Goal: Task Accomplishment & Management: Manage account settings

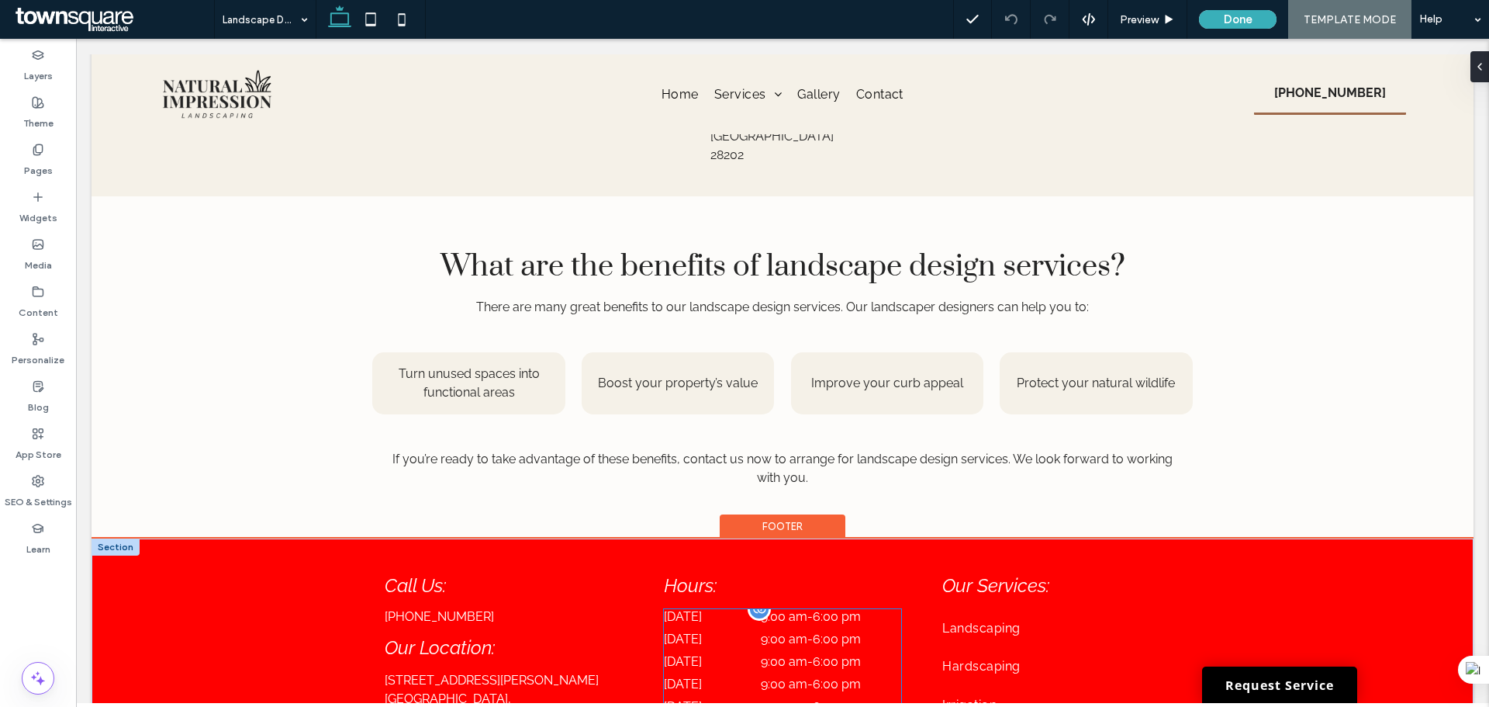
scroll to position [620, 0]
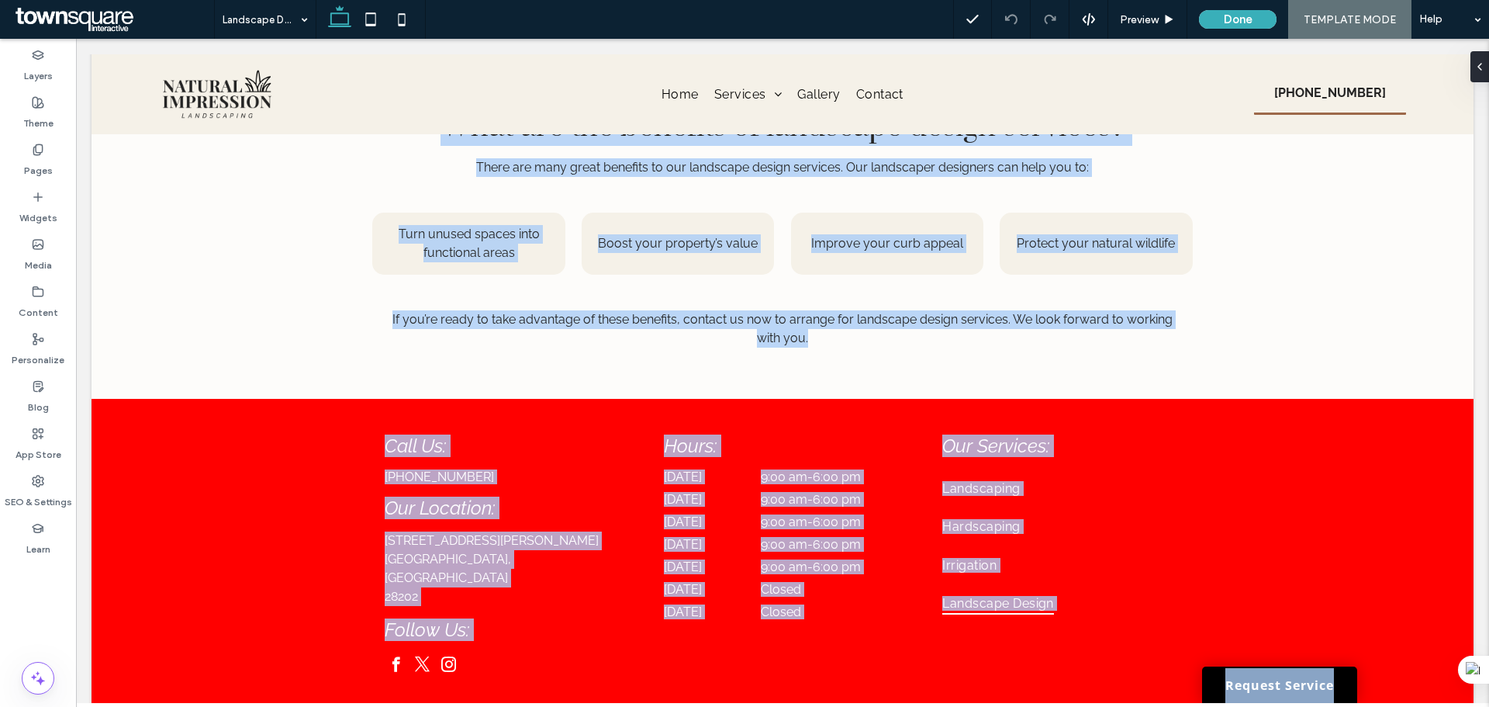
drag, startPoint x: 295, startPoint y: 39, endPoint x: 369, endPoint y: 74, distance: 82.6
click at [294, 38] on html "**********" at bounding box center [782, 65] width 1413 height 1452
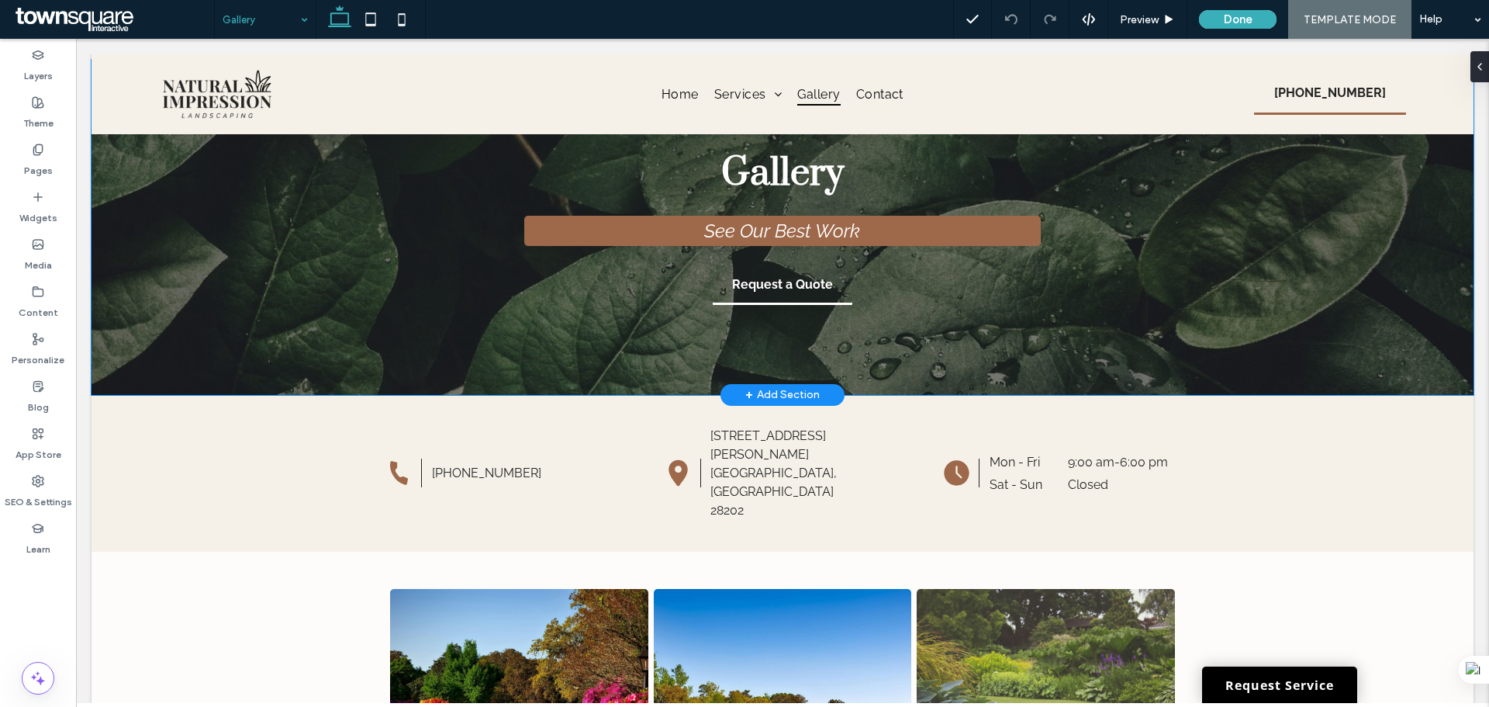
scroll to position [2, 0]
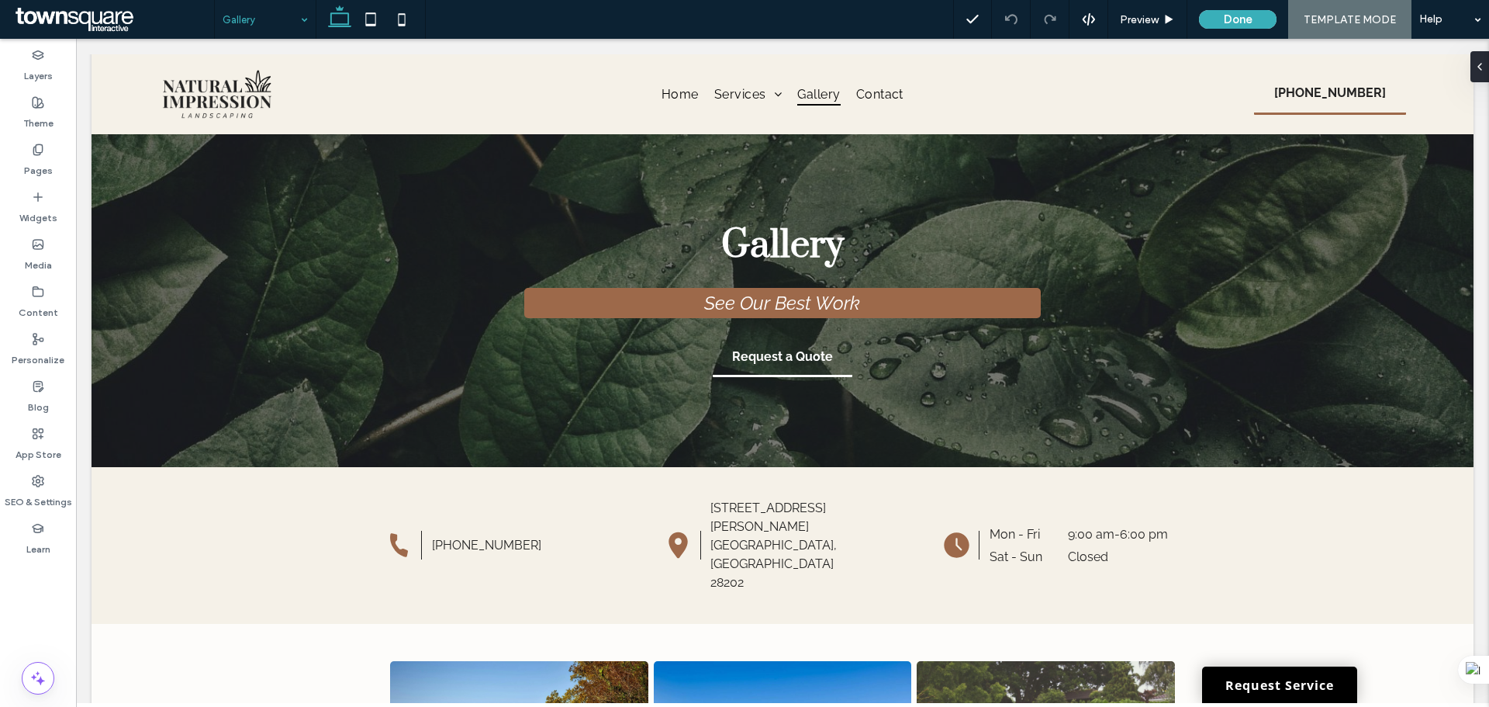
click at [276, 30] on input at bounding box center [262, 19] width 78 height 39
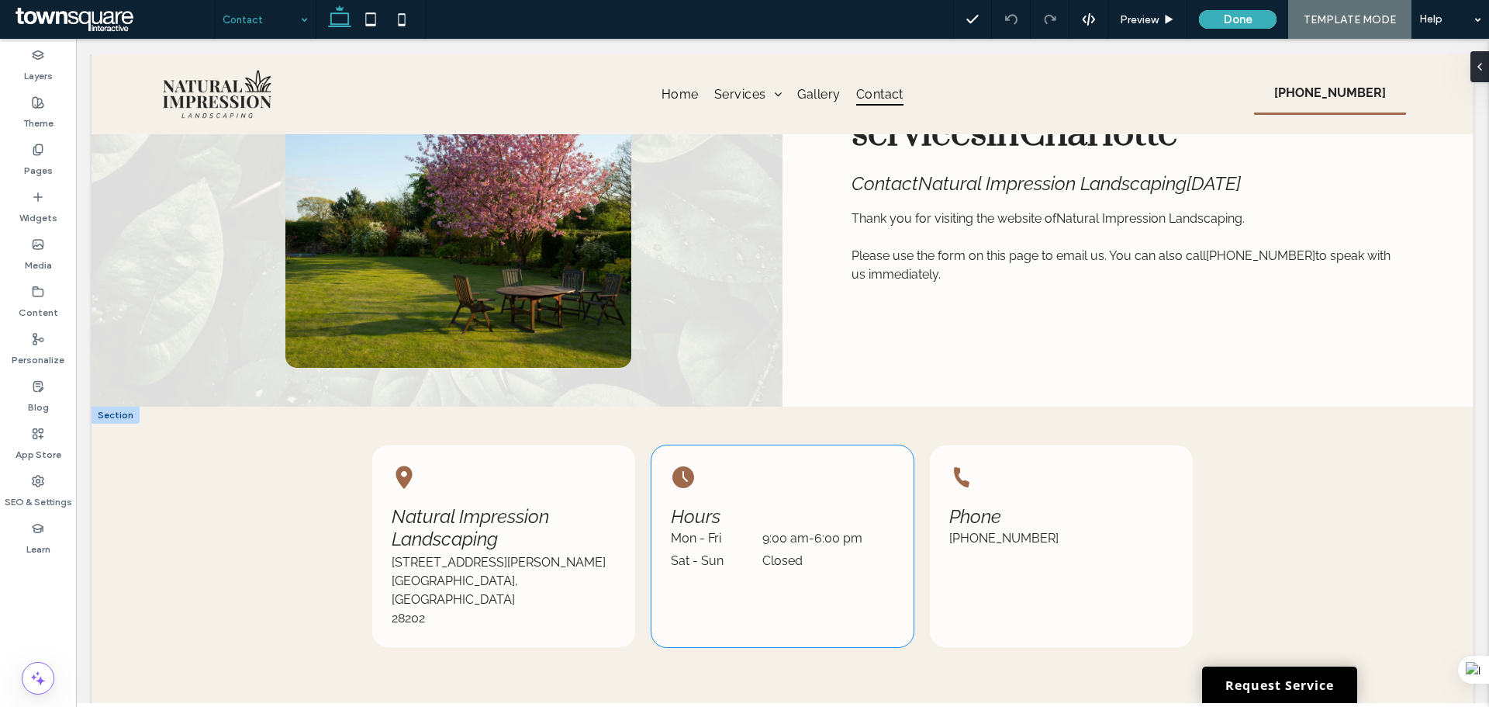
scroll to position [310, 0]
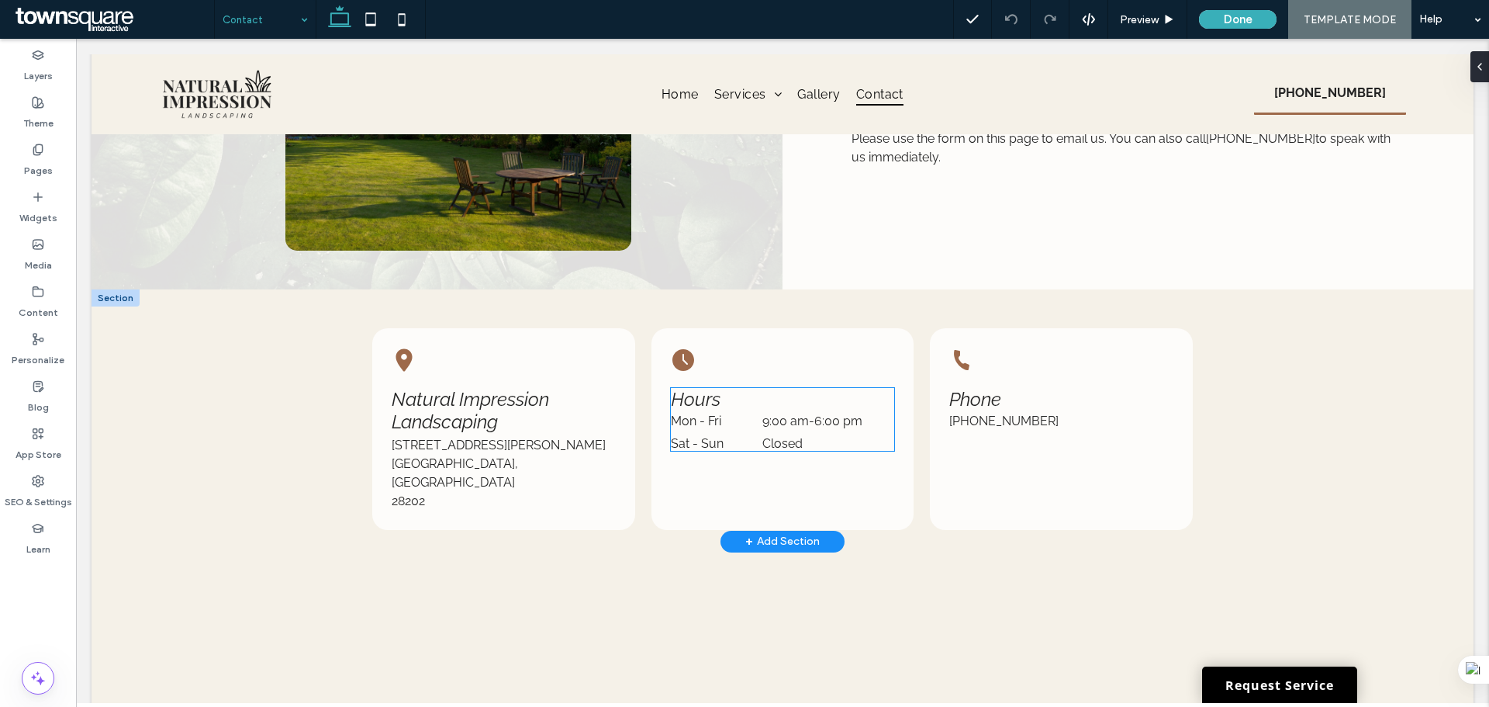
click at [807, 437] on dd "Closed" at bounding box center [828, 443] width 132 height 15
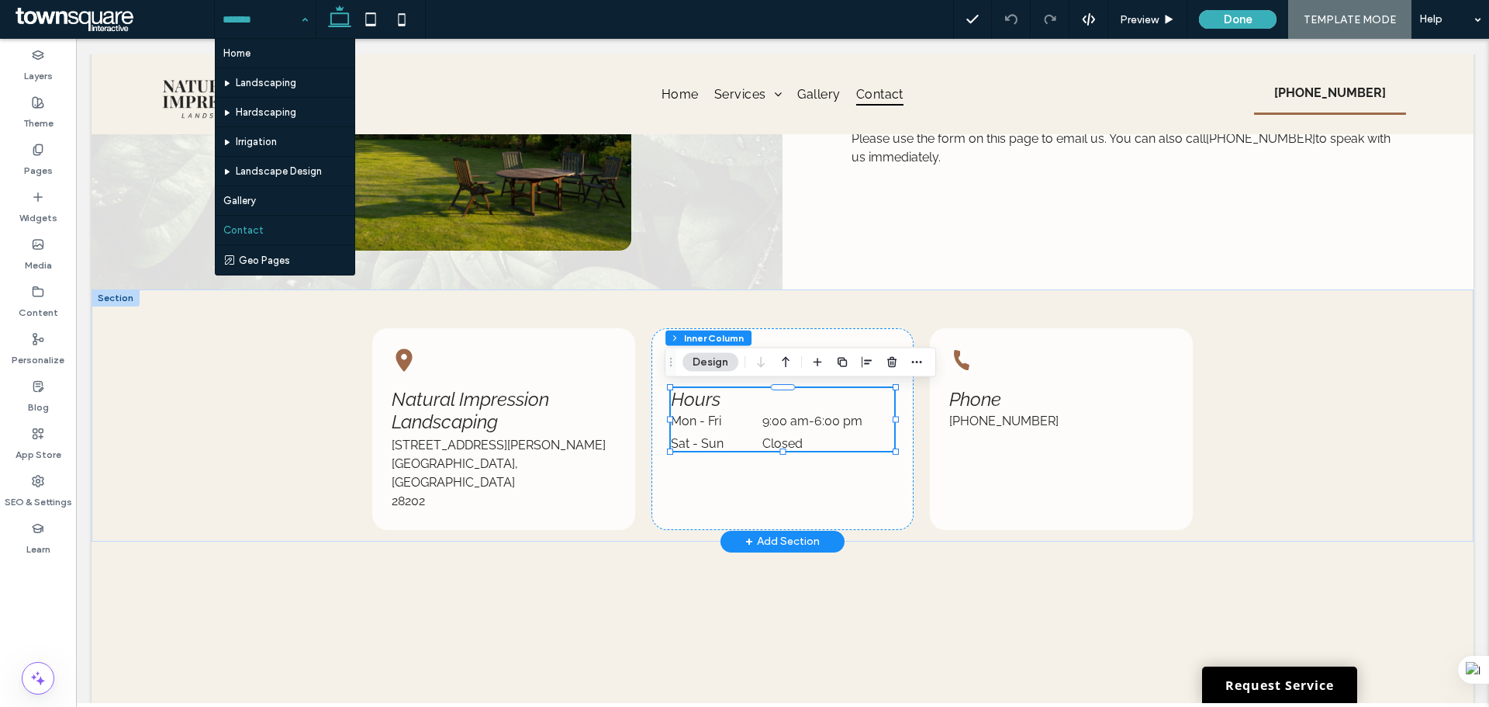
type input "**"
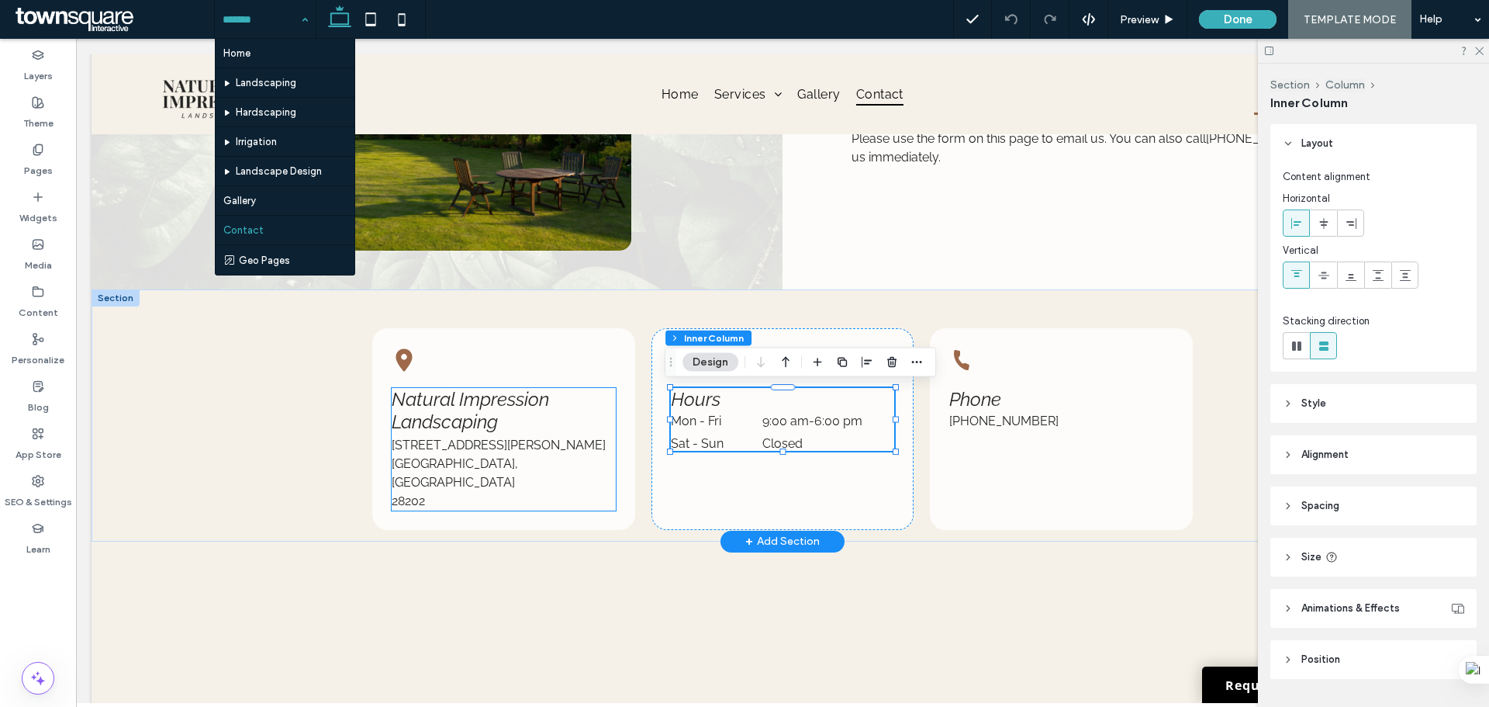
click at [450, 422] on div "Natural Impression Landscaping" at bounding box center [503, 410] width 223 height 45
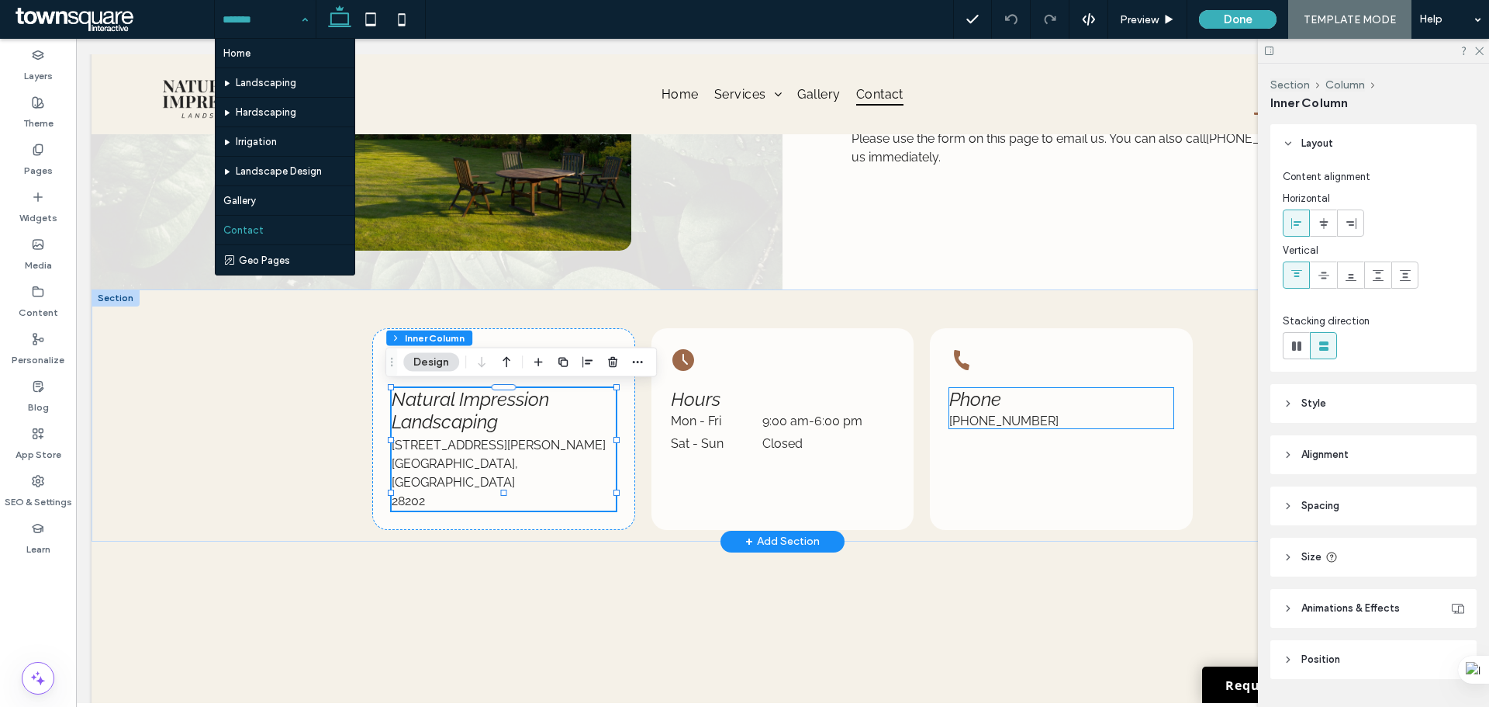
click at [983, 416] on div "(855) 463-5490" at bounding box center [1060, 420] width 223 height 15
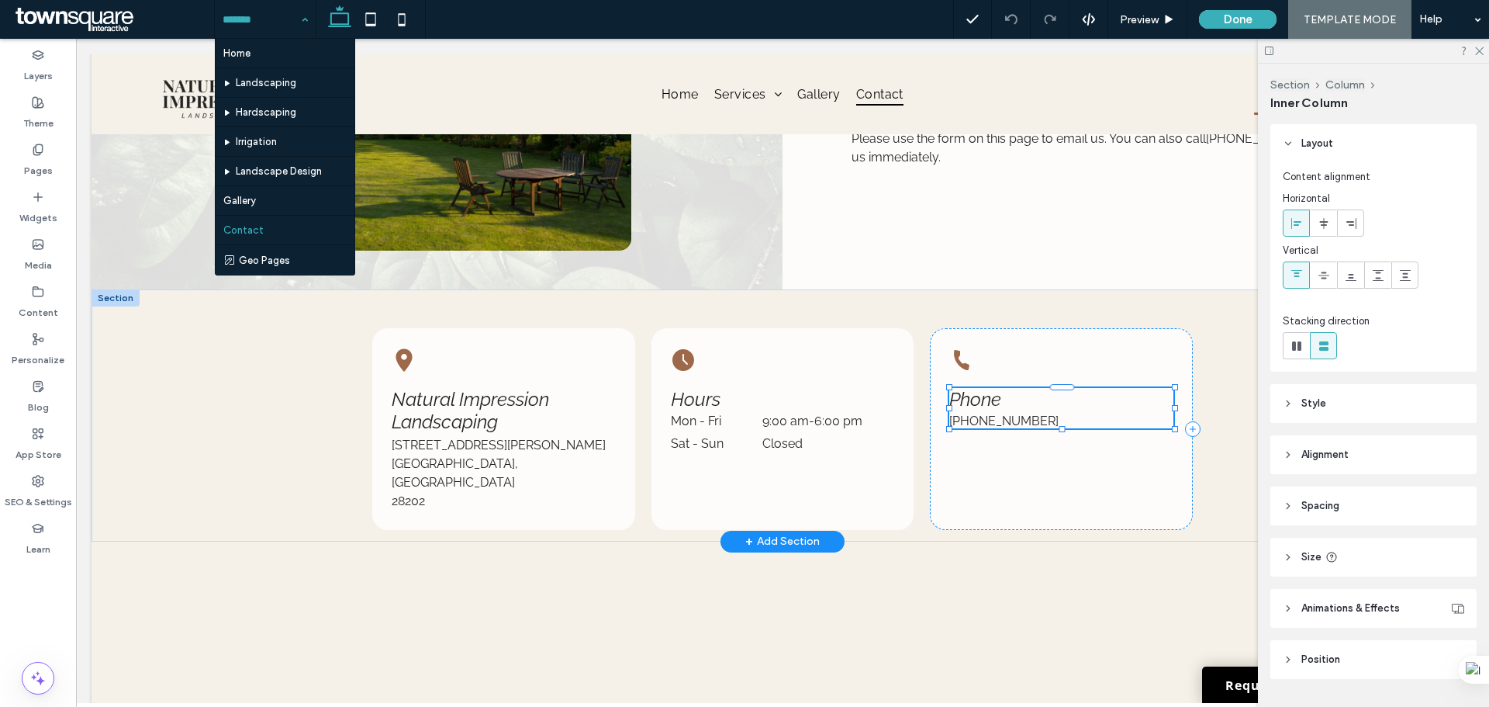
type input "**"
click at [1215, 398] on div "Natural Impression Landscaping 200 S Tryon St #400 Charlotte, NC 28202 Hours Mo…" at bounding box center [782, 415] width 931 height 252
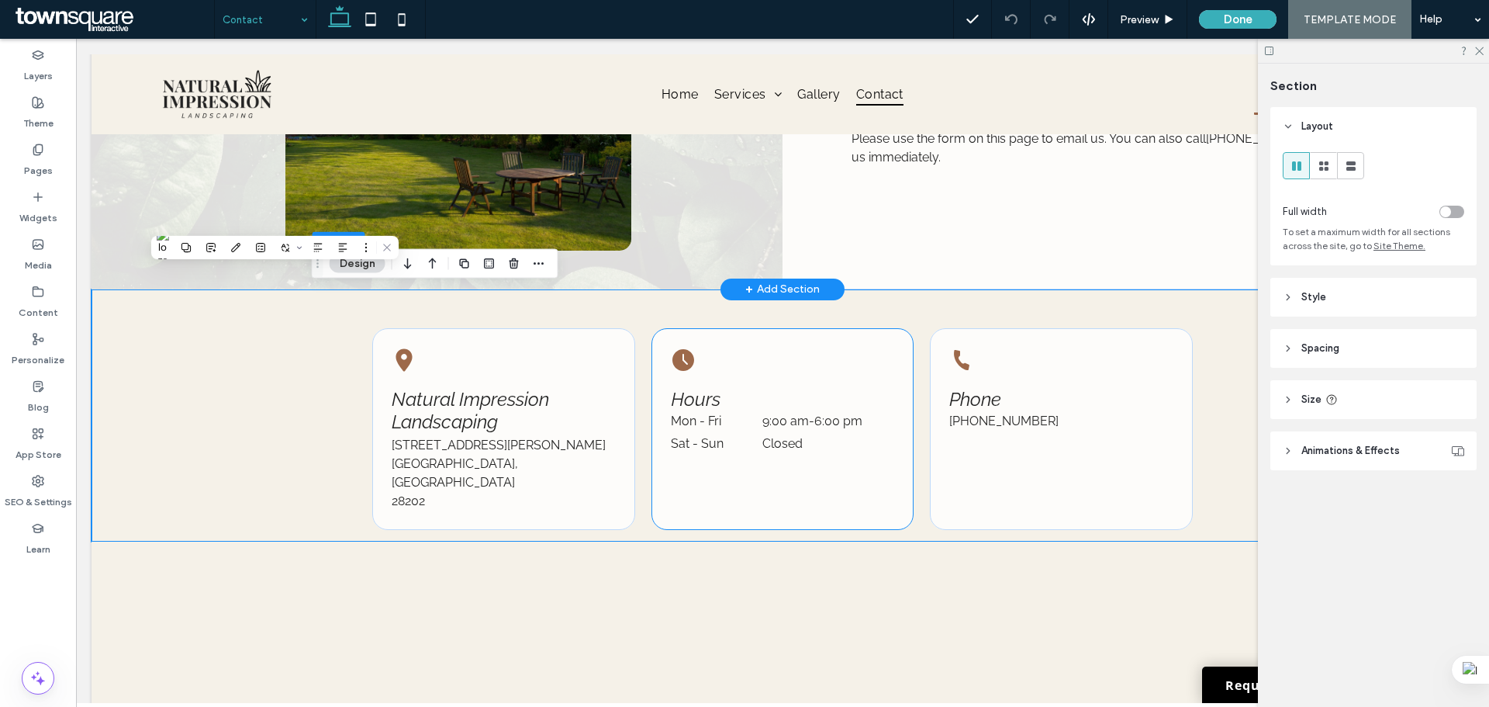
scroll to position [0, 0]
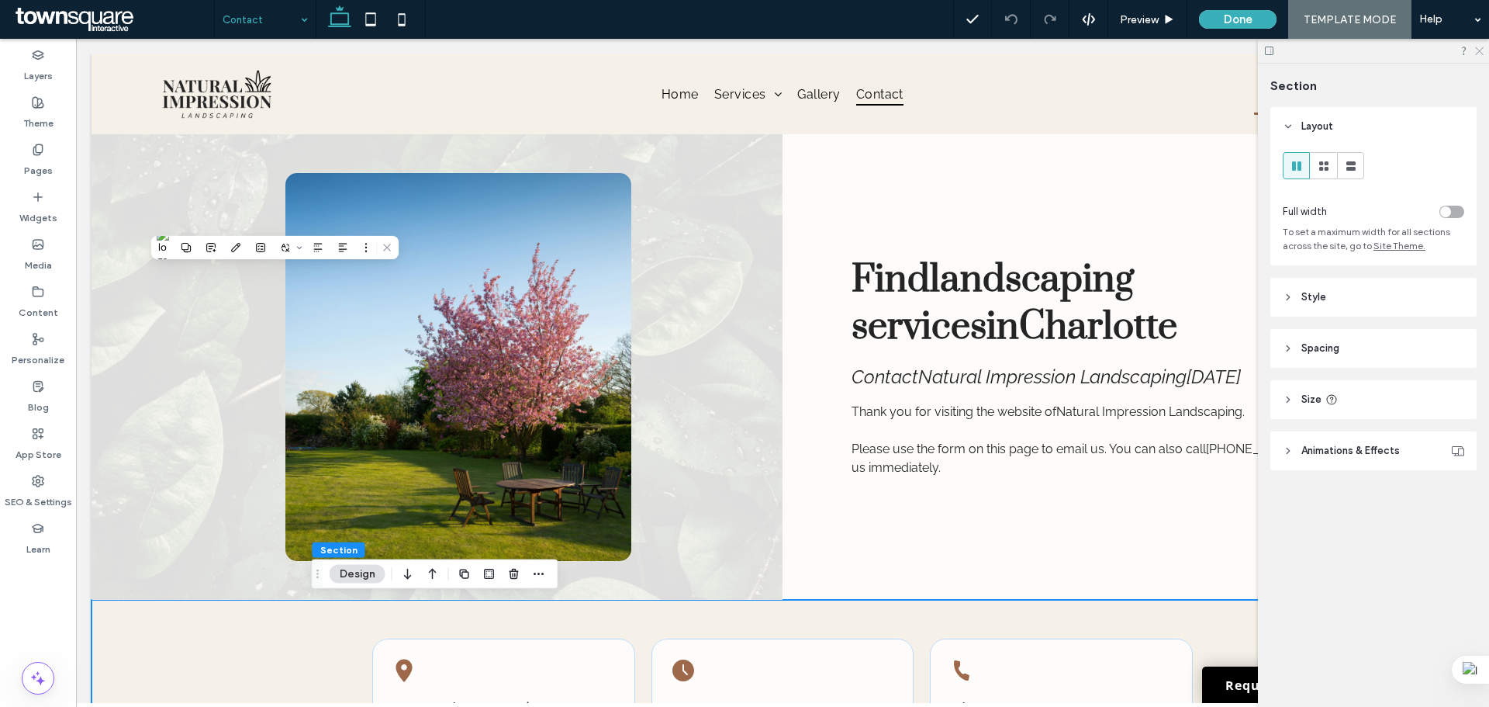
click at [1478, 50] on icon at bounding box center [1479, 50] width 10 height 10
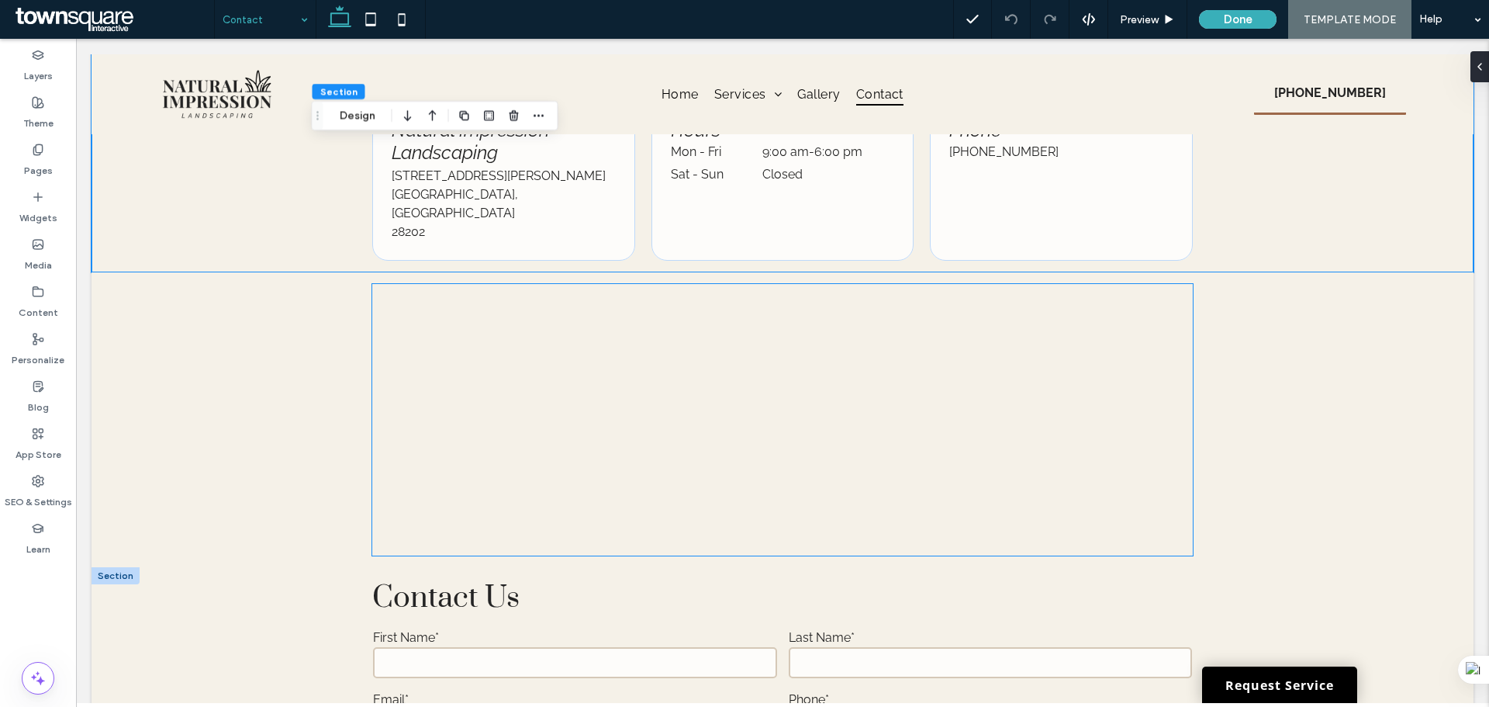
scroll to position [698, 0]
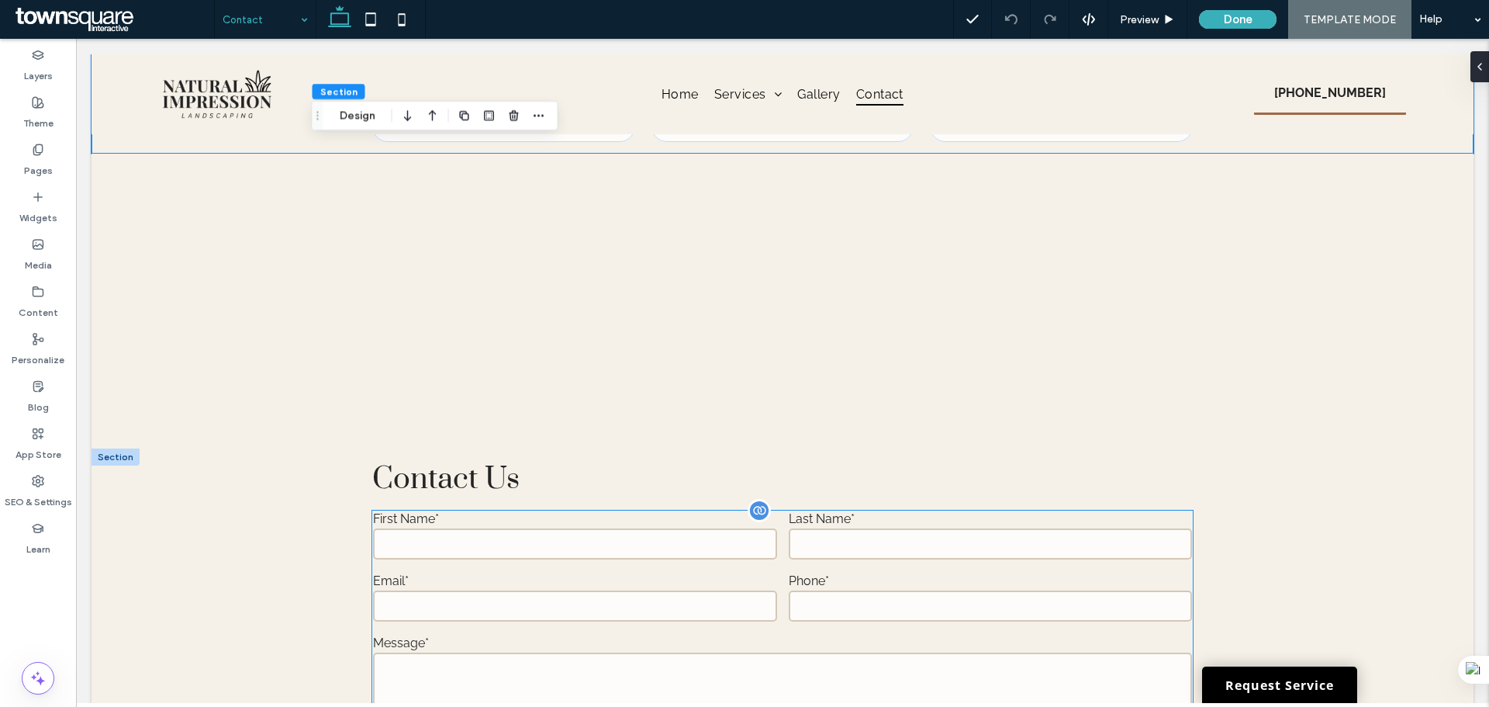
click at [670, 528] on input "text" at bounding box center [574, 543] width 403 height 31
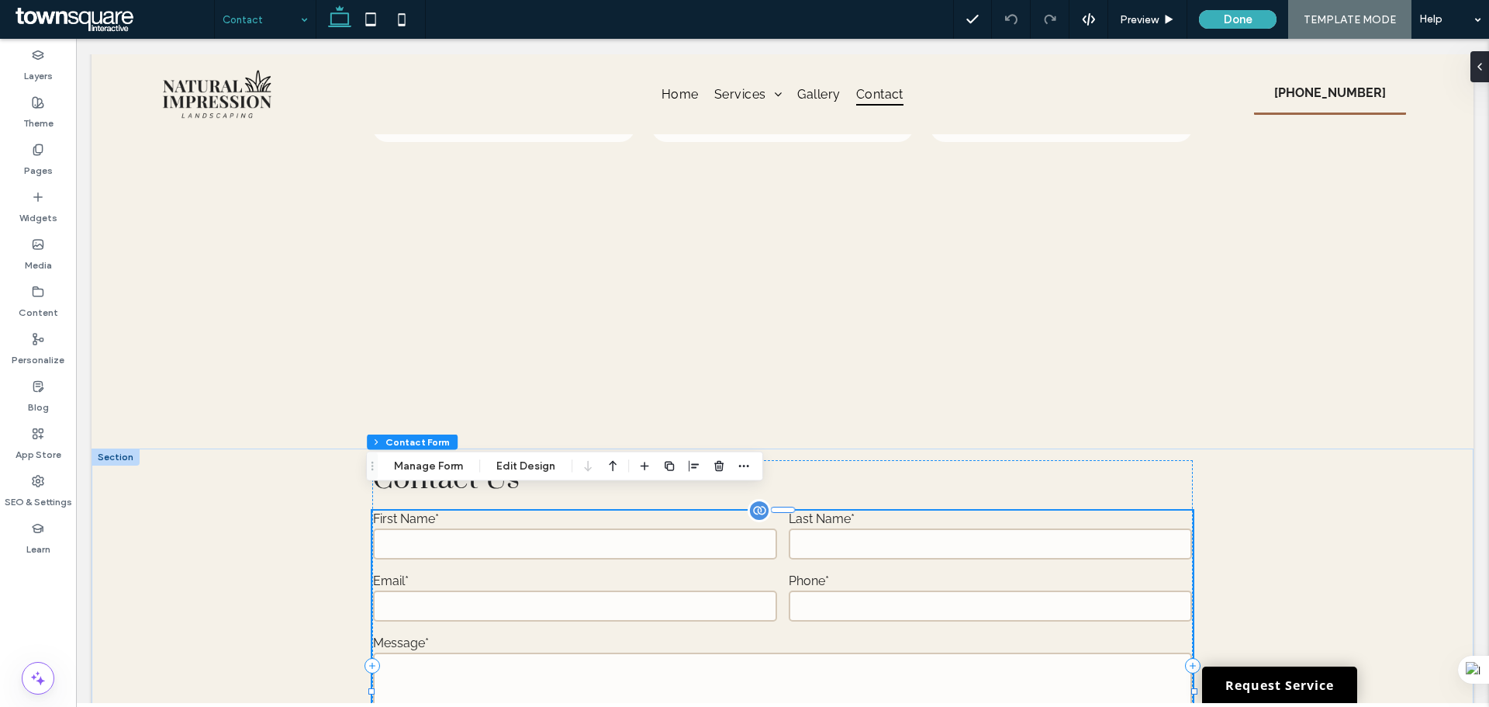
type input "*"
type input "***"
type input "*"
click at [670, 528] on input "text" at bounding box center [574, 543] width 403 height 31
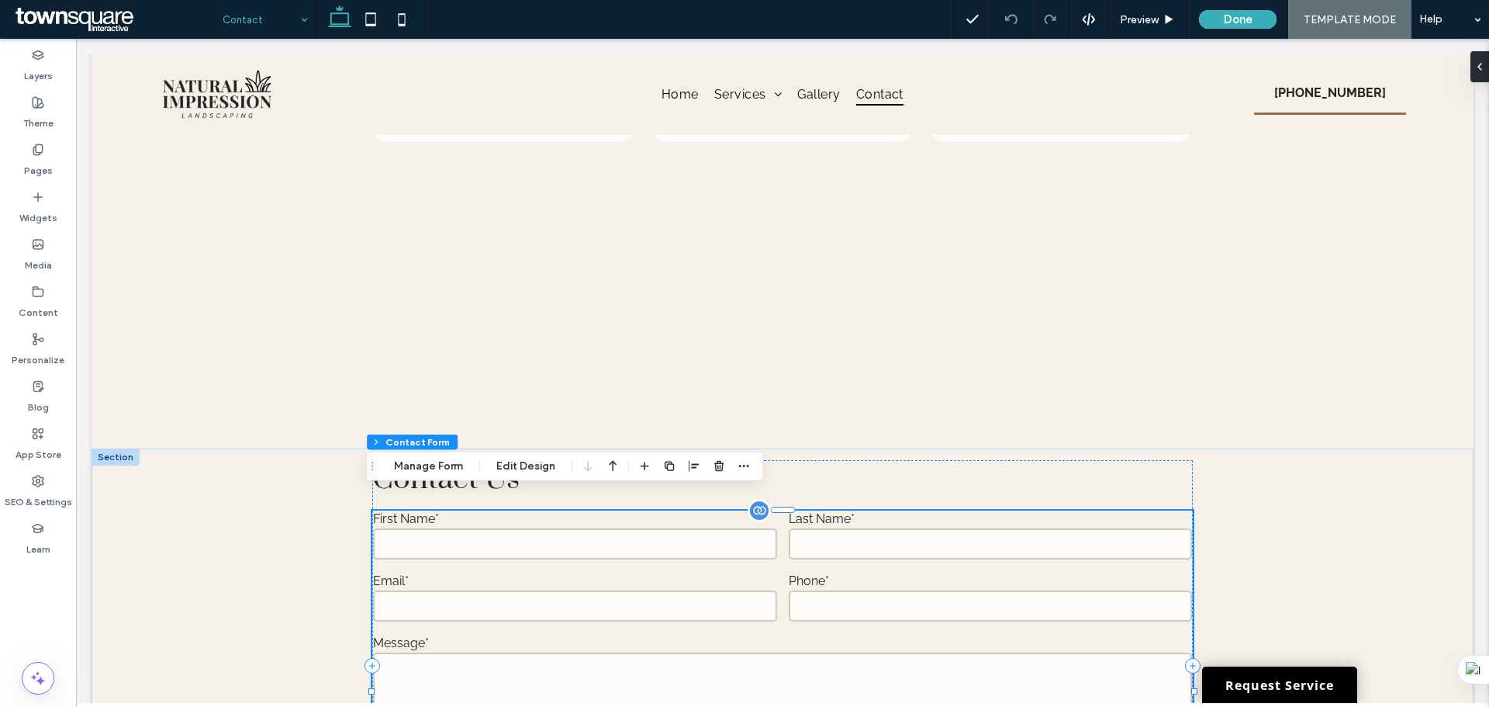
click at [670, 528] on input "text" at bounding box center [574, 543] width 403 height 31
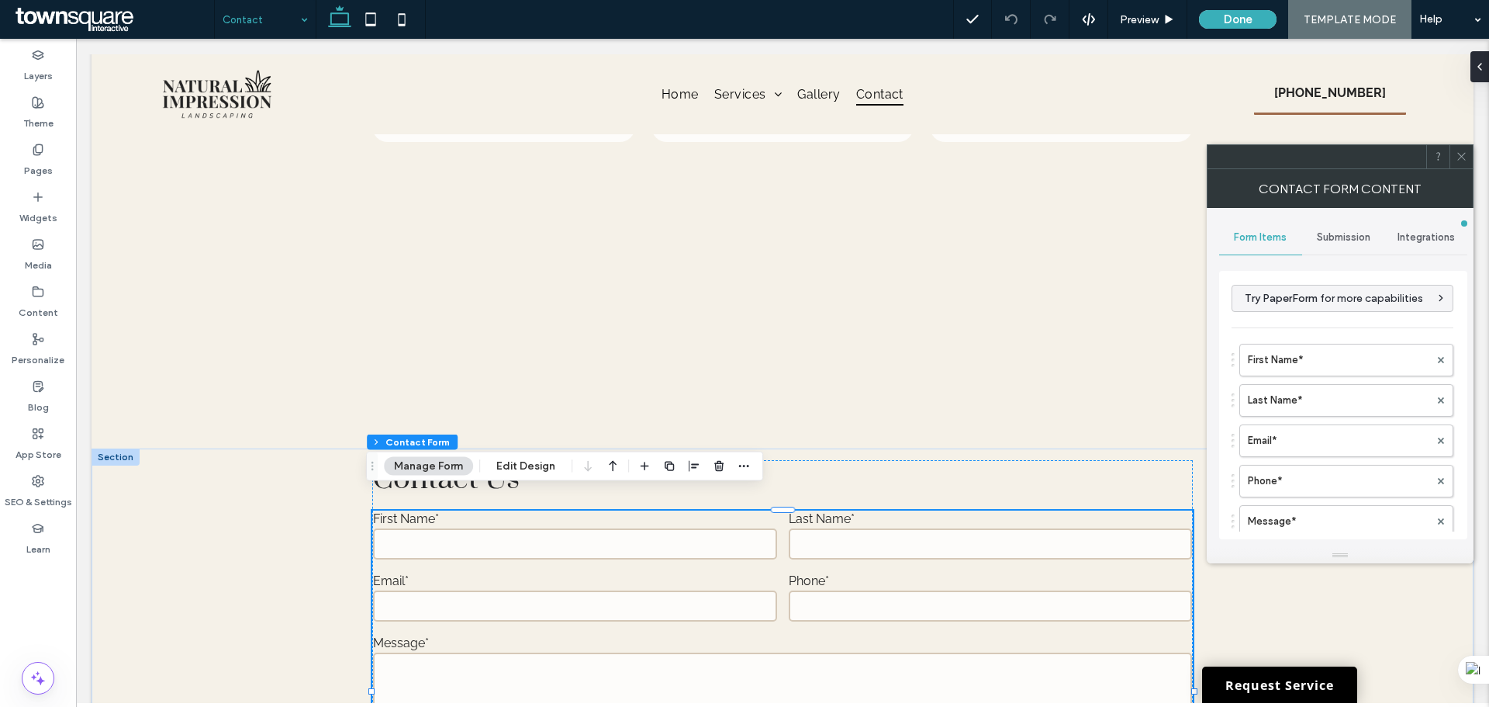
click at [1332, 243] on span "Submission" at bounding box center [1344, 237] width 54 height 12
click at [1314, 297] on label "New submission notification" at bounding box center [1343, 310] width 207 height 31
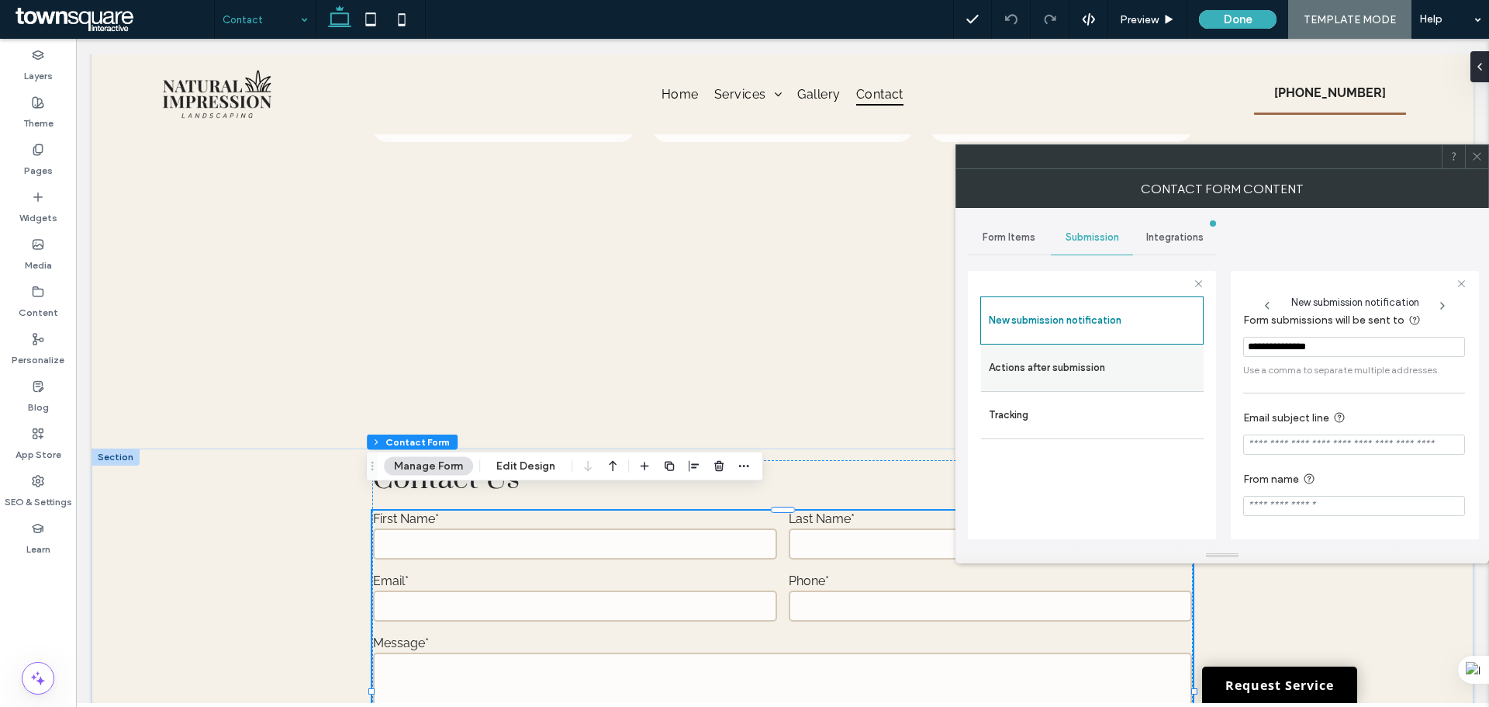
click at [1037, 371] on label "Actions after submission" at bounding box center [1092, 367] width 207 height 31
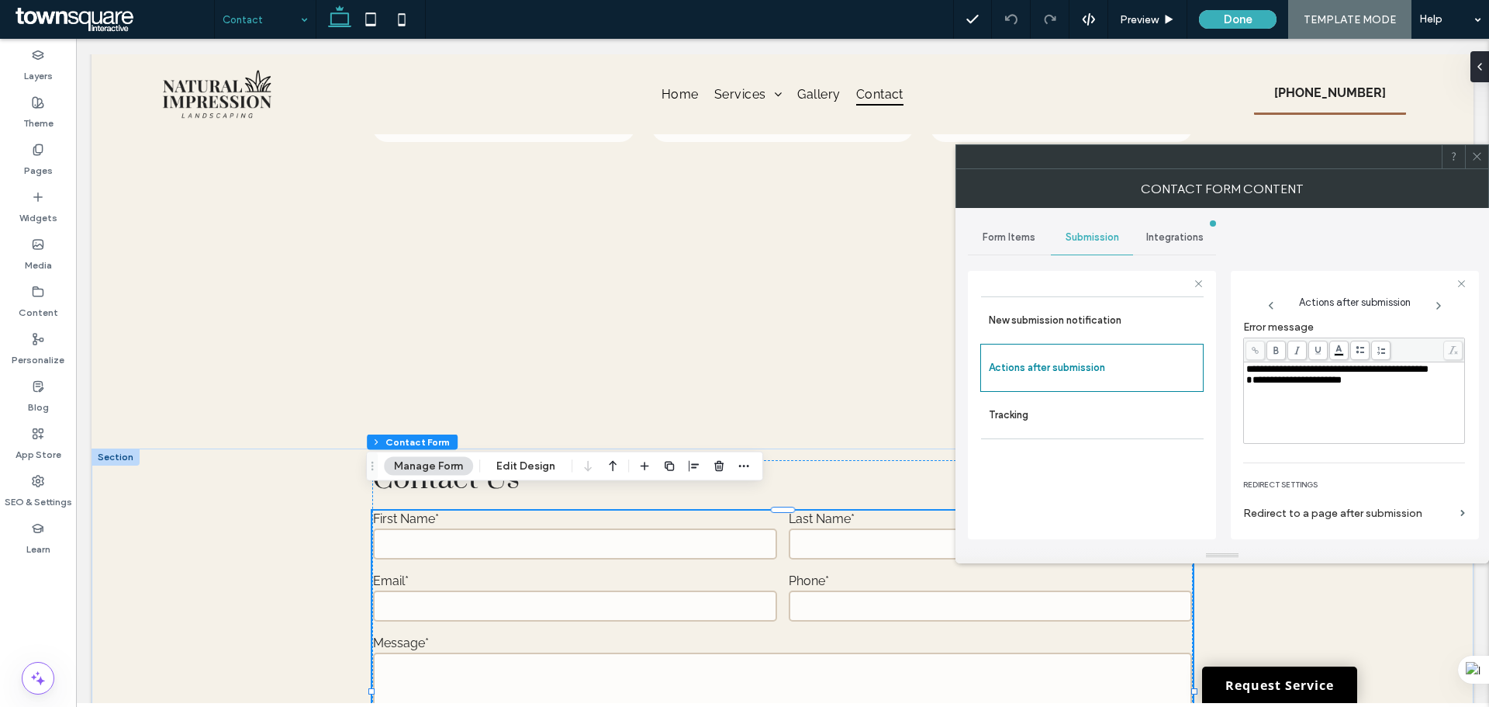
scroll to position [268, 0]
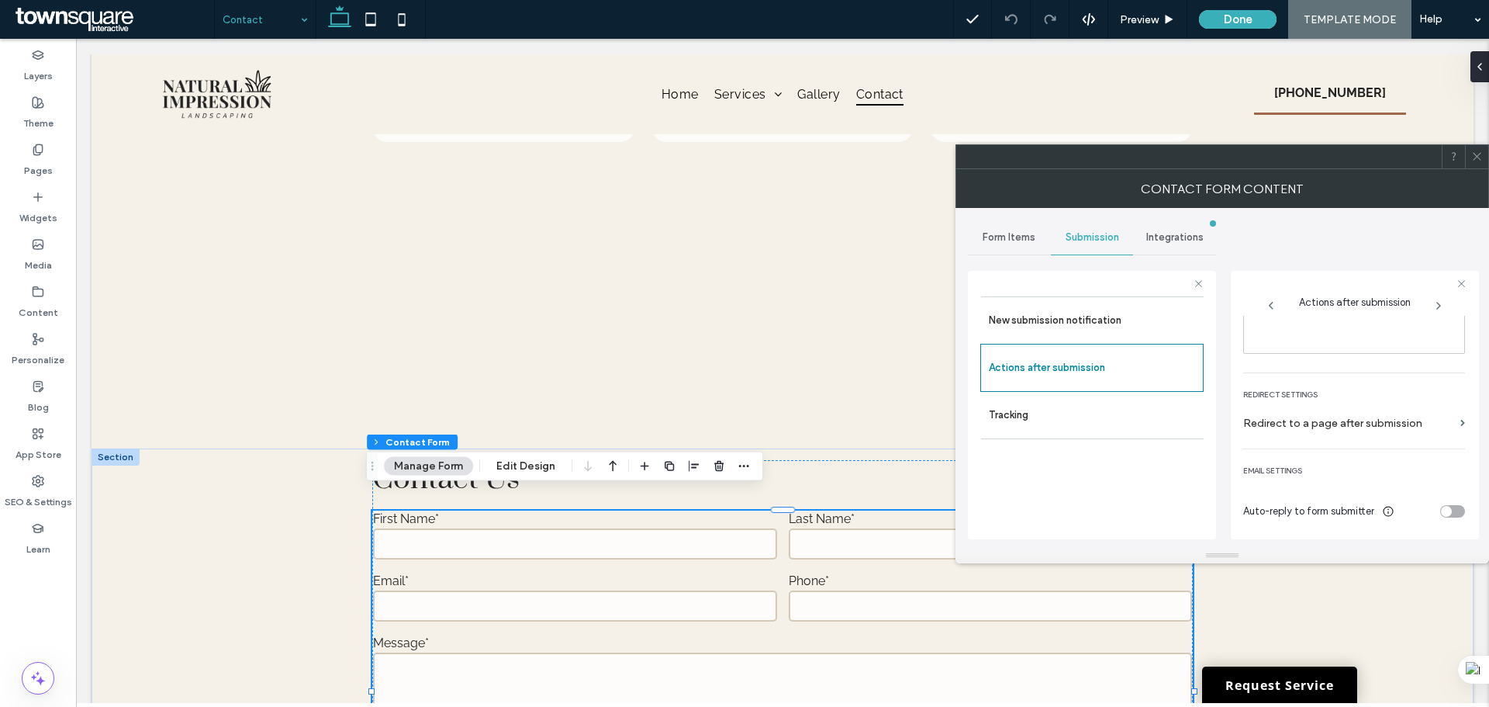
drag, startPoint x: 1289, startPoint y: 247, endPoint x: 1410, endPoint y: 206, distance: 127.8
click at [1290, 247] on div "**********" at bounding box center [1222, 378] width 509 height 340
click at [1479, 154] on icon at bounding box center [1477, 156] width 12 height 12
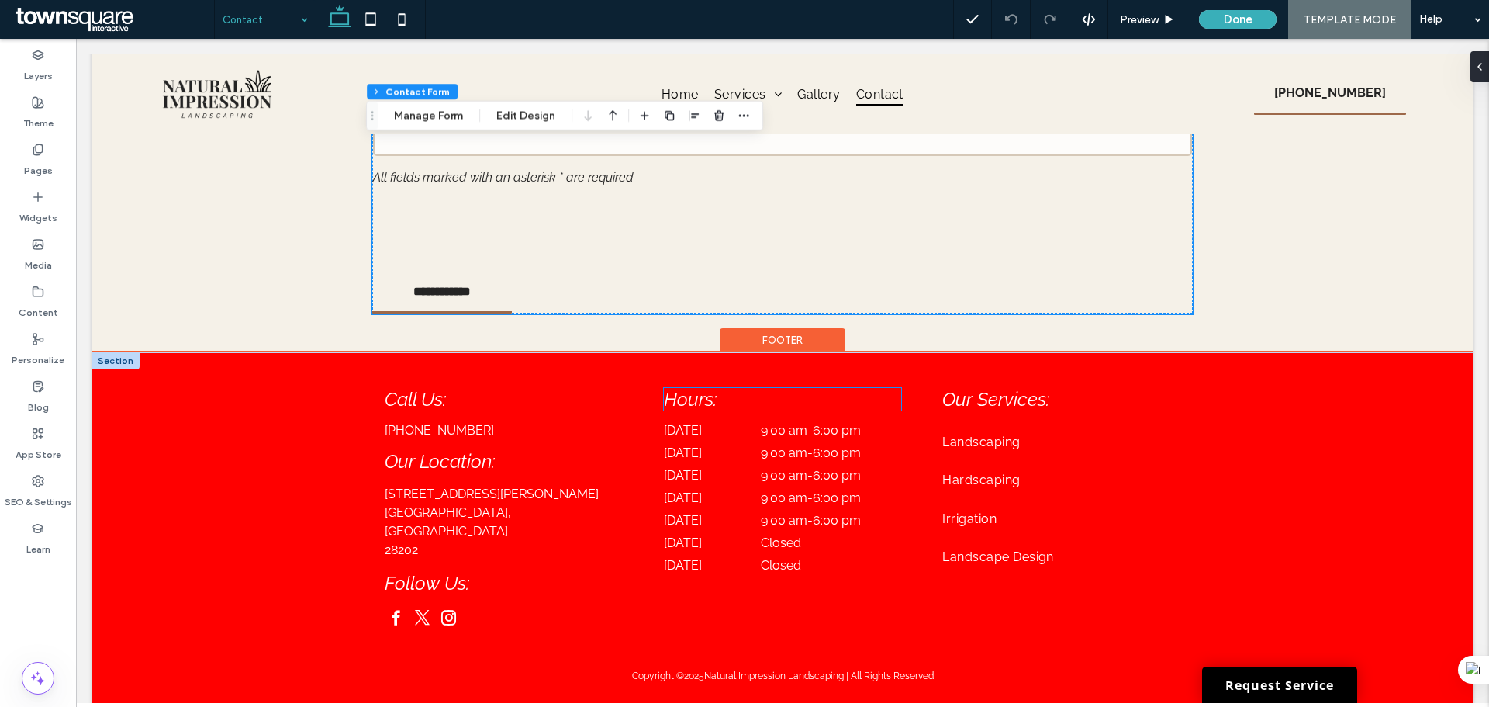
scroll to position [1261, 0]
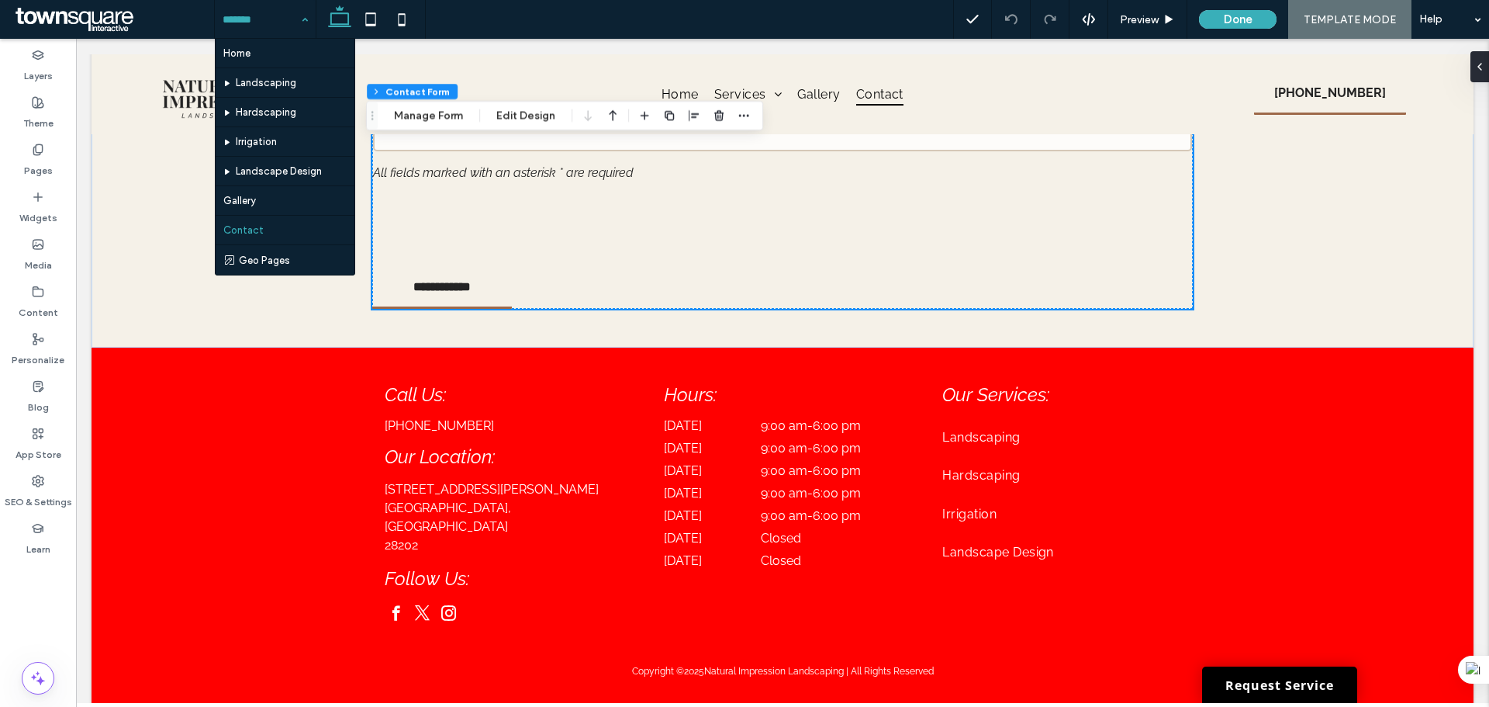
drag, startPoint x: 280, startPoint y: 25, endPoint x: 306, endPoint y: 26, distance: 25.6
click at [283, 25] on input at bounding box center [262, 19] width 78 height 39
click at [364, 18] on icon at bounding box center [370, 19] width 31 height 31
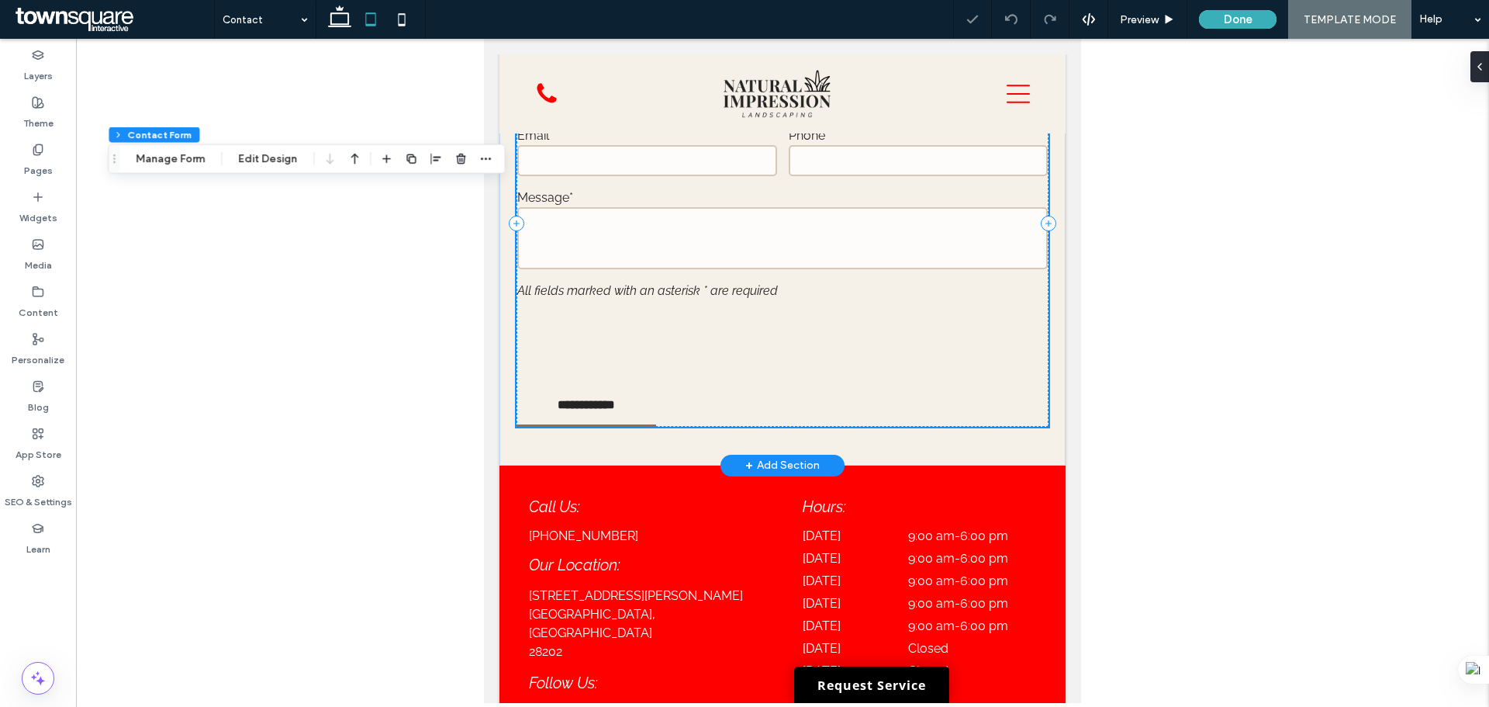
scroll to position [1123, 0]
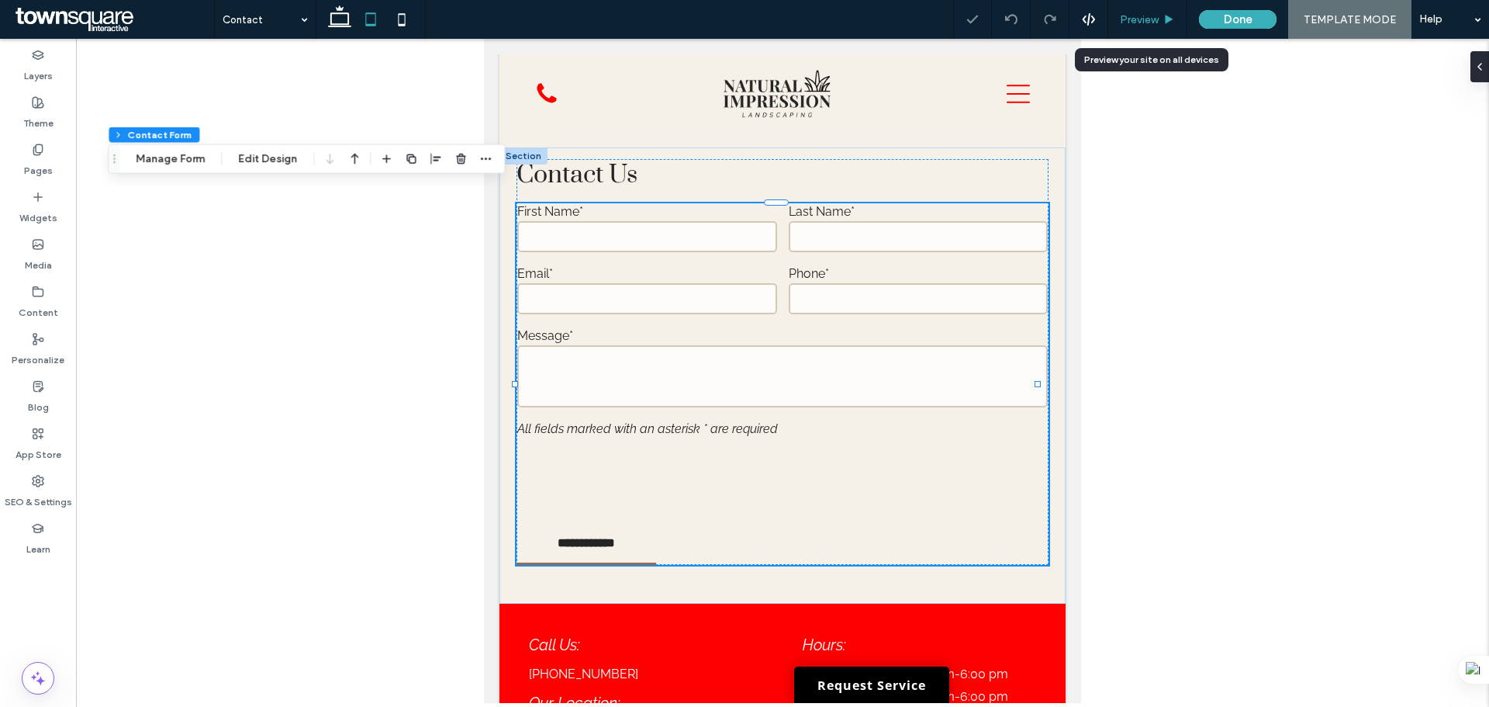
click at [1158, 21] on span "Preview" at bounding box center [1139, 19] width 39 height 13
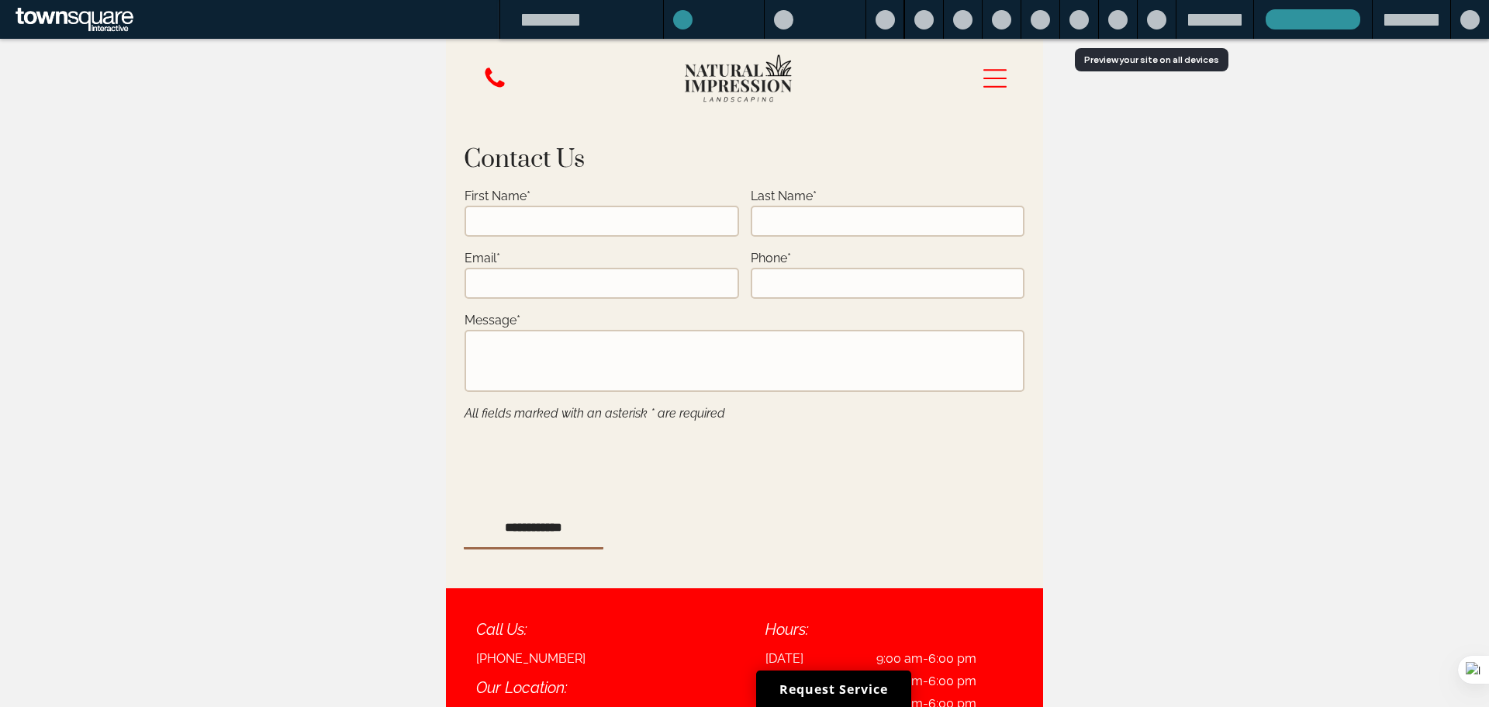
scroll to position [1107, 0]
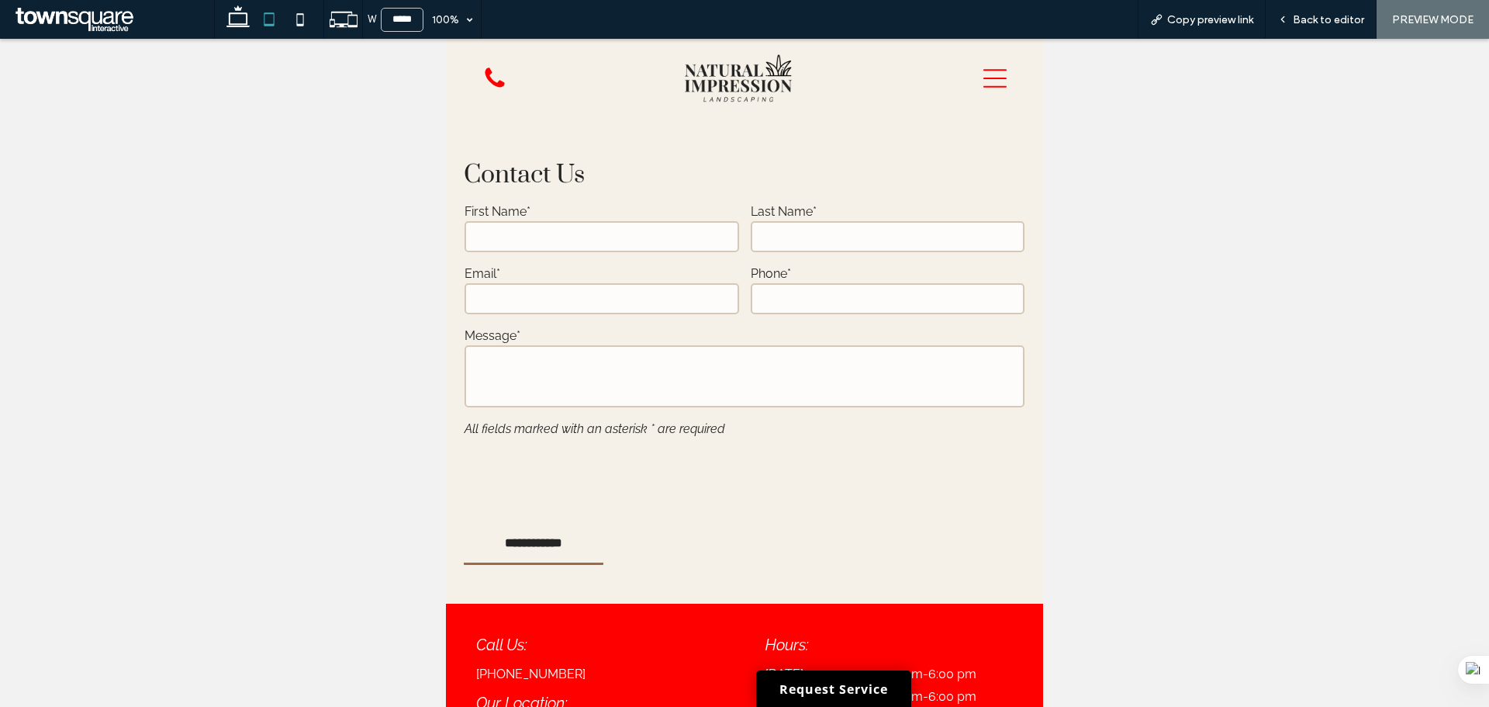
click at [969, 79] on div at bounding box center [991, 78] width 55 height 79
click at [984, 77] on icon at bounding box center [994, 78] width 23 height 23
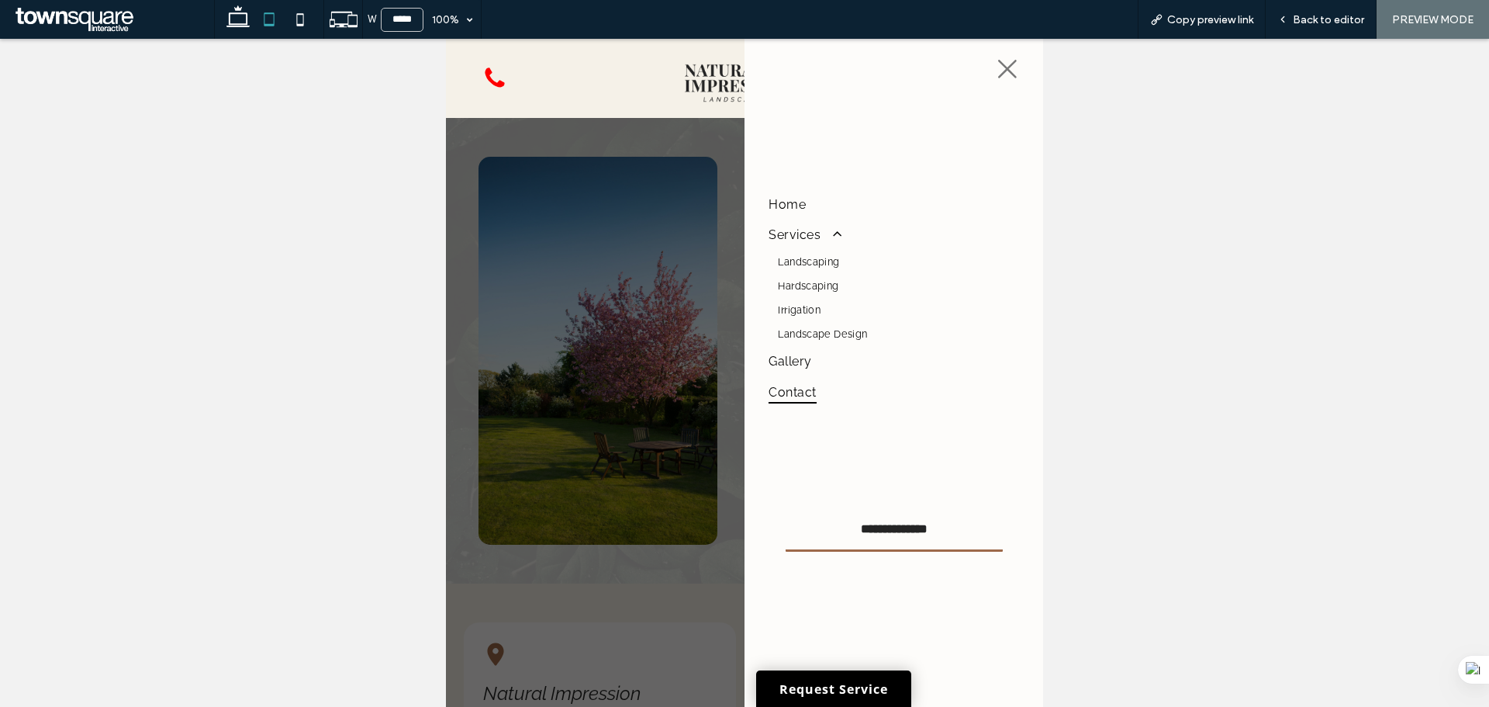
drag, startPoint x: 1007, startPoint y: 66, endPoint x: 976, endPoint y: 139, distance: 79.2
click at [1007, 67] on icon at bounding box center [1007, 68] width 23 height 23
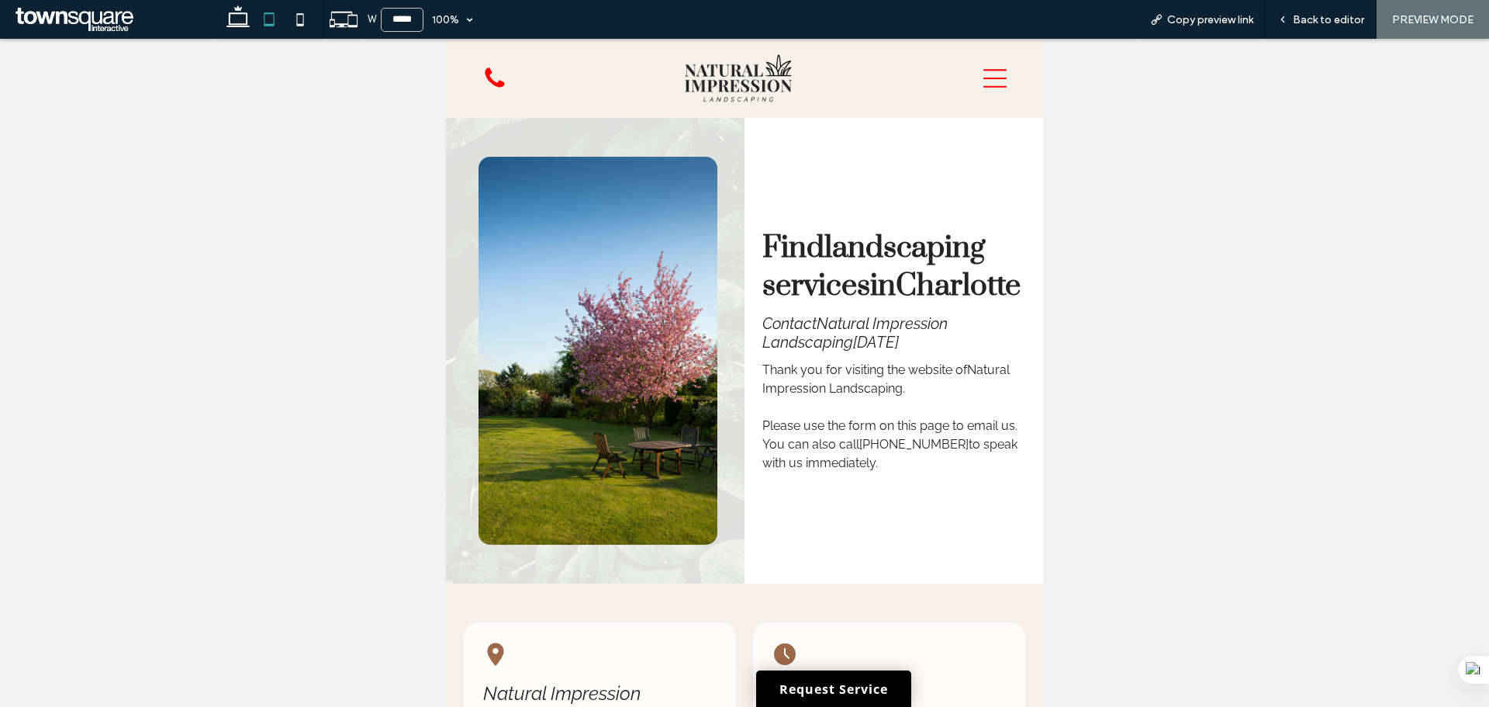
drag, startPoint x: 300, startPoint y: 17, endPoint x: 358, endPoint y: 55, distance: 69.5
click at [301, 19] on icon at bounding box center [300, 19] width 31 height 31
type input "*****"
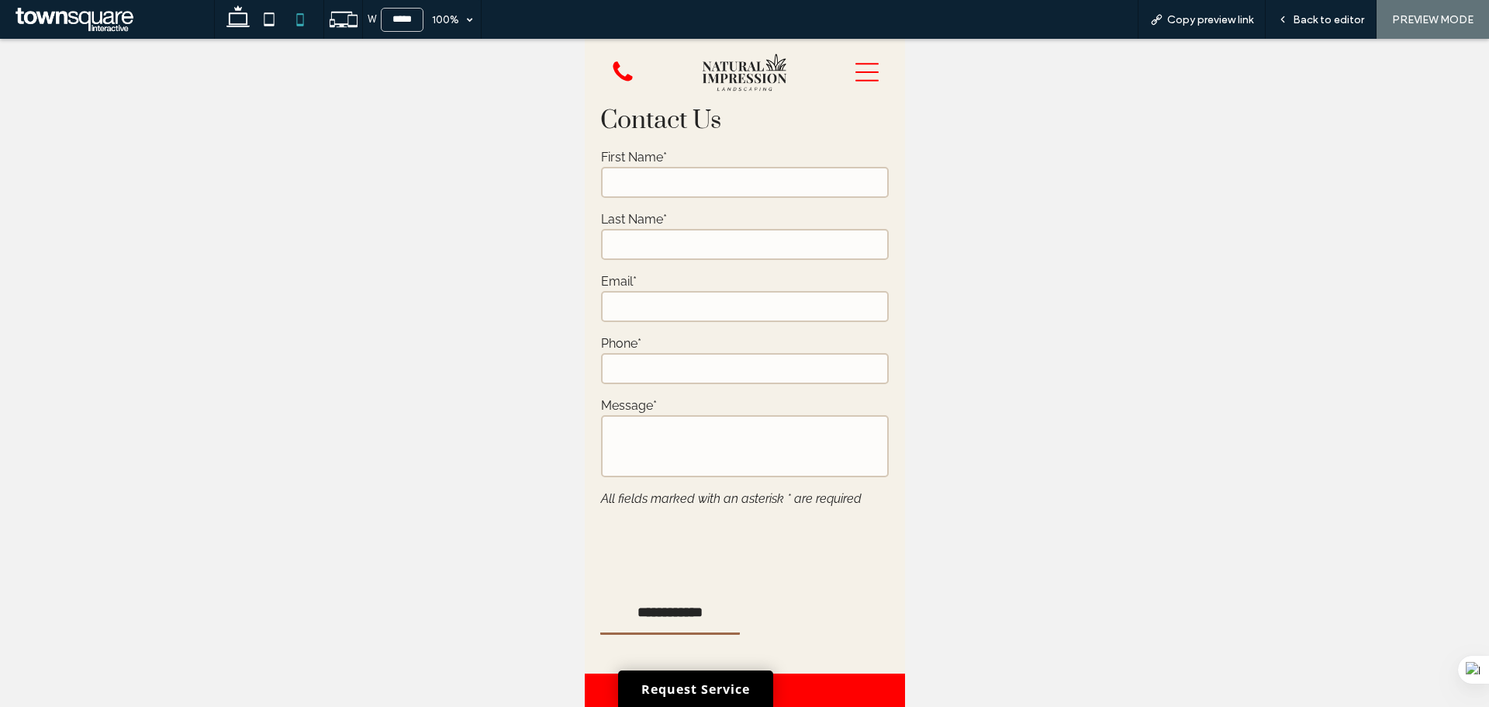
click at [858, 74] on icon at bounding box center [866, 71] width 23 height 23
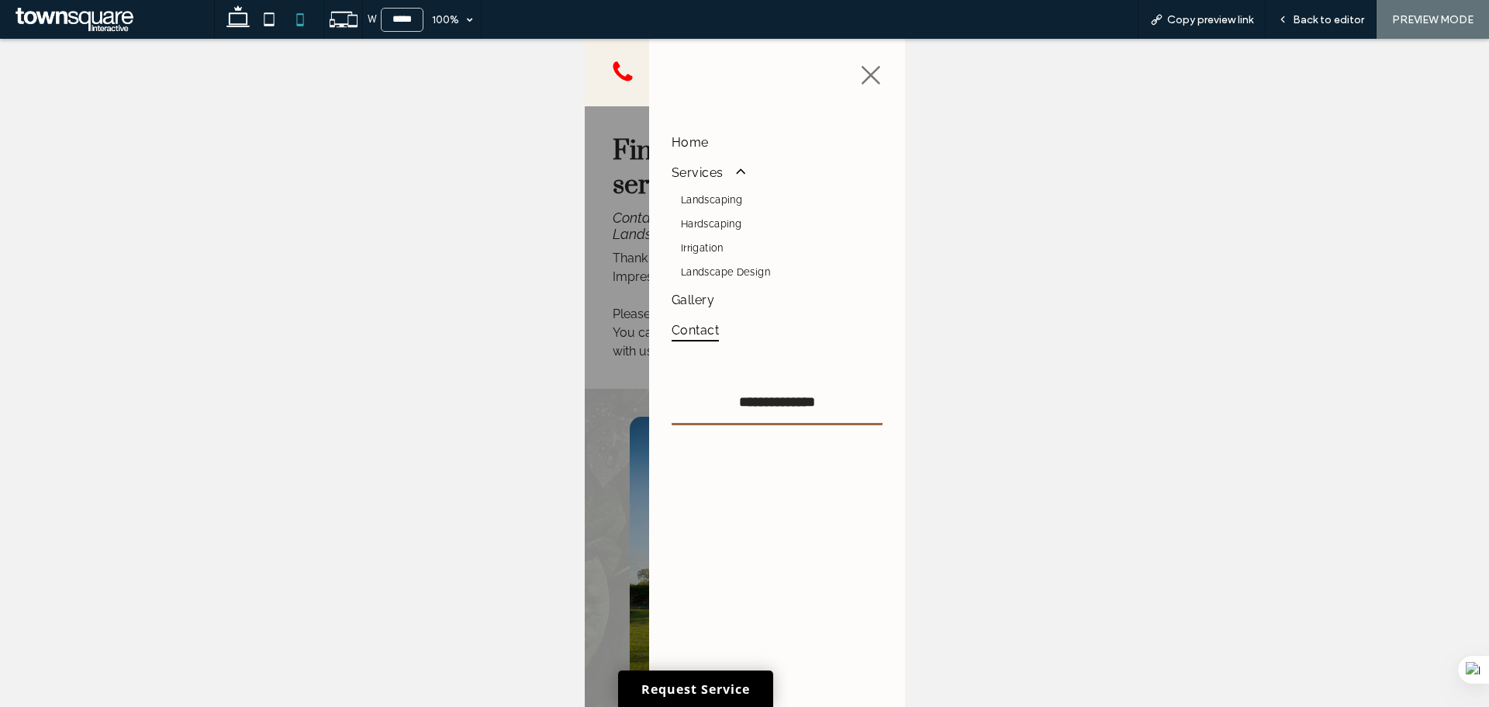
scroll to position [0, 0]
click at [621, 400] on div at bounding box center [744, 373] width 320 height 668
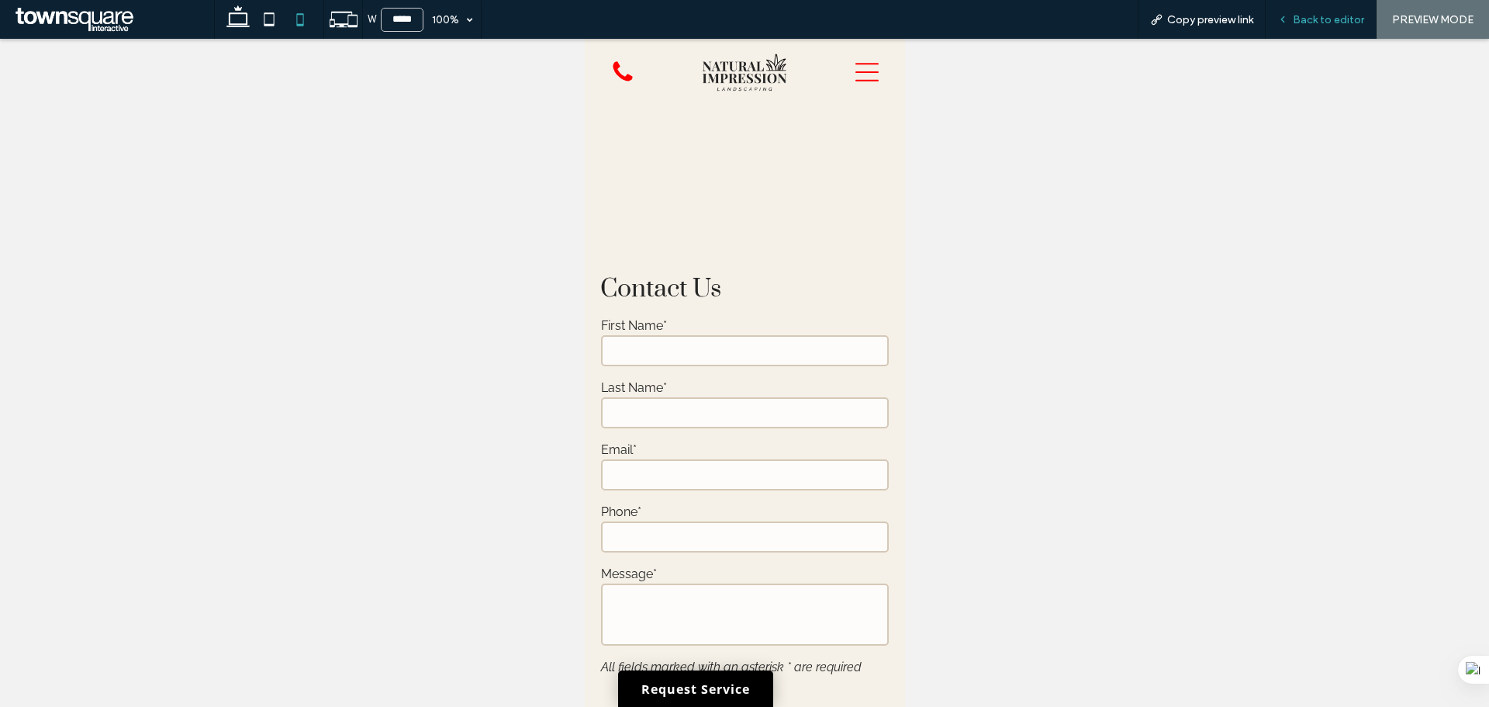
click at [1310, 21] on span "Back to editor" at bounding box center [1328, 19] width 71 height 13
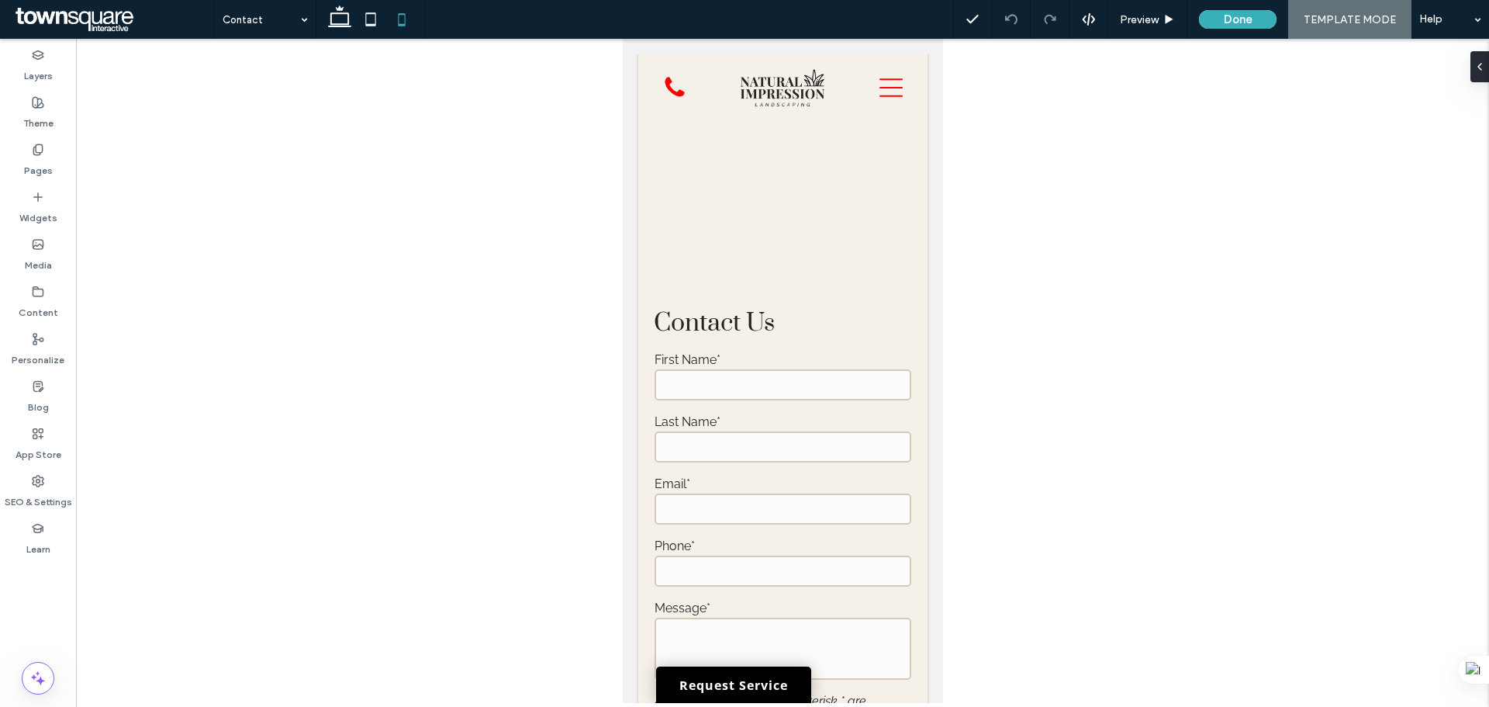
scroll to position [1291, 0]
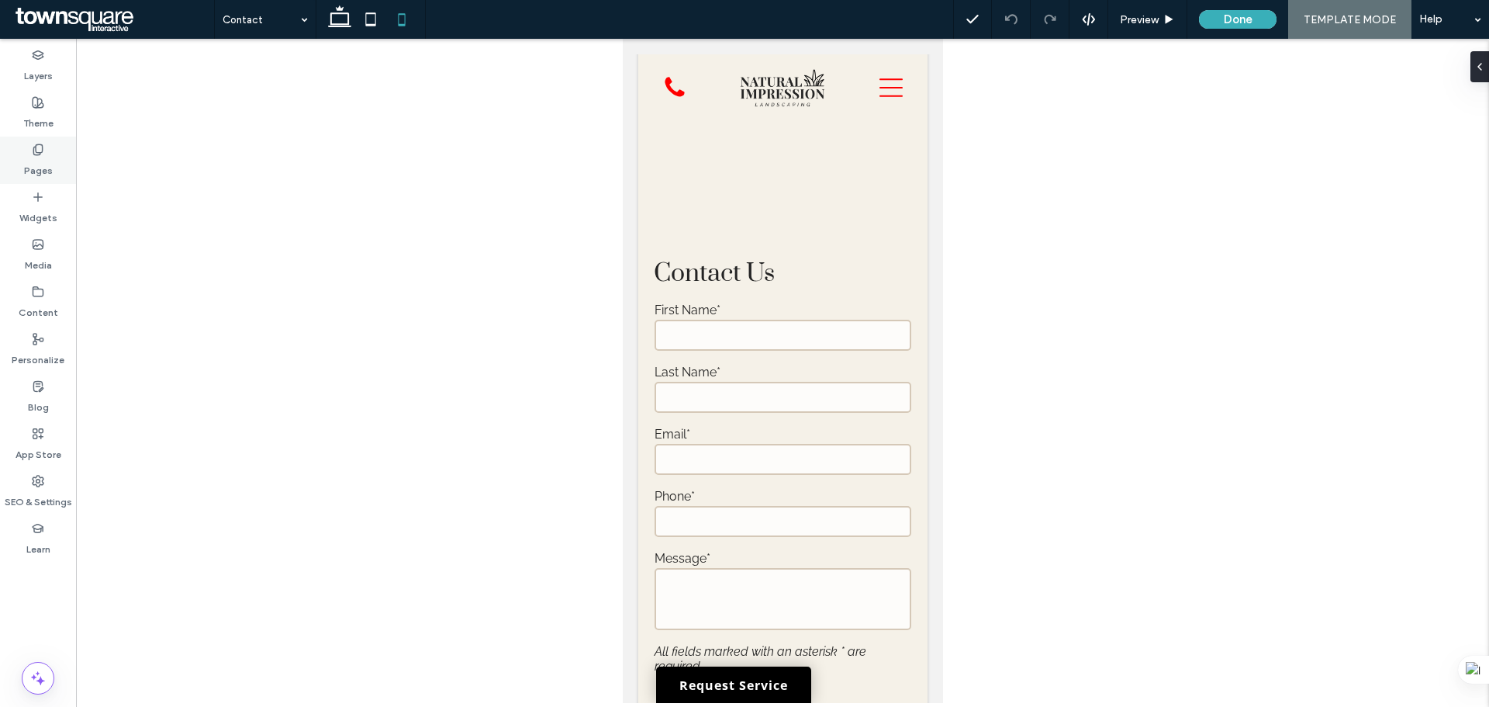
drag, startPoint x: 47, startPoint y: 106, endPoint x: 54, endPoint y: 139, distance: 33.3
click at [49, 106] on div "Theme" at bounding box center [38, 112] width 76 height 47
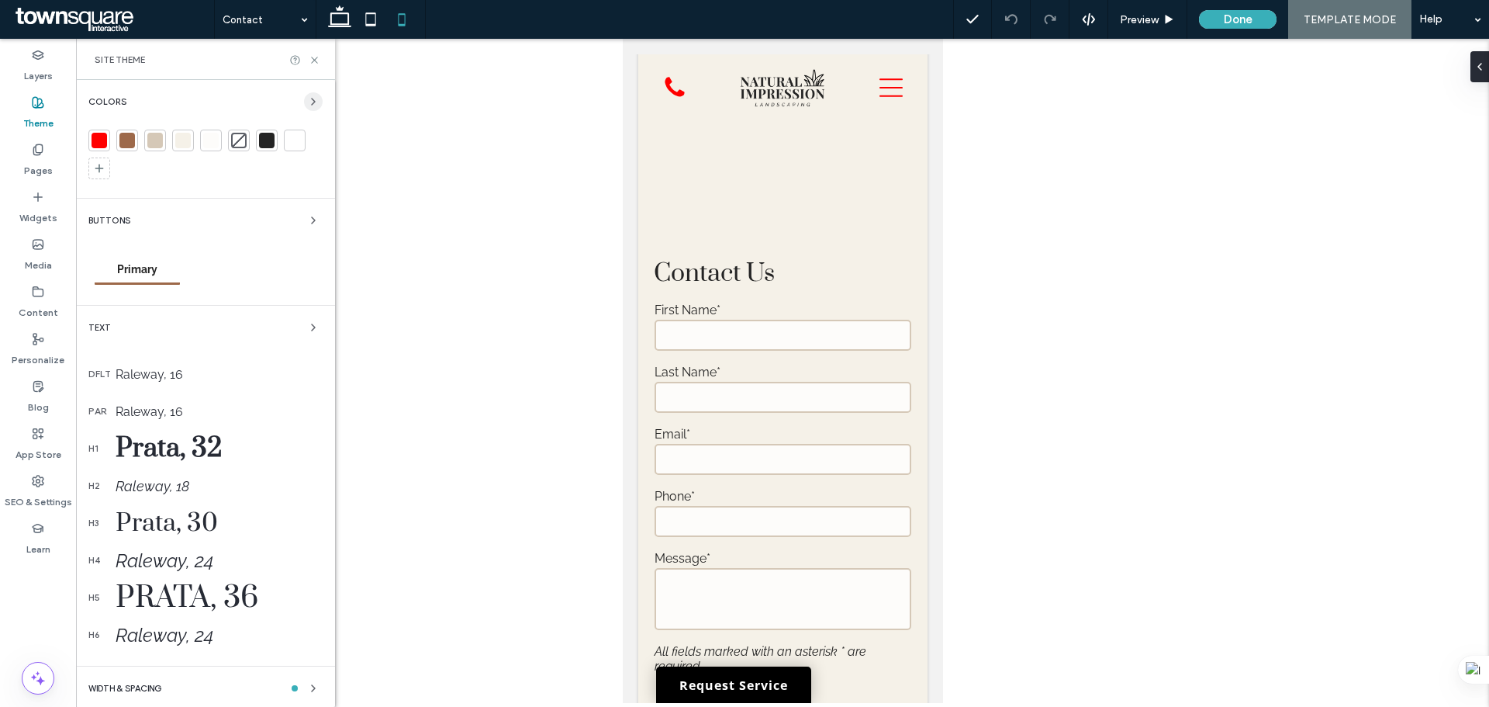
click at [307, 101] on icon "button" at bounding box center [313, 101] width 12 height 12
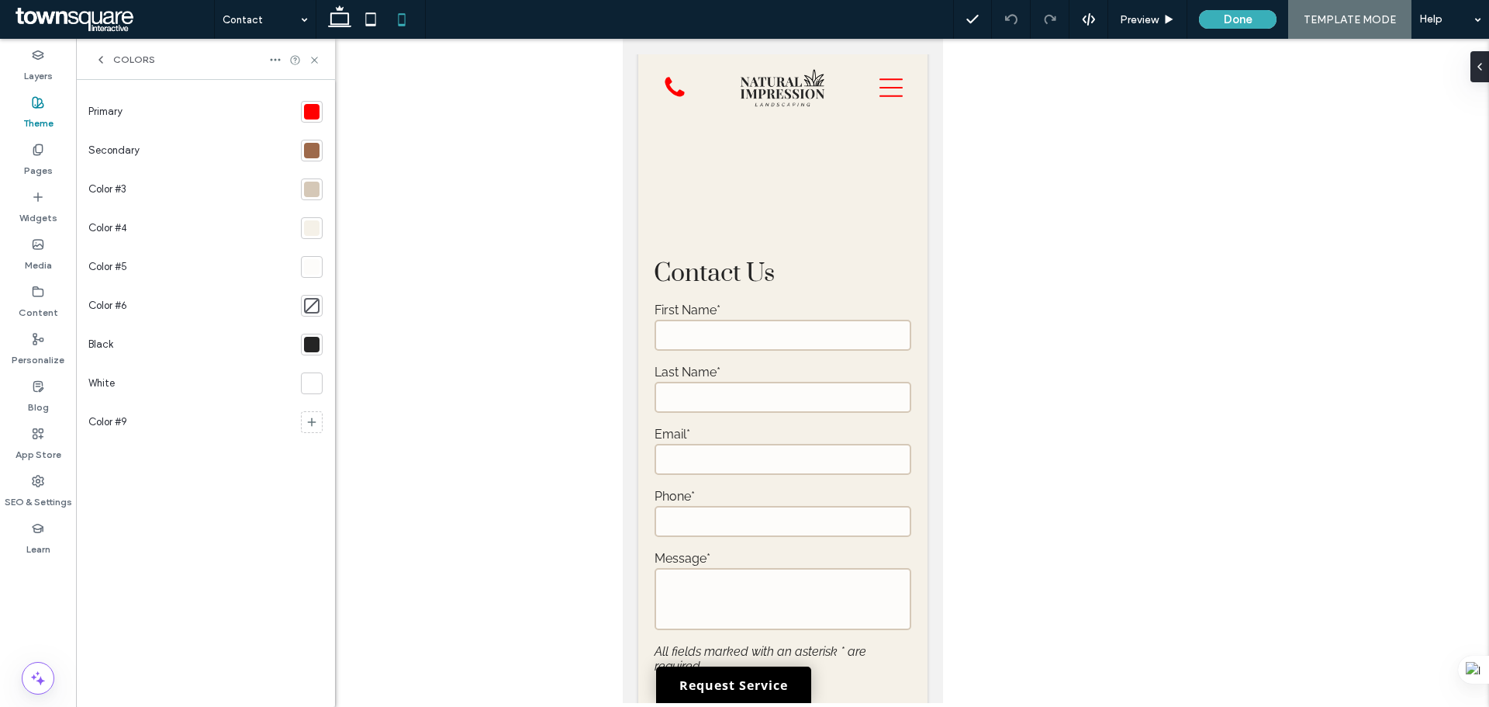
click at [313, 112] on div at bounding box center [312, 112] width 16 height 16
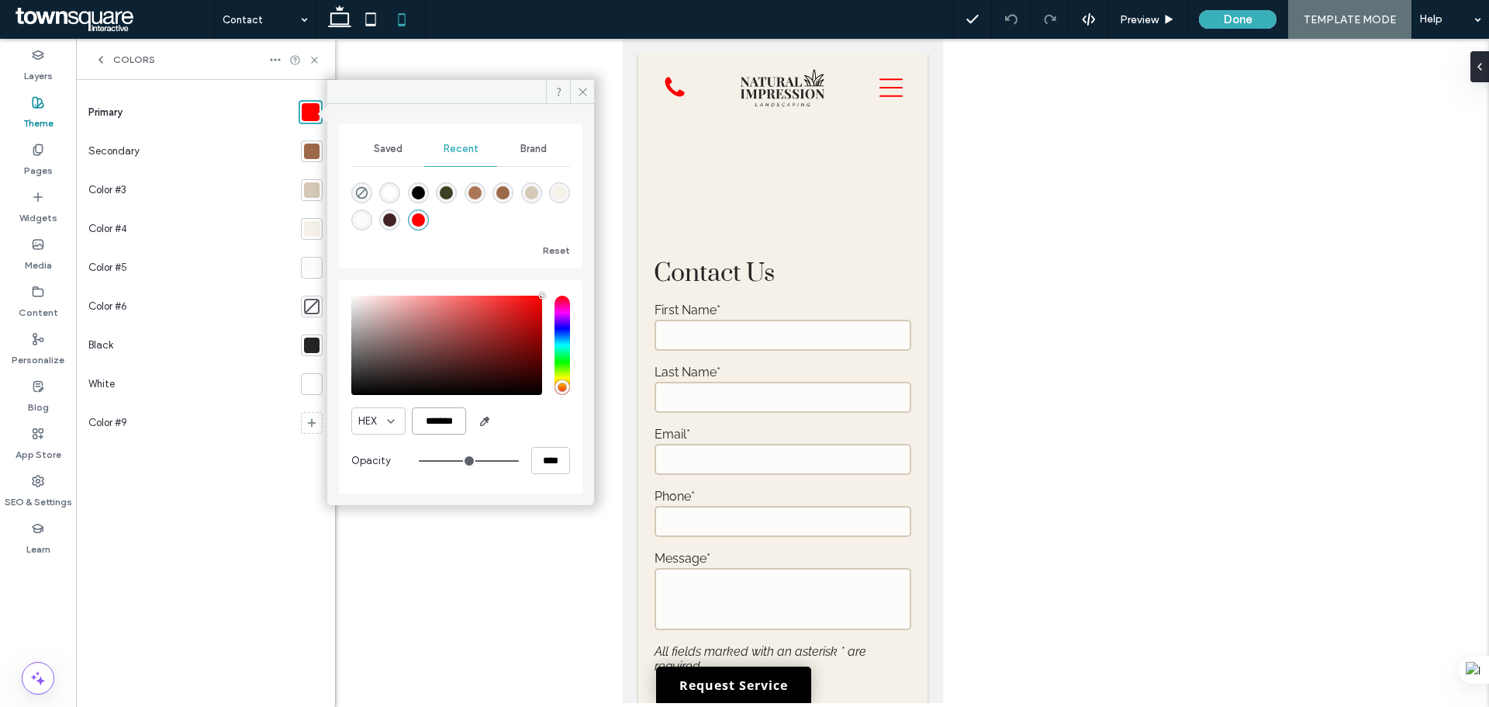
click at [444, 417] on input "*******" at bounding box center [439, 420] width 54 height 27
paste input "color picker textbox"
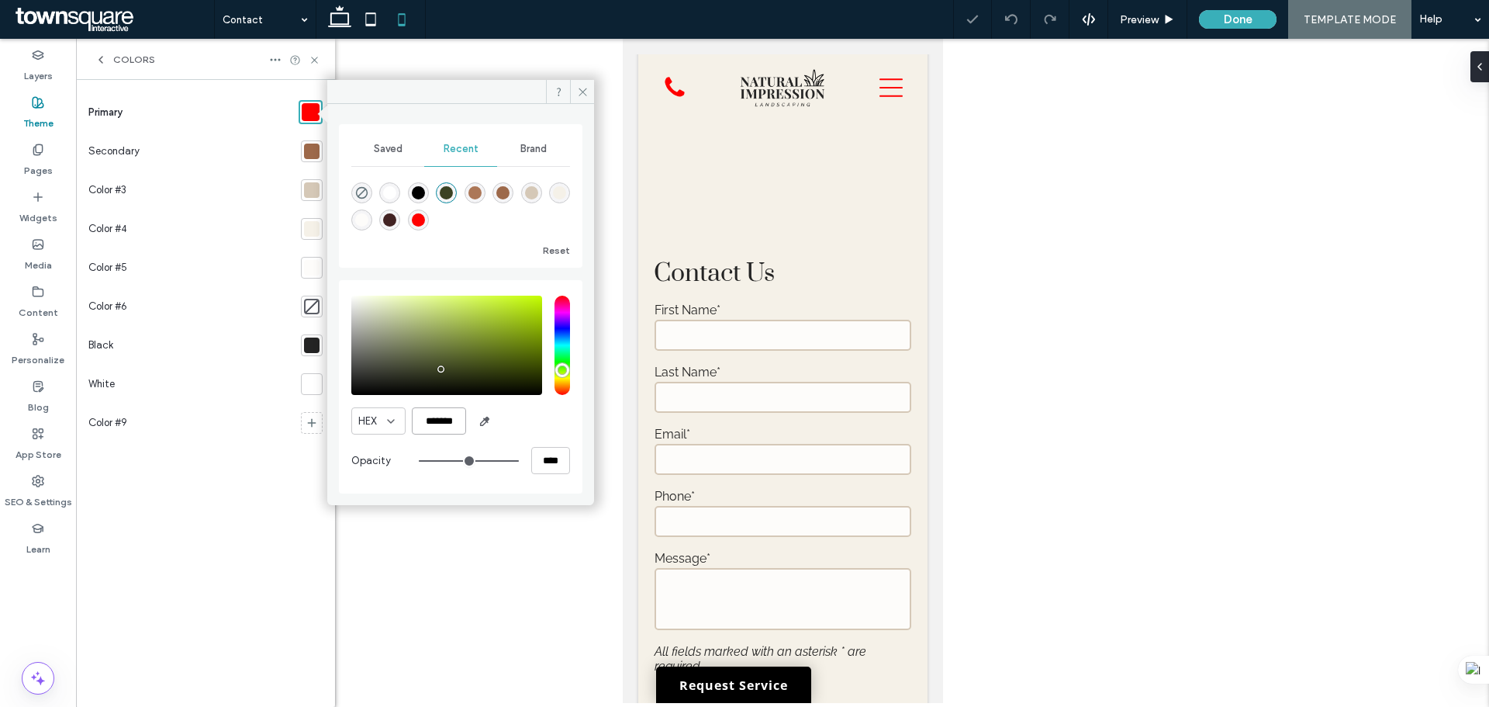
type input "*******"
click at [554, 422] on div "HEX *******" at bounding box center [460, 420] width 219 height 27
click at [303, 144] on div at bounding box center [312, 151] width 22 height 22
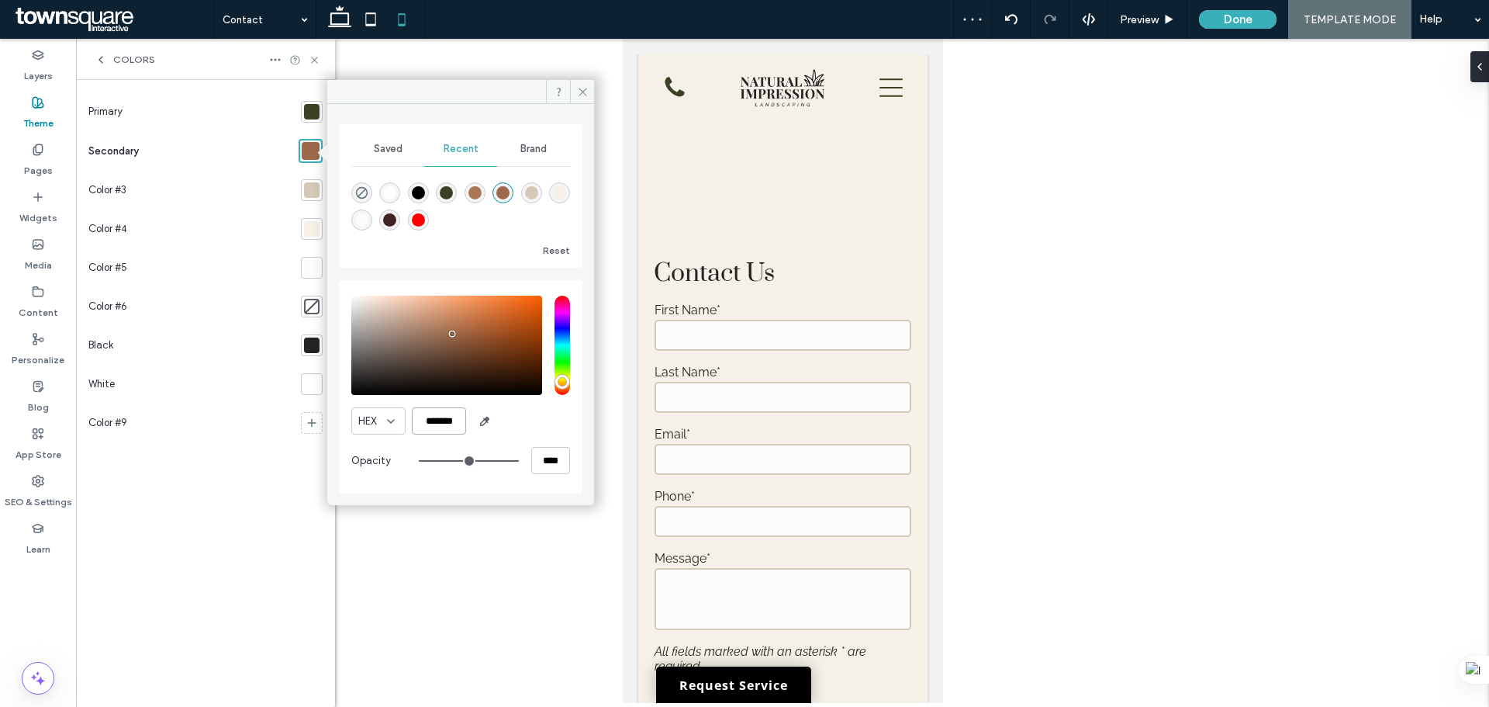
click at [447, 417] on input "*******" at bounding box center [439, 420] width 54 height 27
click at [420, 223] on div "rgba(255, 0, 0, 1)" at bounding box center [418, 219] width 13 height 13
type input "*******"
drag, startPoint x: 582, startPoint y: 94, endPoint x: 562, endPoint y: 102, distance: 21.9
click at [582, 95] on icon at bounding box center [583, 92] width 12 height 12
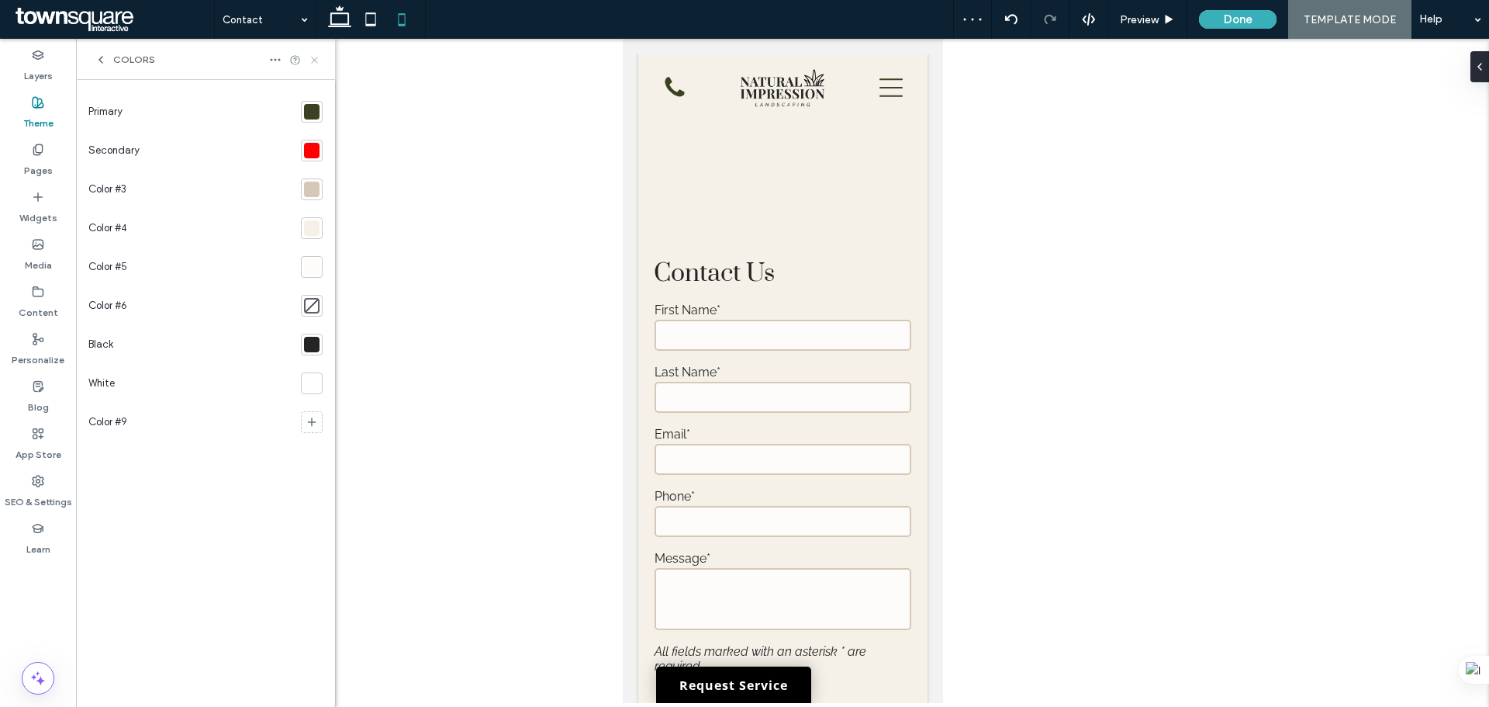
click at [318, 57] on icon at bounding box center [315, 60] width 12 height 12
click at [337, 22] on icon at bounding box center [339, 19] width 31 height 31
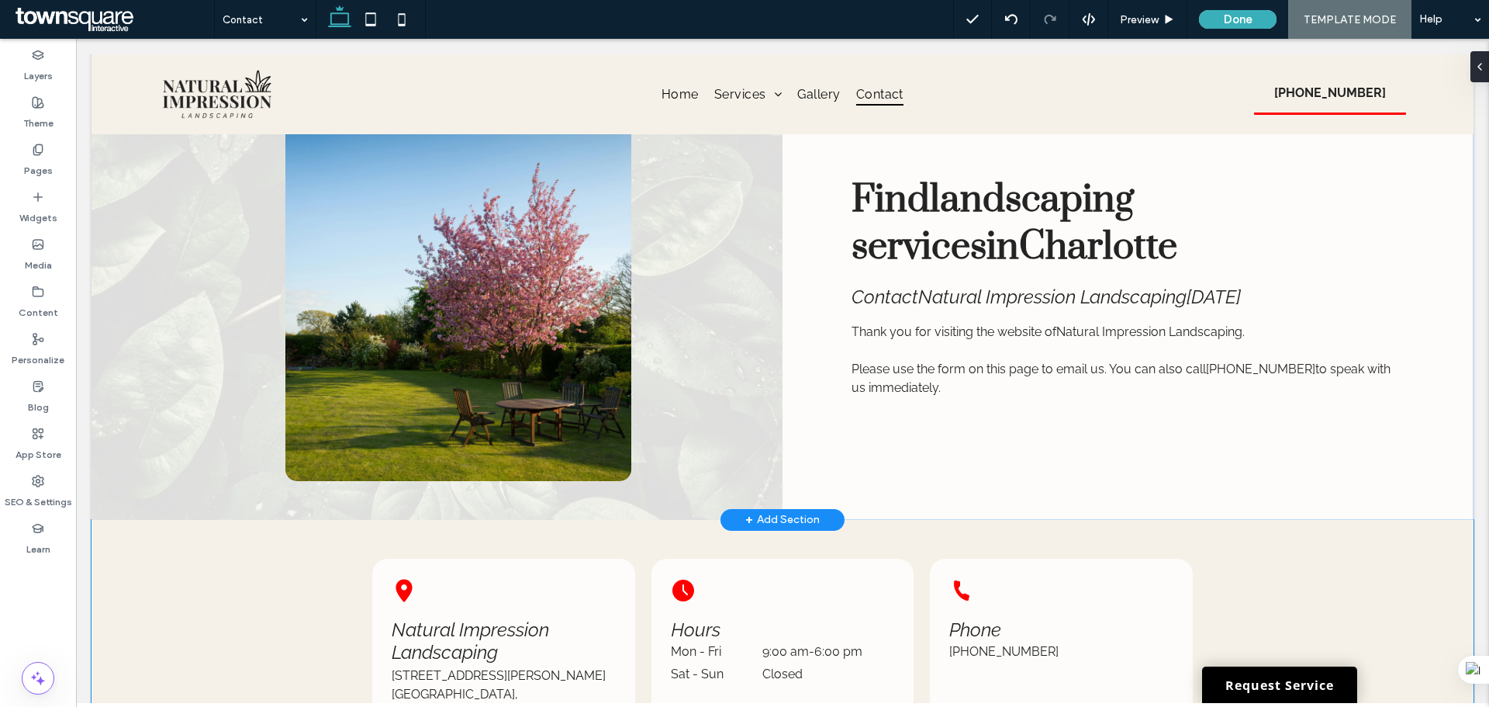
scroll to position [20, 0]
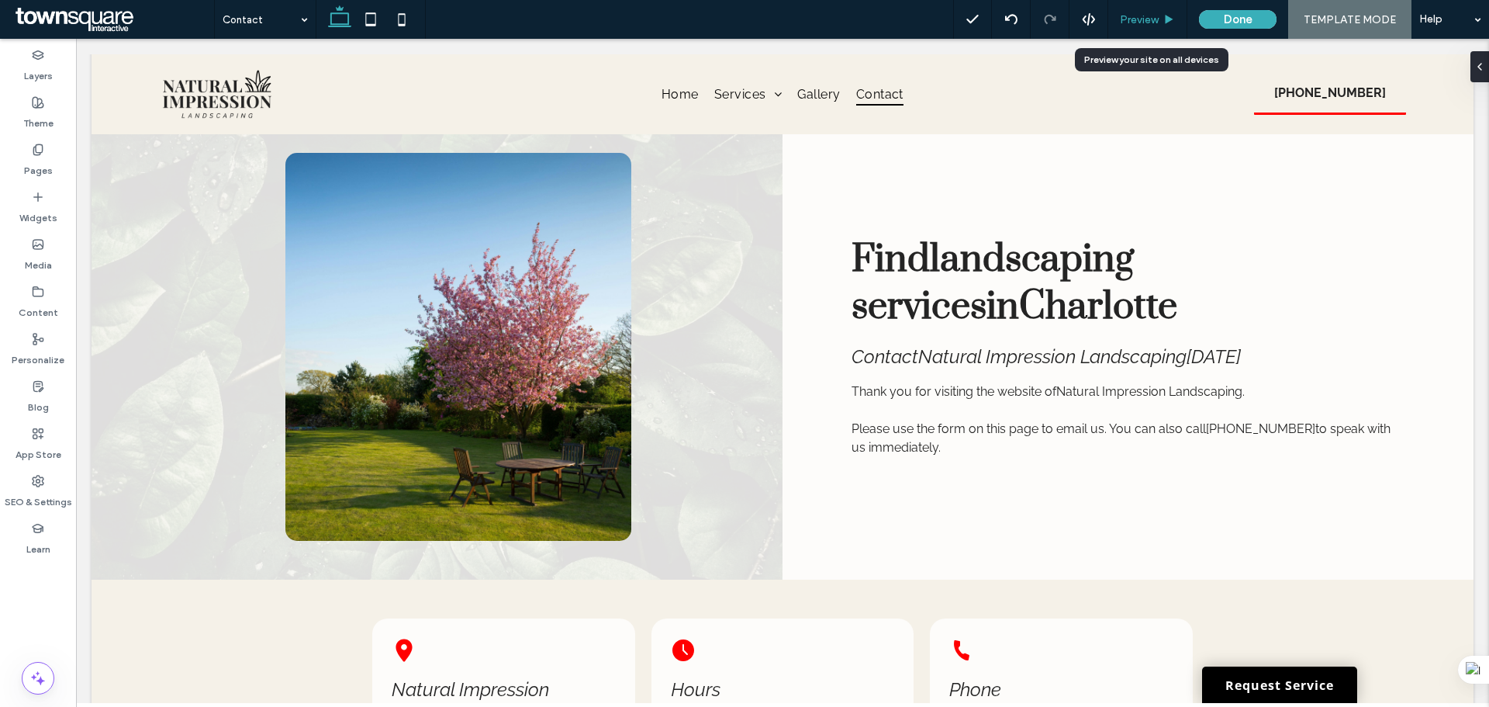
click at [1139, 9] on div "Preview" at bounding box center [1147, 19] width 79 height 39
click at [1152, 12] on div "Preview" at bounding box center [1147, 19] width 79 height 39
click at [1141, 31] on div "Preview" at bounding box center [1147, 19] width 79 height 39
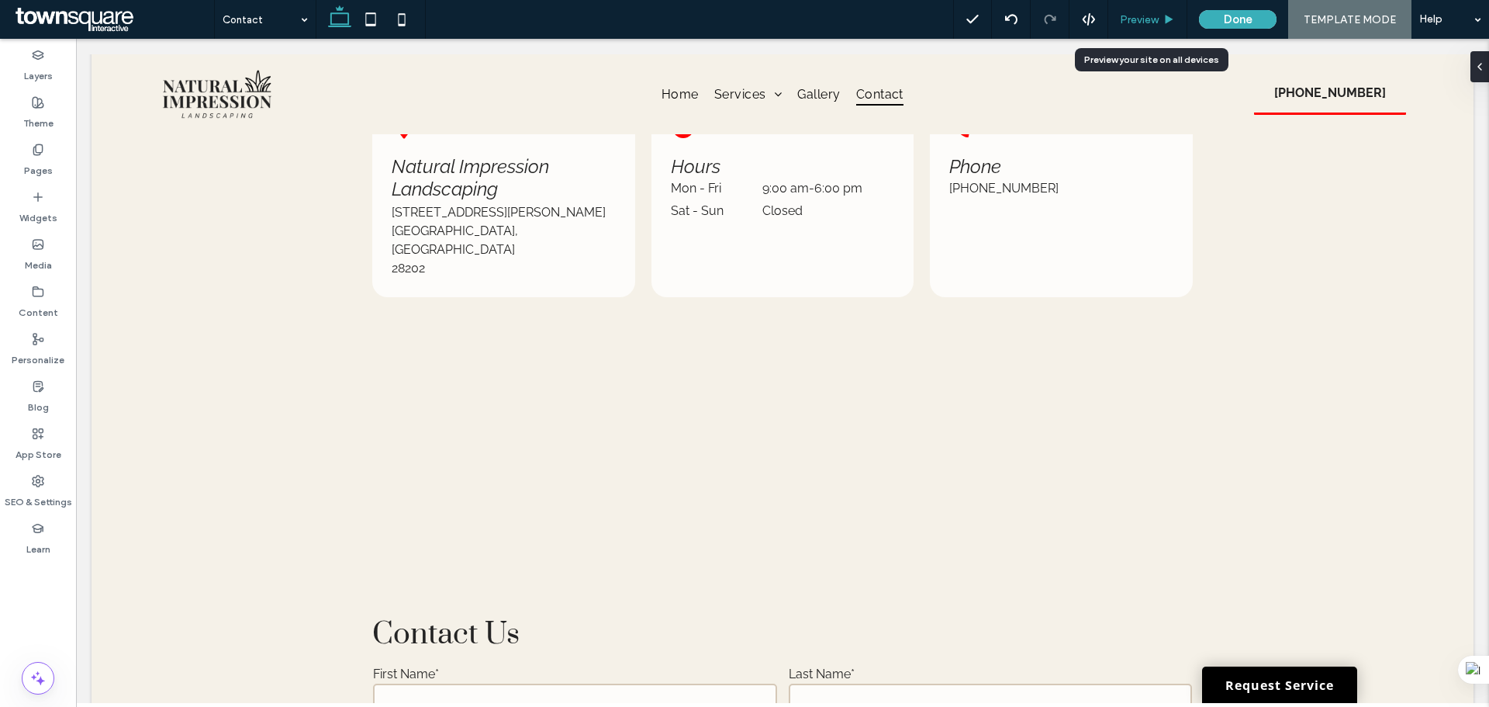
click at [1136, 19] on span "Preview" at bounding box center [1139, 19] width 39 height 13
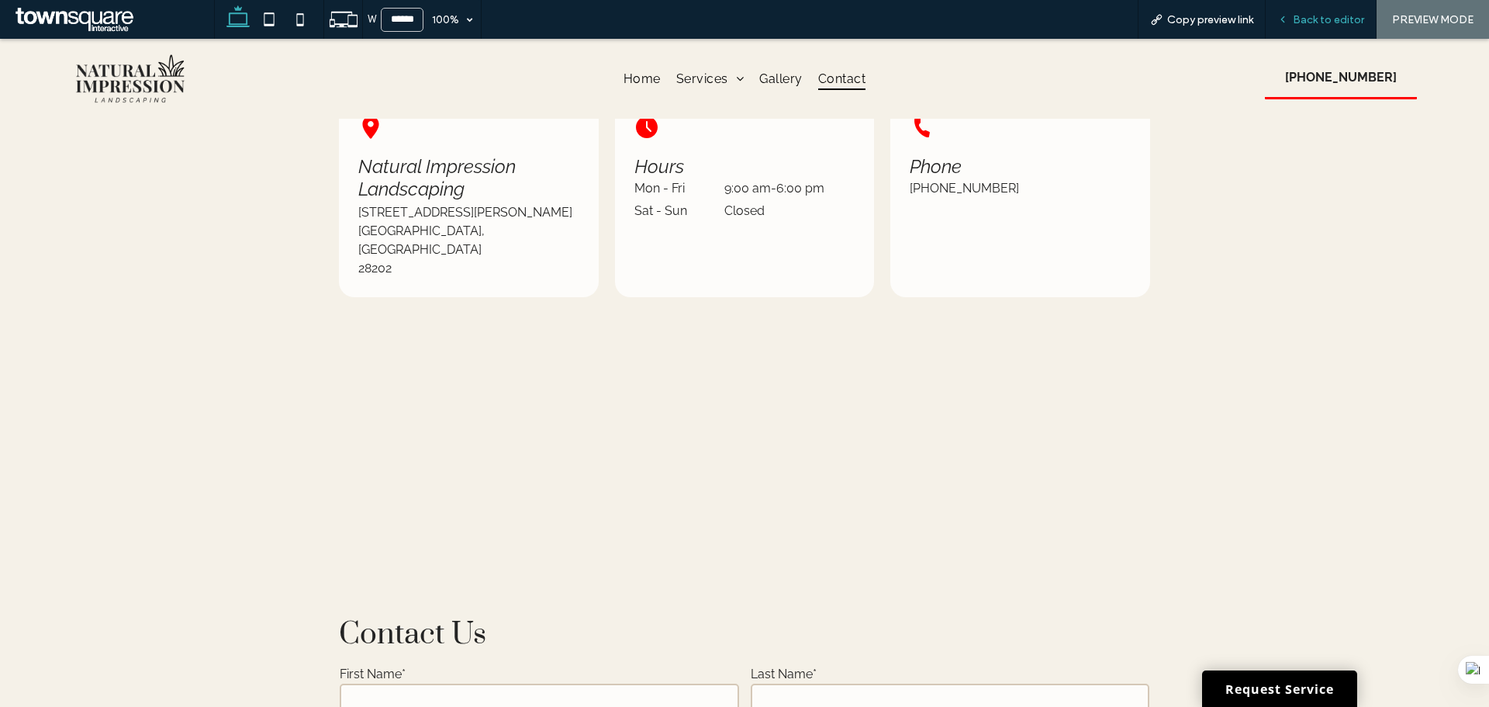
click at [1317, 26] on div "Back to editor" at bounding box center [1321, 19] width 111 height 39
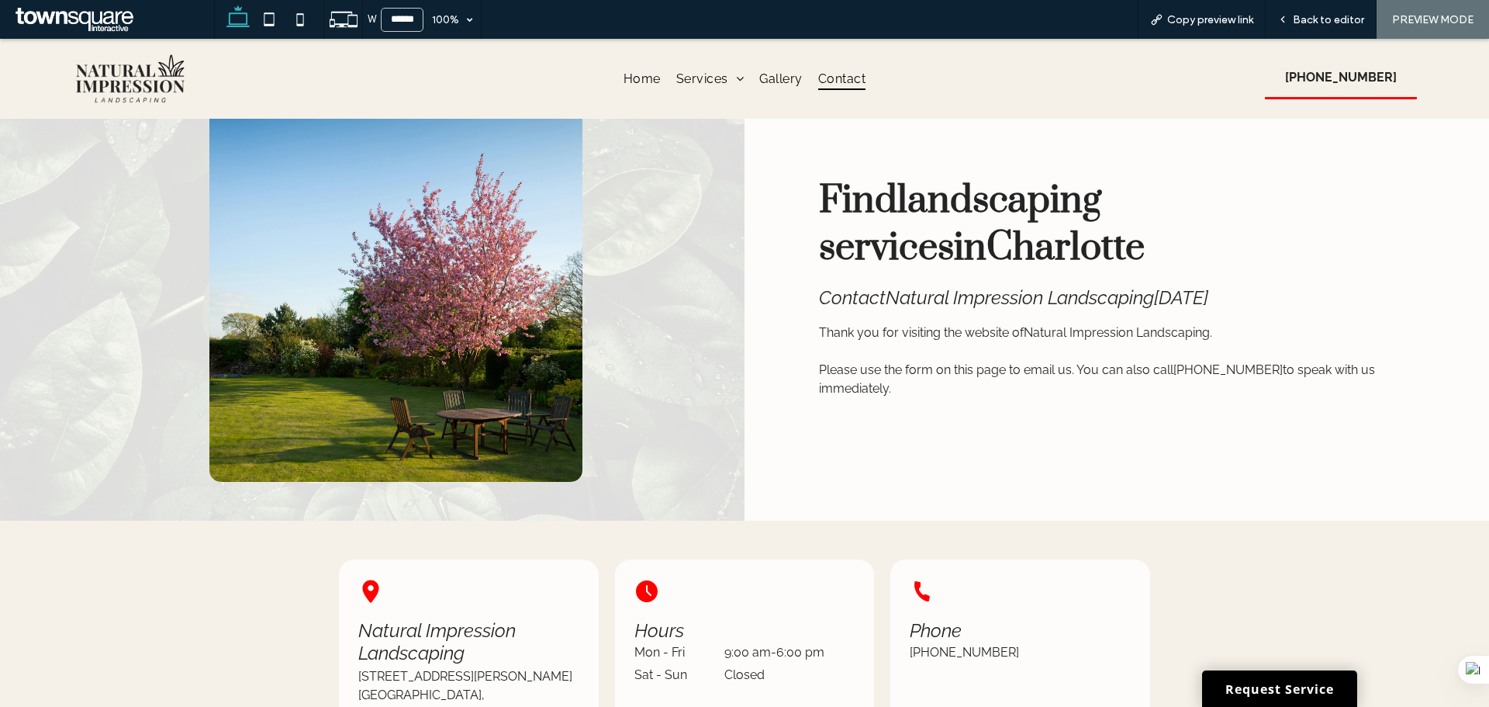
scroll to position [0, 0]
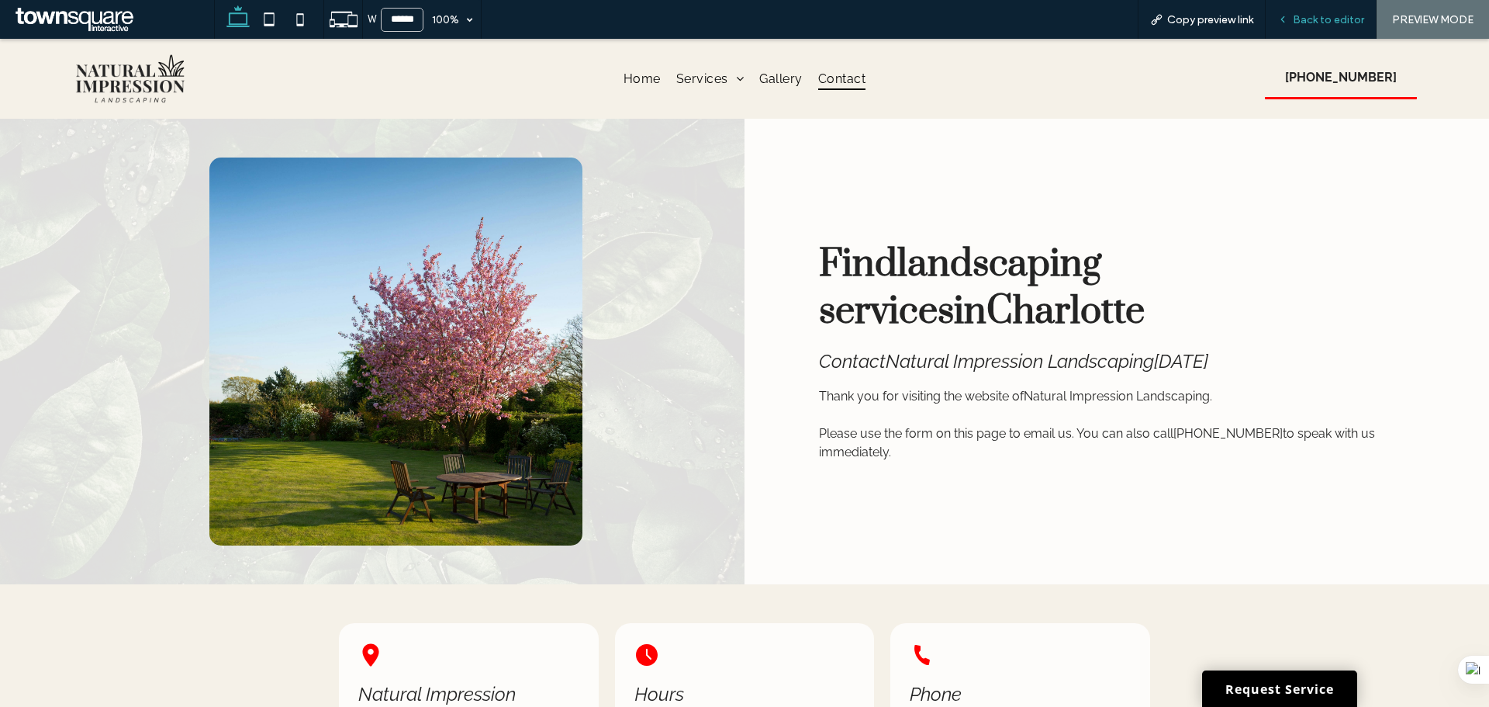
click at [1329, 9] on div "Back to editor" at bounding box center [1321, 19] width 111 height 39
click at [1308, 22] on span "Back to editor" at bounding box center [1328, 19] width 71 height 13
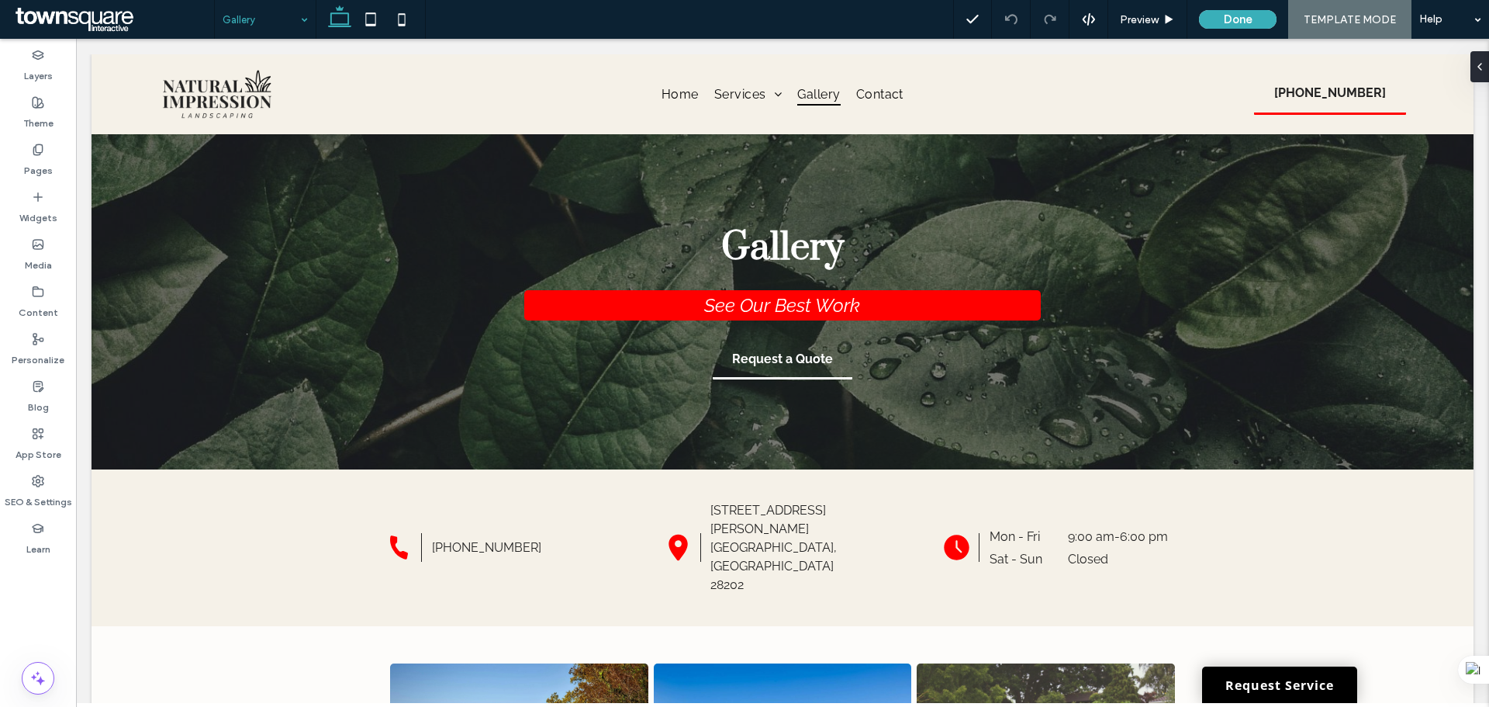
click at [257, 30] on input at bounding box center [262, 19] width 78 height 39
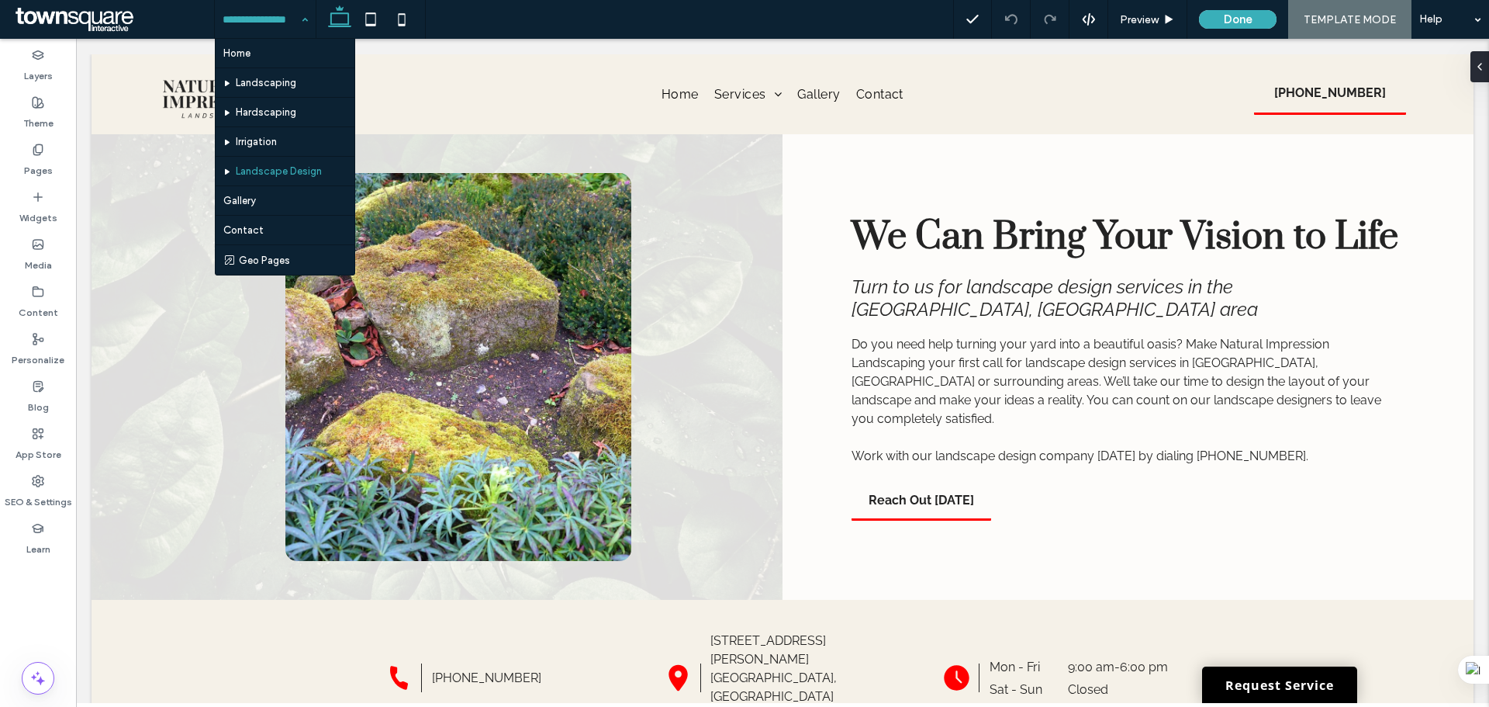
drag, startPoint x: 241, startPoint y: 35, endPoint x: 164, endPoint y: 2, distance: 83.4
click at [241, 35] on input at bounding box center [262, 19] width 78 height 39
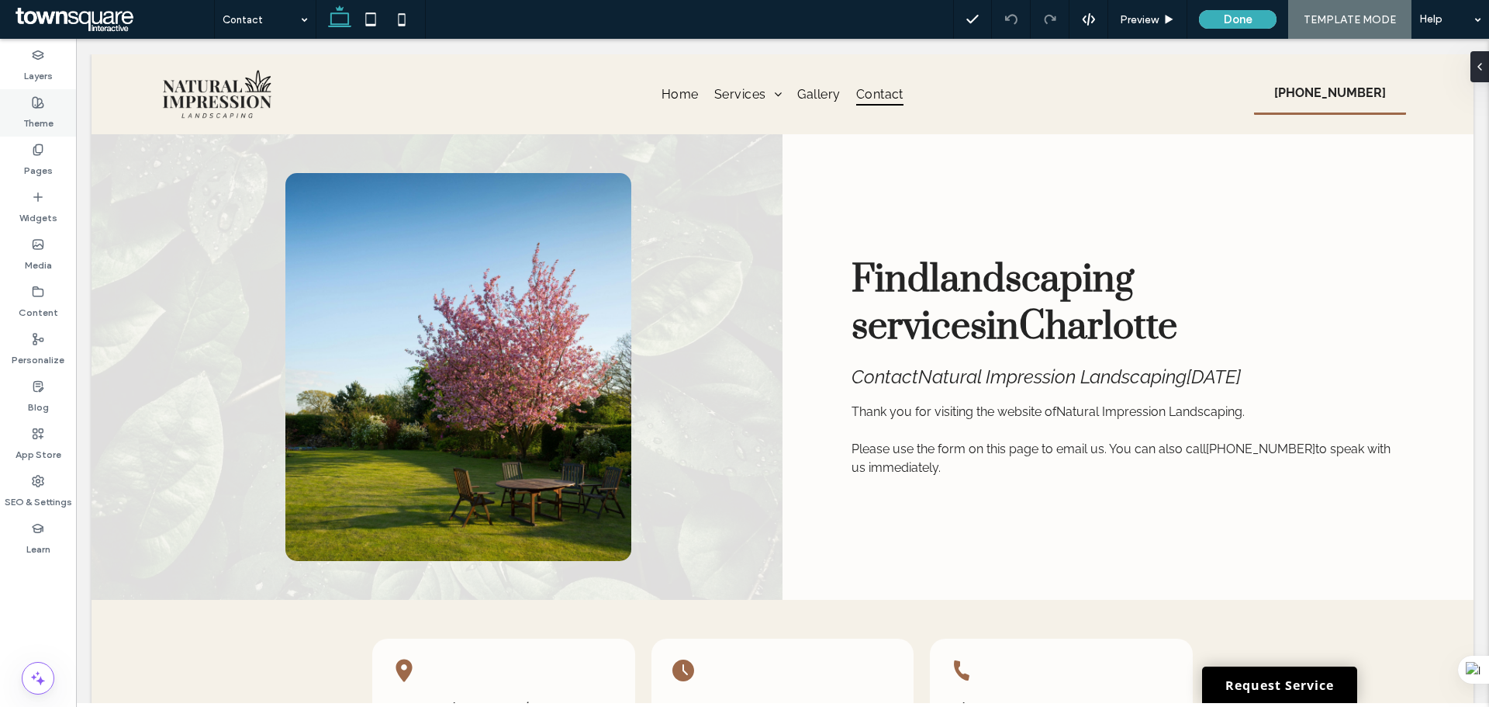
click at [39, 119] on label "Theme" at bounding box center [38, 120] width 30 height 22
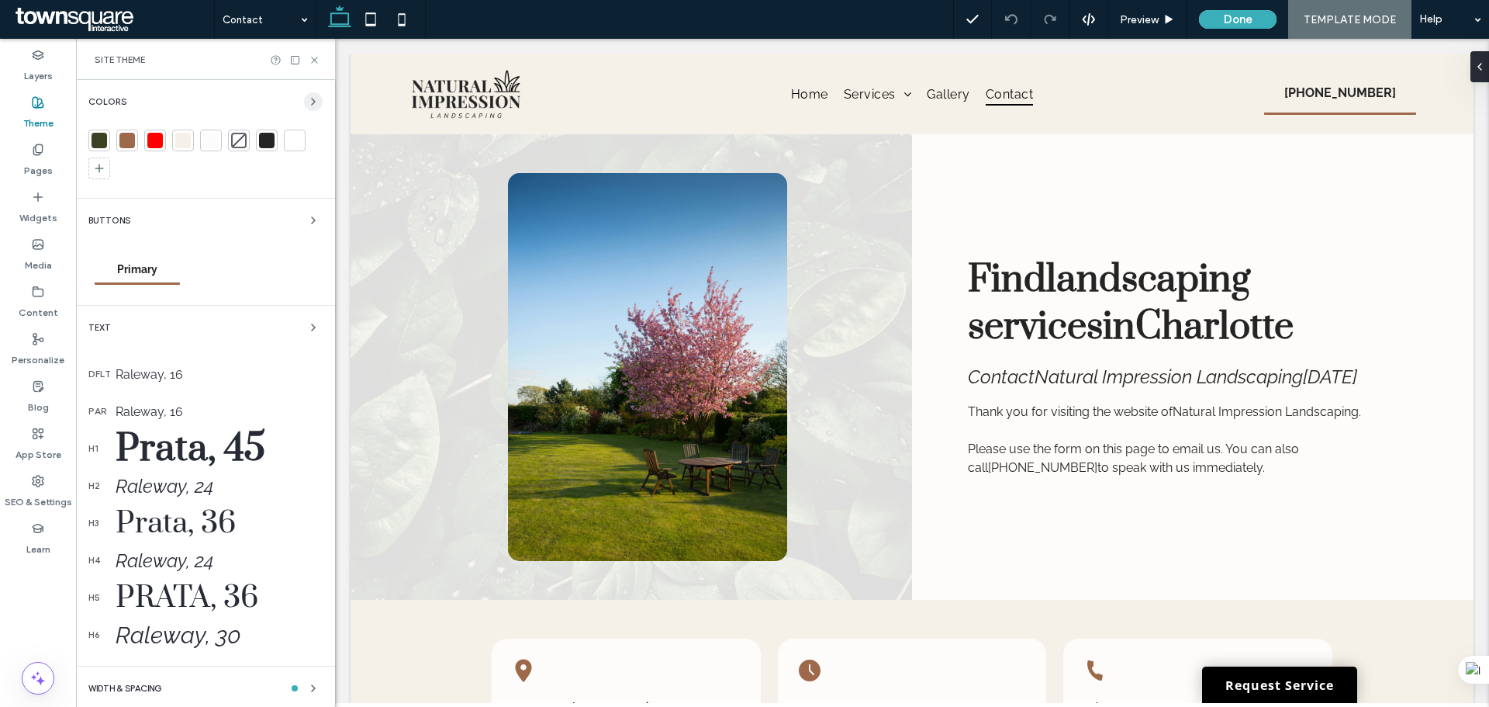
click at [307, 96] on icon "button" at bounding box center [313, 101] width 12 height 12
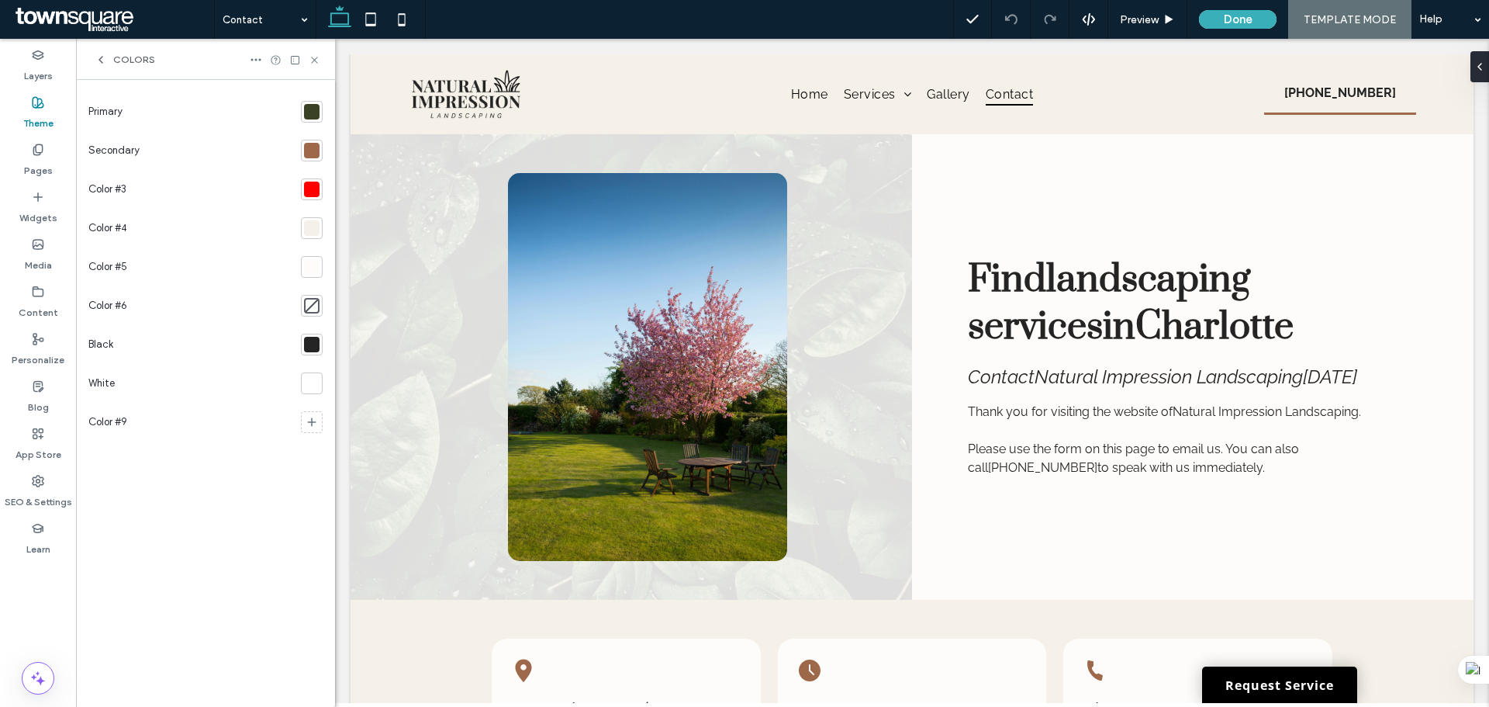
click at [316, 192] on div at bounding box center [312, 189] width 16 height 16
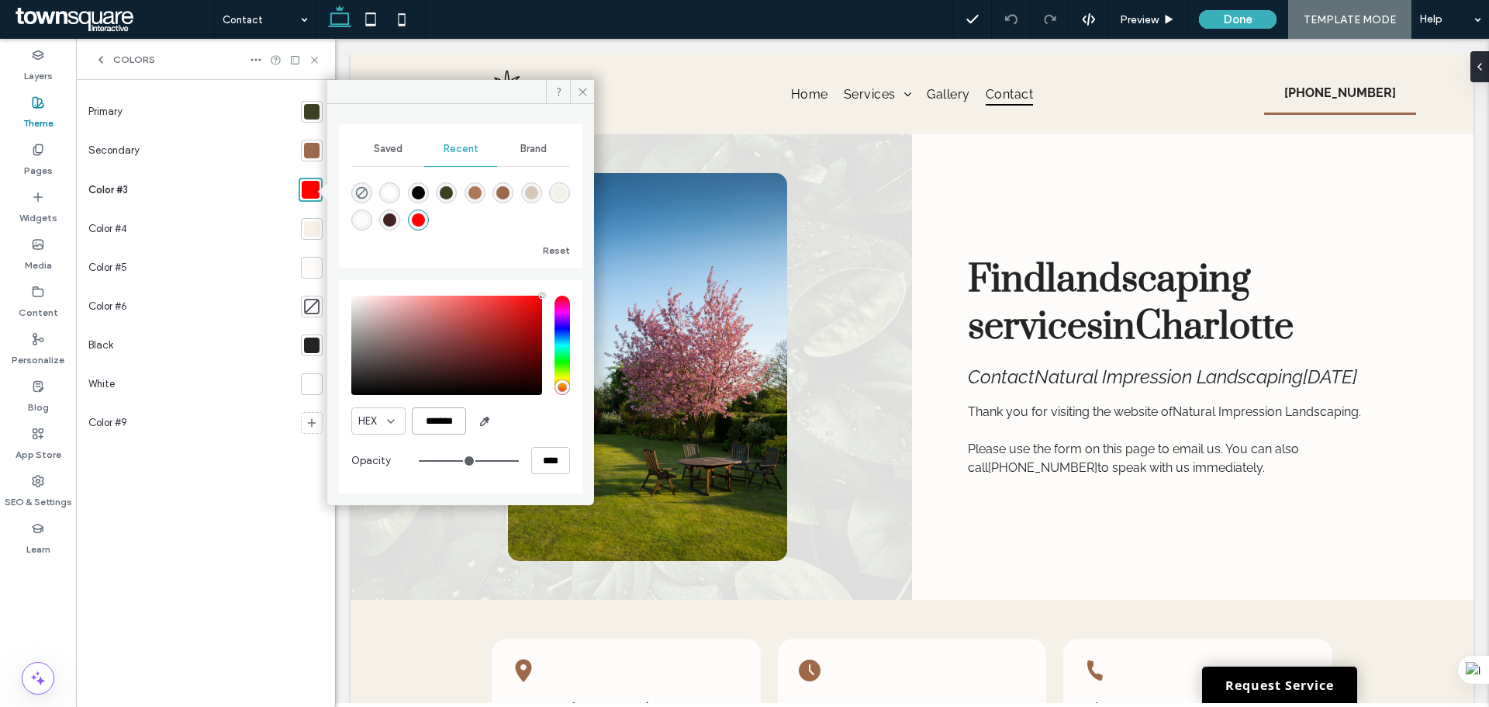
click at [445, 413] on input "*******" at bounding box center [439, 420] width 54 height 27
paste input "color picker textbox"
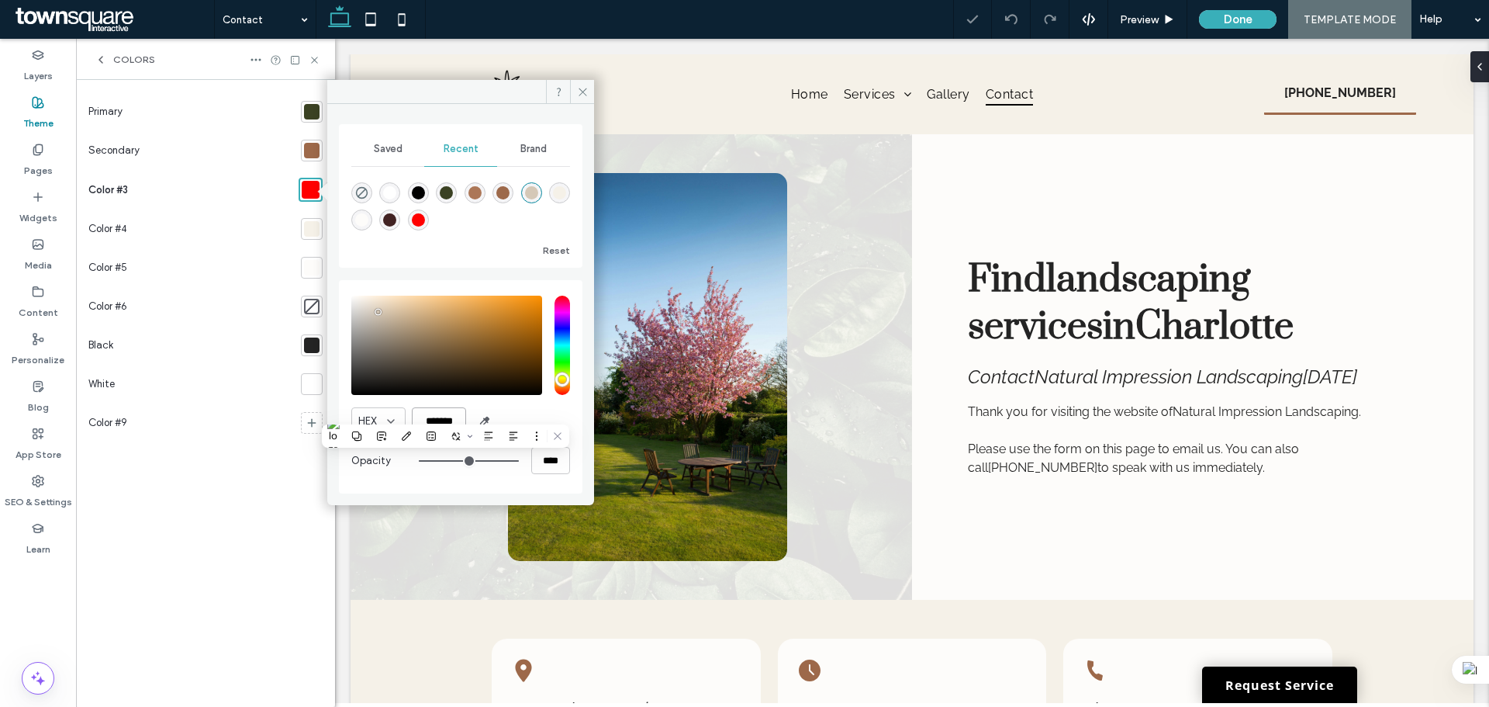
type input "*******"
click at [529, 420] on div "HEX *******" at bounding box center [460, 420] width 219 height 27
click at [318, 225] on div at bounding box center [312, 229] width 16 height 16
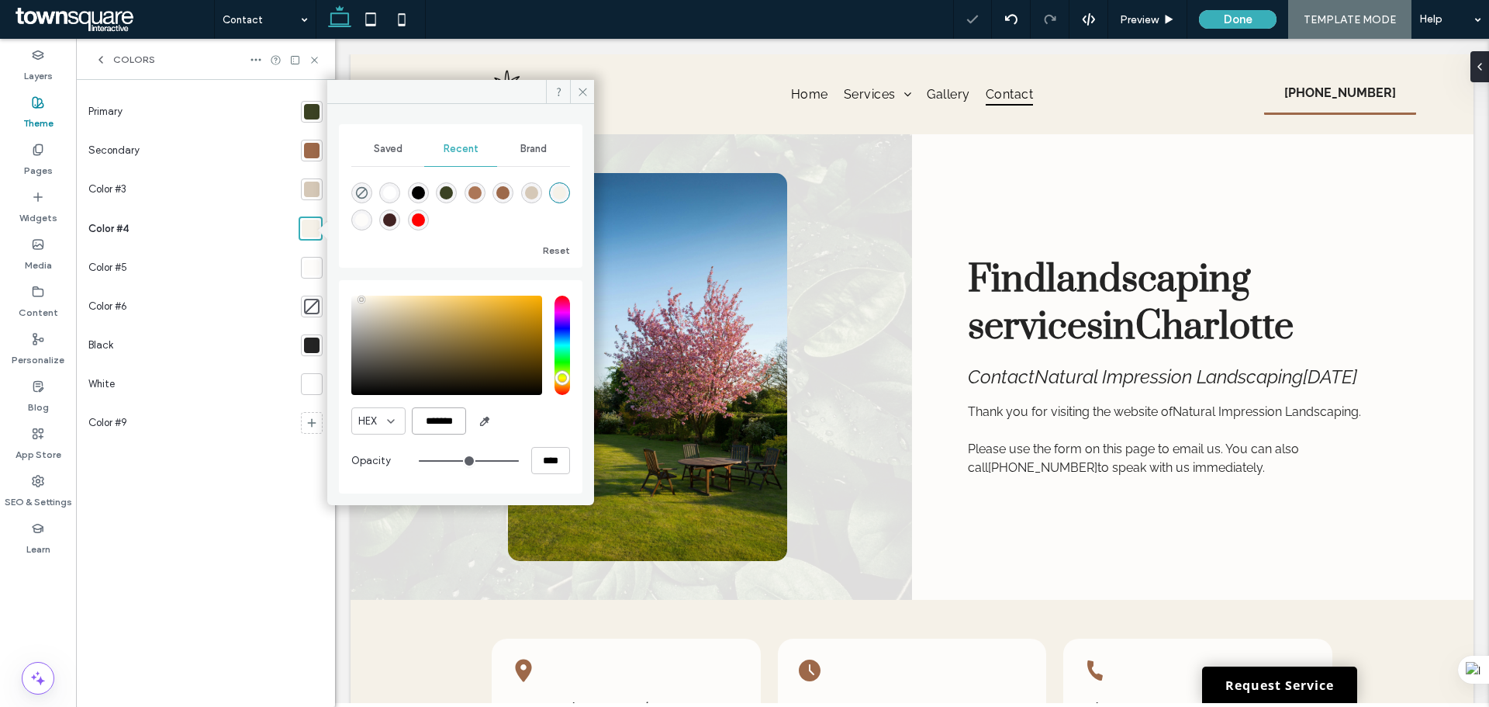
click at [462, 416] on input "*******" at bounding box center [439, 420] width 54 height 27
click at [419, 225] on div "rgba(255, 0, 0, 1)" at bounding box center [418, 219] width 13 height 13
type input "*******"
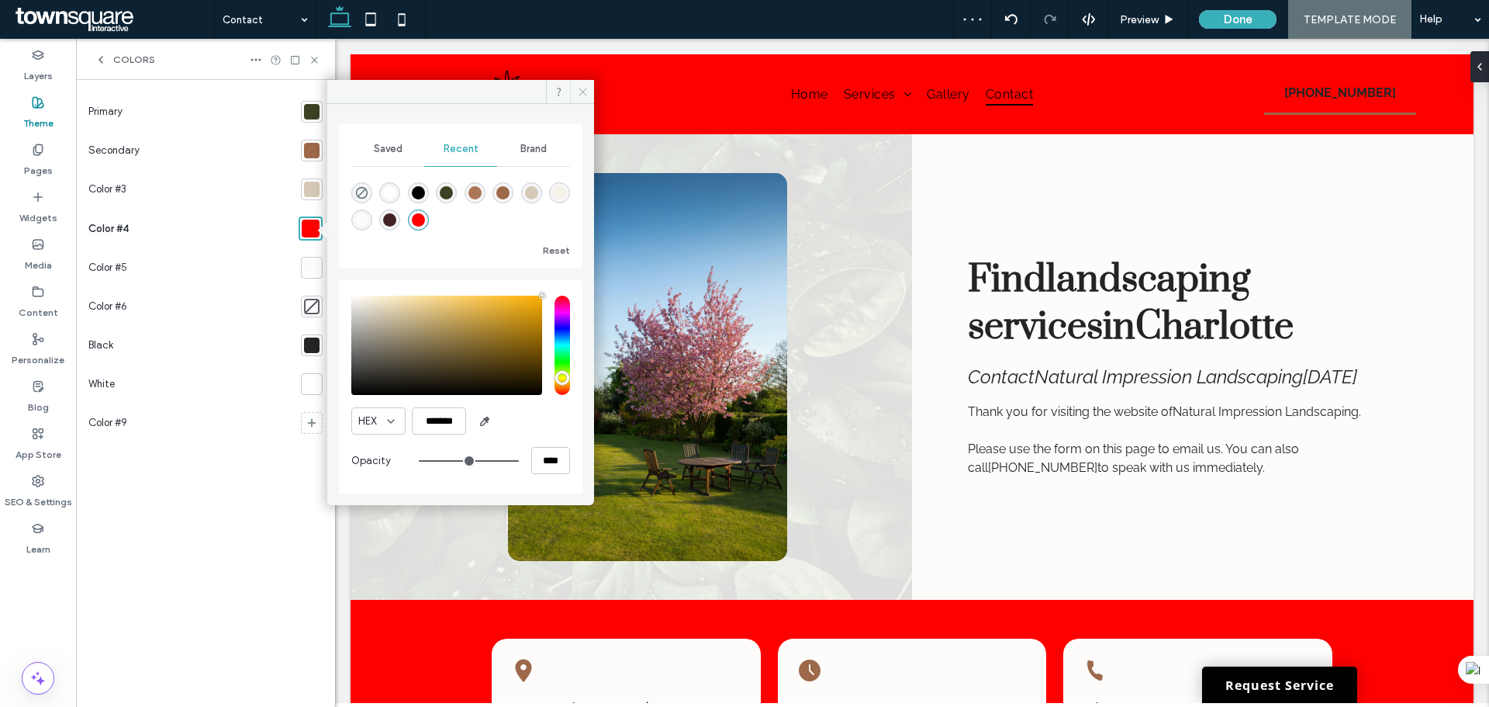
click at [585, 92] on icon at bounding box center [583, 92] width 12 height 12
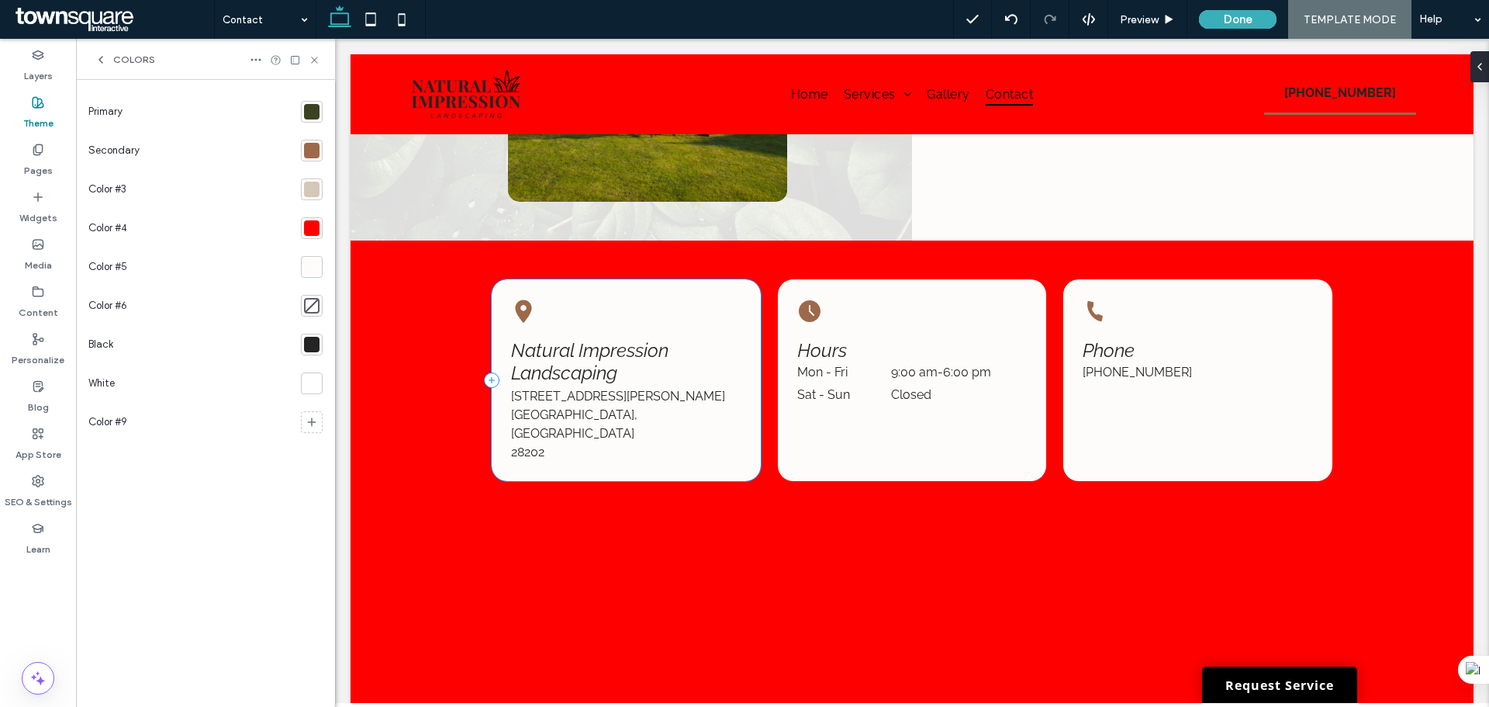
scroll to position [698, 0]
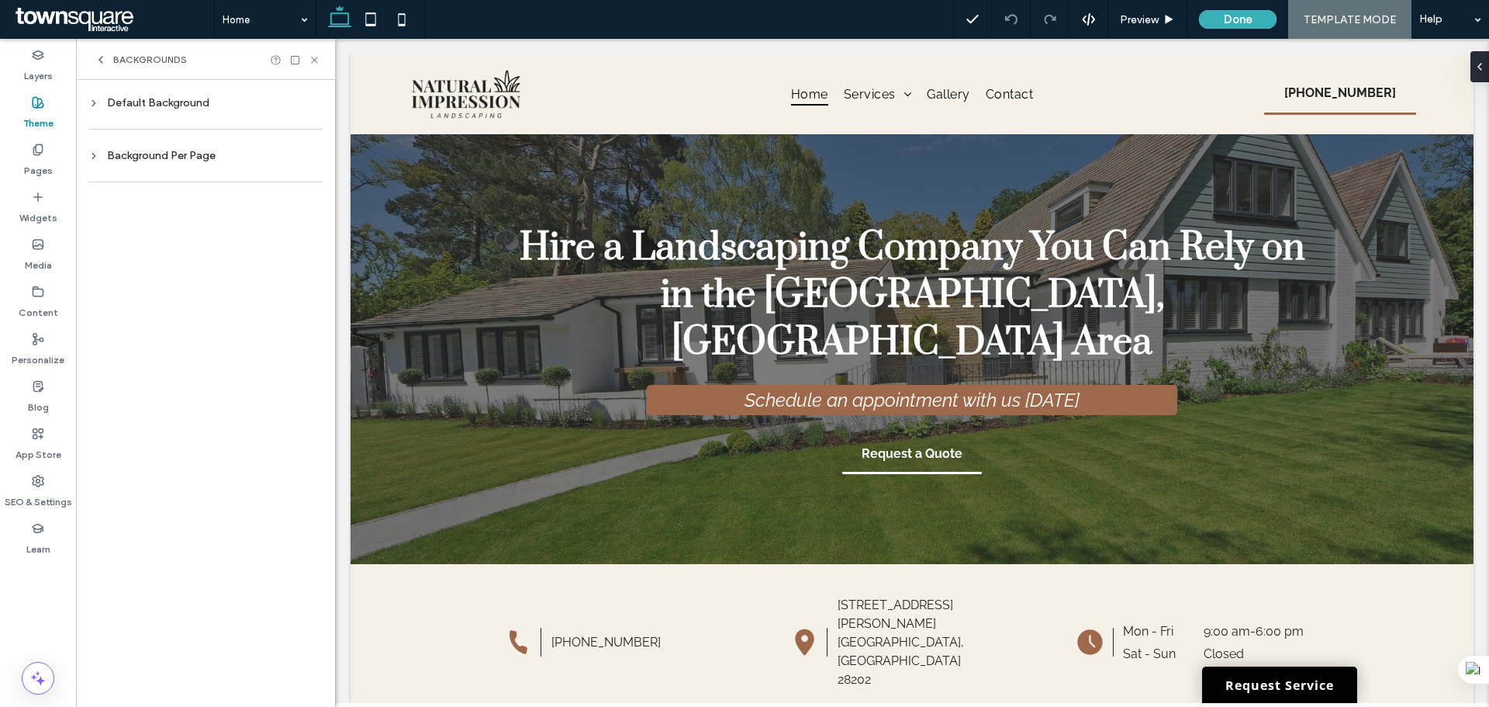
click at [175, 112] on div "Default Background" at bounding box center [205, 102] width 234 height 21
click at [264, 195] on span "Image" at bounding box center [258, 194] width 29 height 12
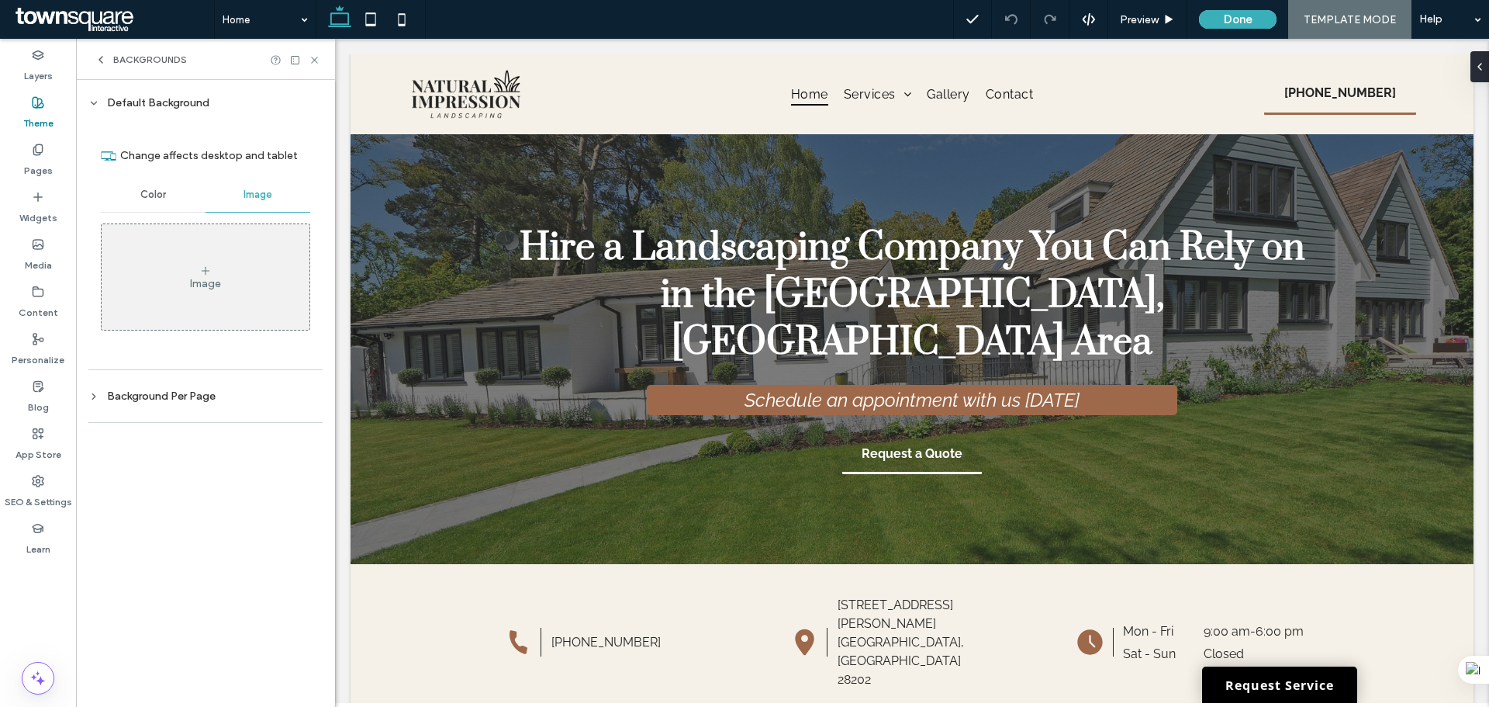
click at [133, 198] on div "Color" at bounding box center [153, 195] width 105 height 34
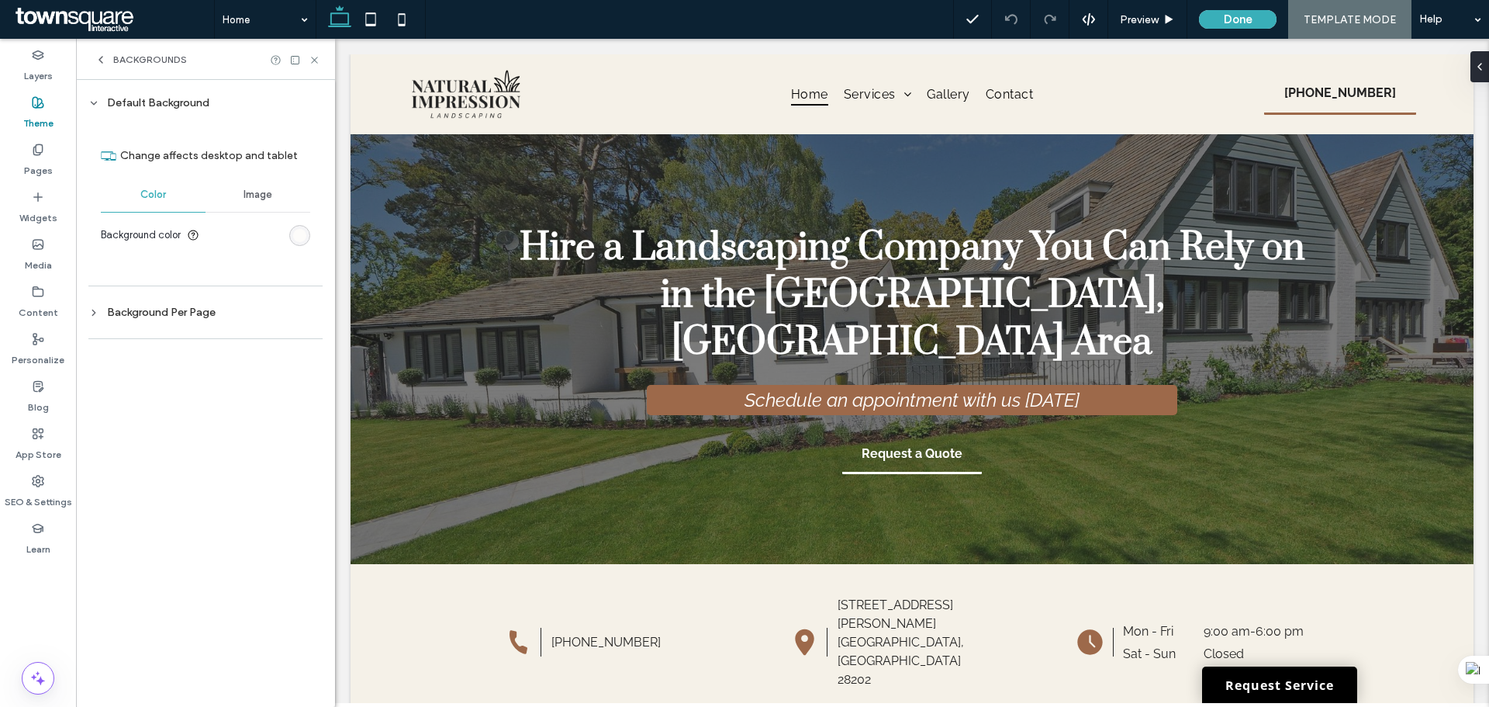
drag, startPoint x: 180, startPoint y: 321, endPoint x: 183, endPoint y: 313, distance: 9.1
click at [180, 320] on div "Background Per Page" at bounding box center [205, 312] width 234 height 21
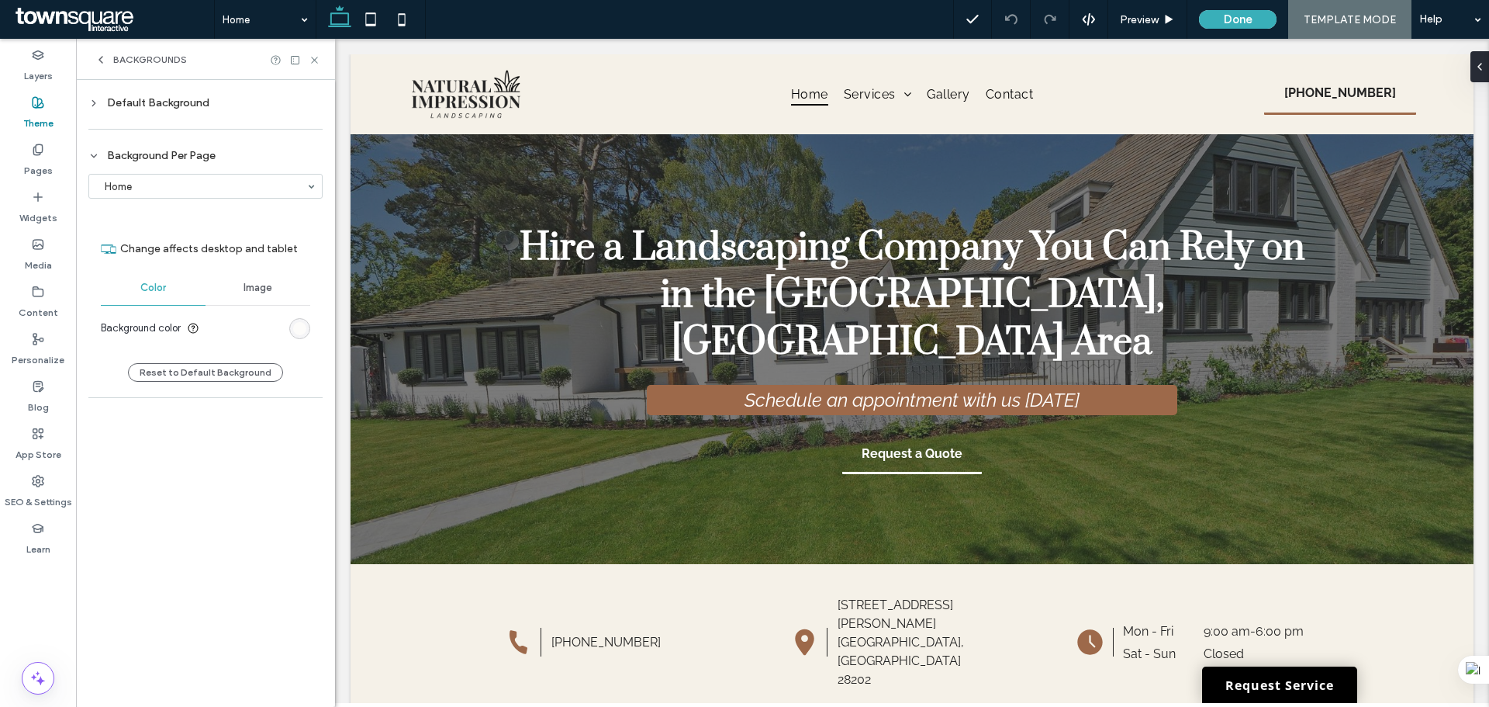
click at [238, 296] on div "Image" at bounding box center [258, 288] width 105 height 34
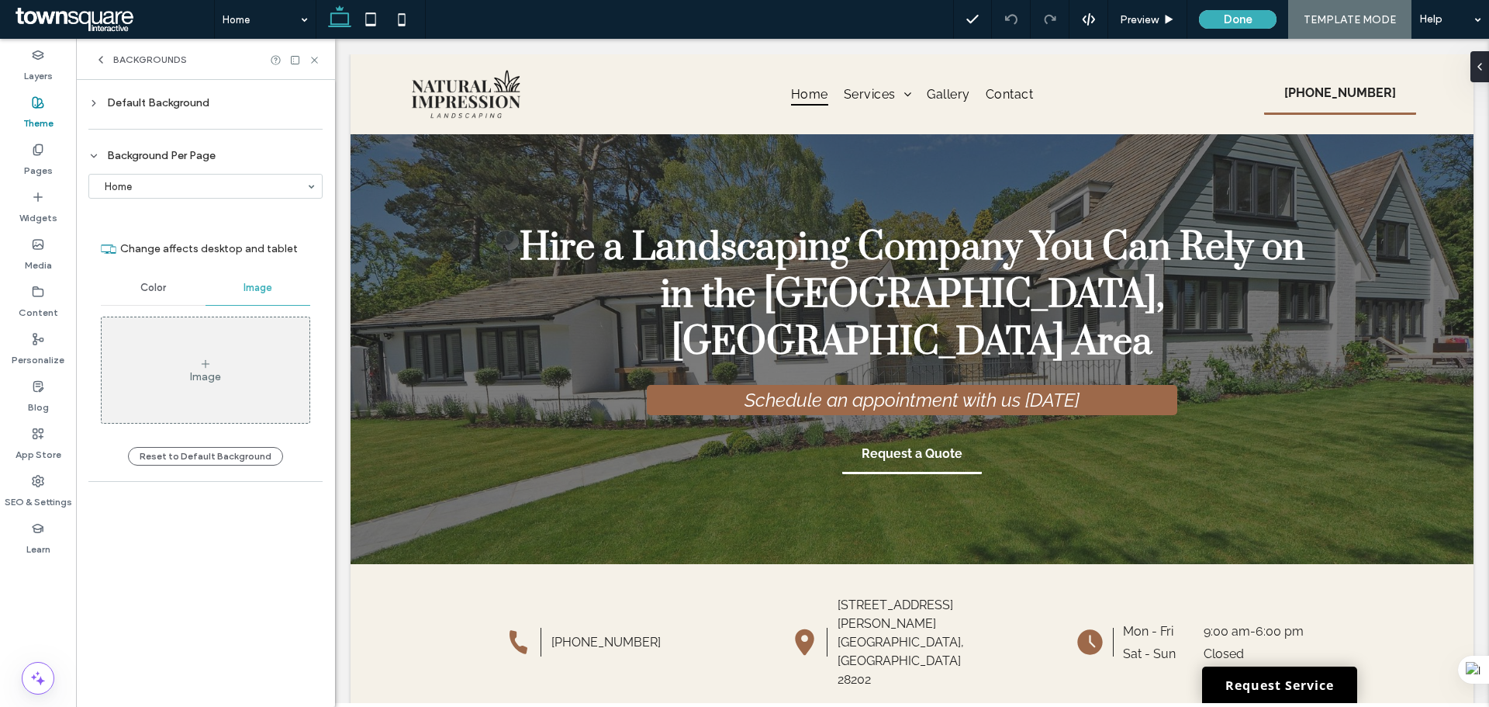
click at [150, 295] on div "Color" at bounding box center [153, 288] width 105 height 34
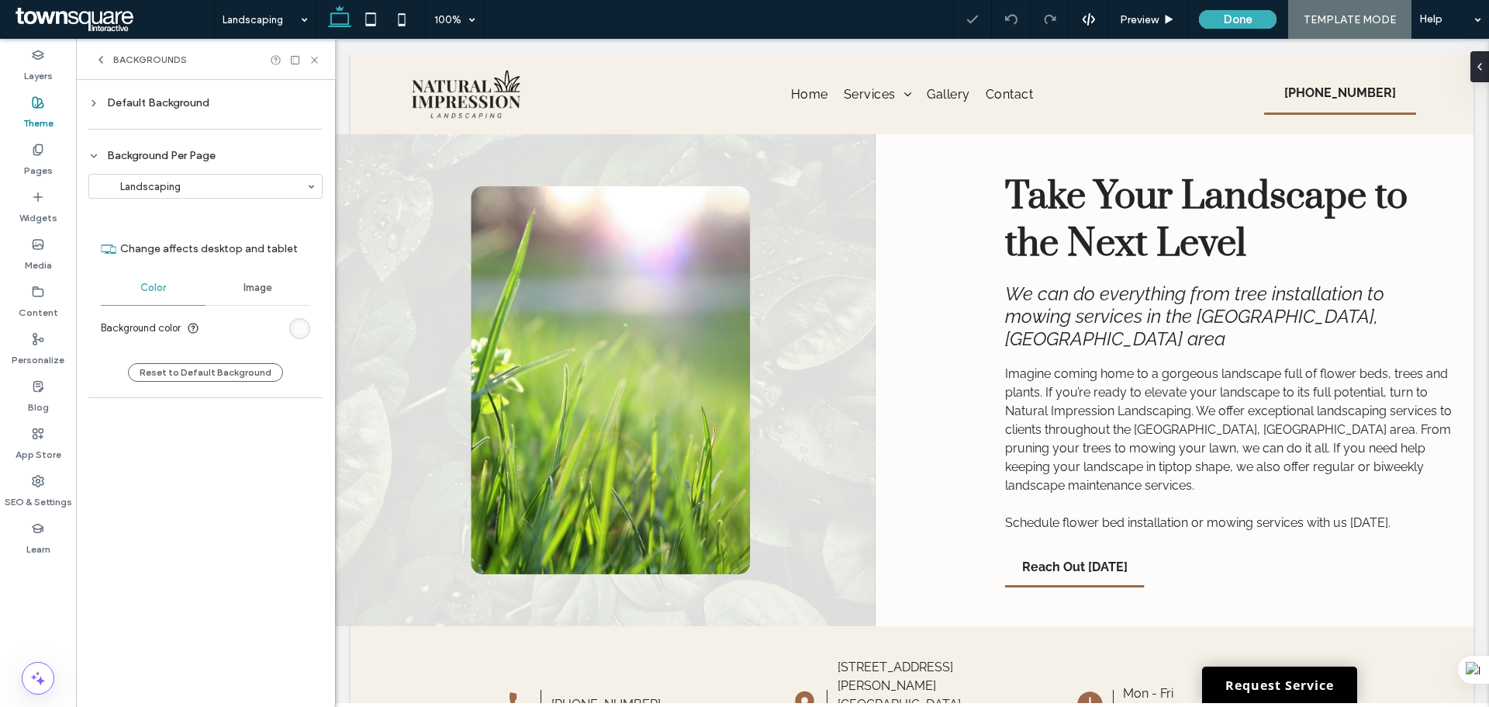
click at [240, 295] on div "Image" at bounding box center [258, 288] width 105 height 34
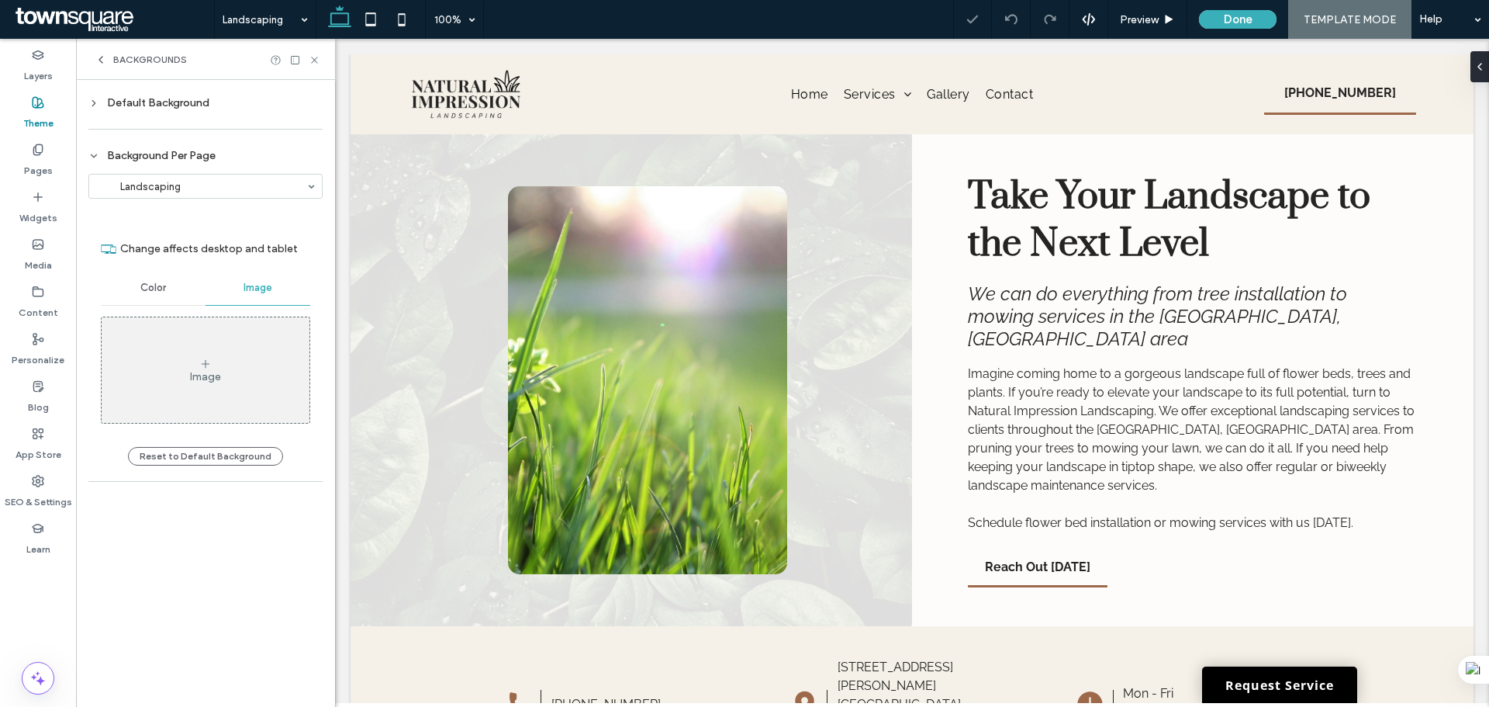
drag, startPoint x: 158, startPoint y: 293, endPoint x: 157, endPoint y: 254, distance: 38.8
click at [157, 292] on span "Color" at bounding box center [153, 288] width 26 height 12
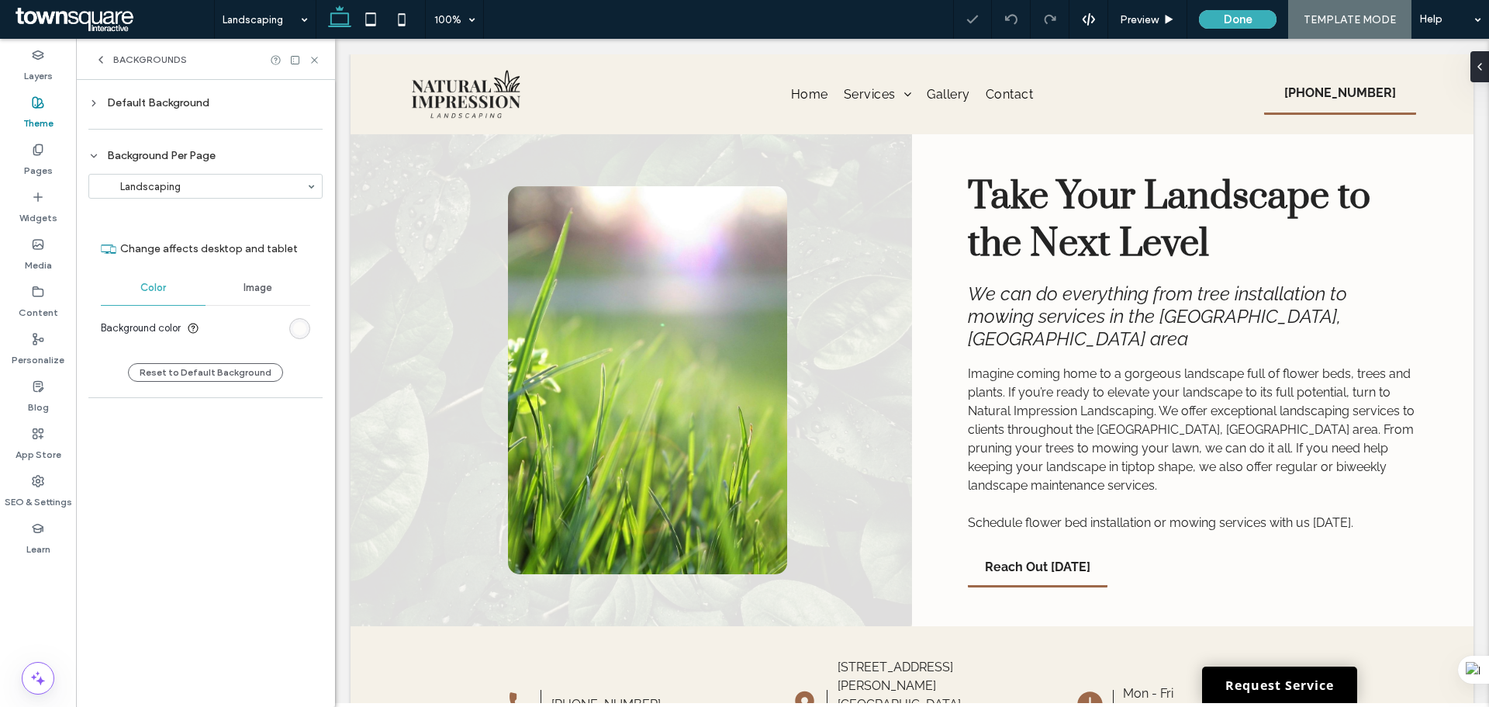
click at [153, 102] on div "Default Background" at bounding box center [205, 102] width 234 height 13
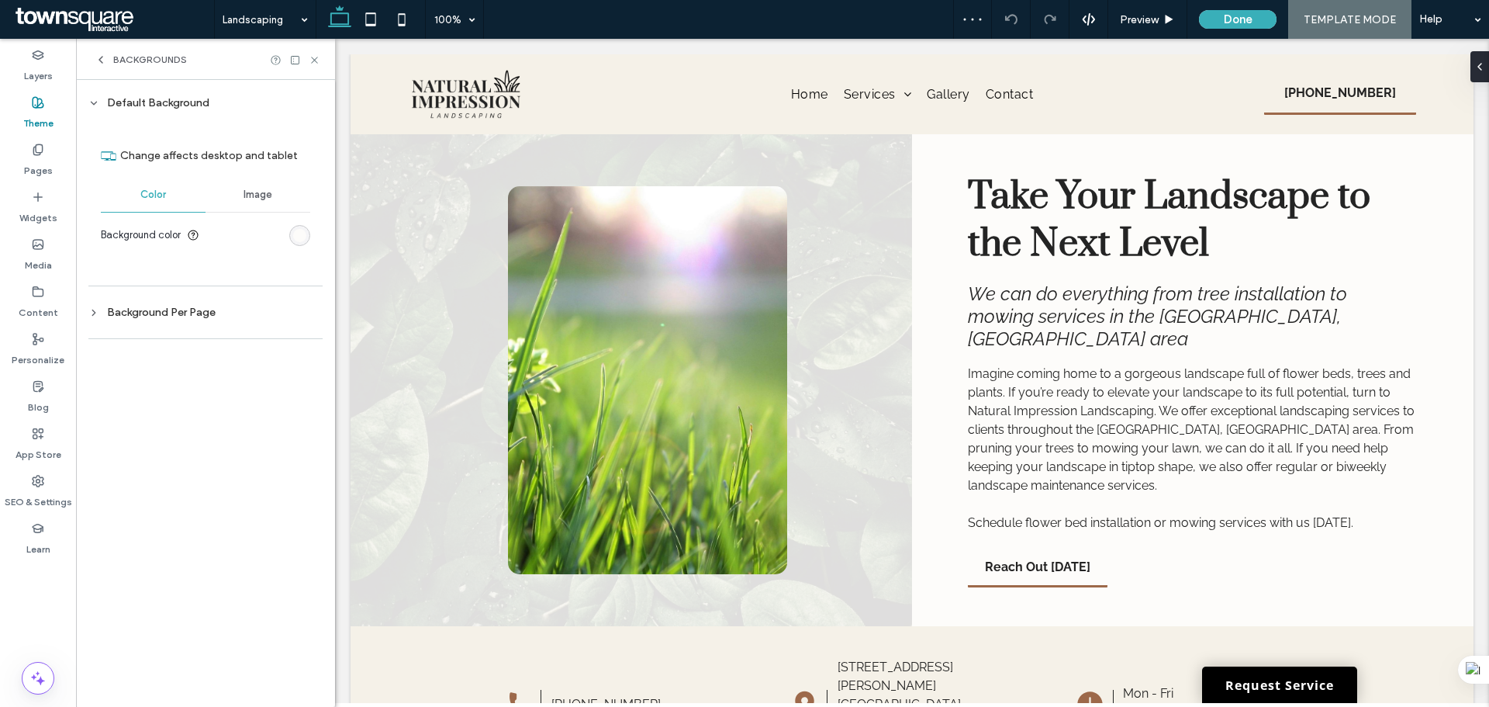
click at [258, 206] on div "Image" at bounding box center [258, 195] width 105 height 34
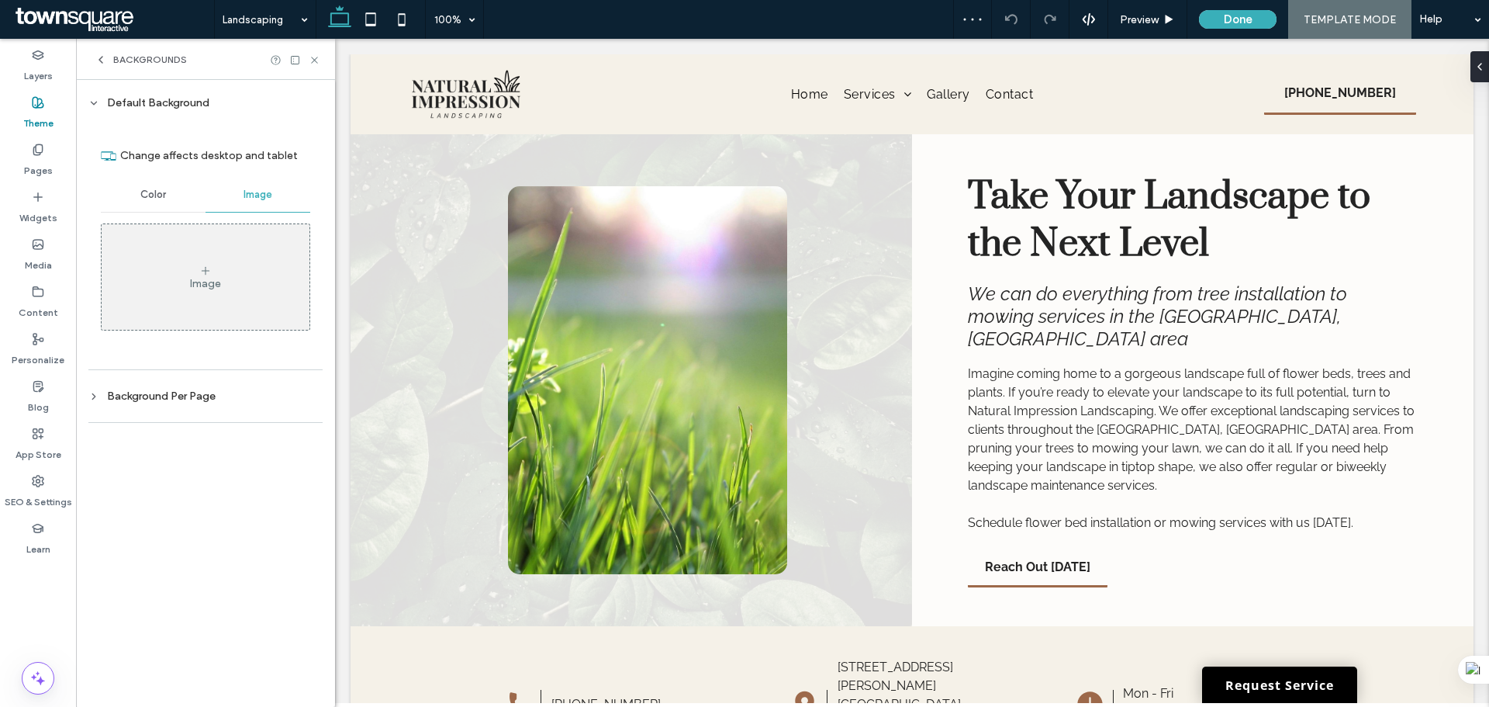
click at [161, 206] on div "Color" at bounding box center [153, 195] width 105 height 34
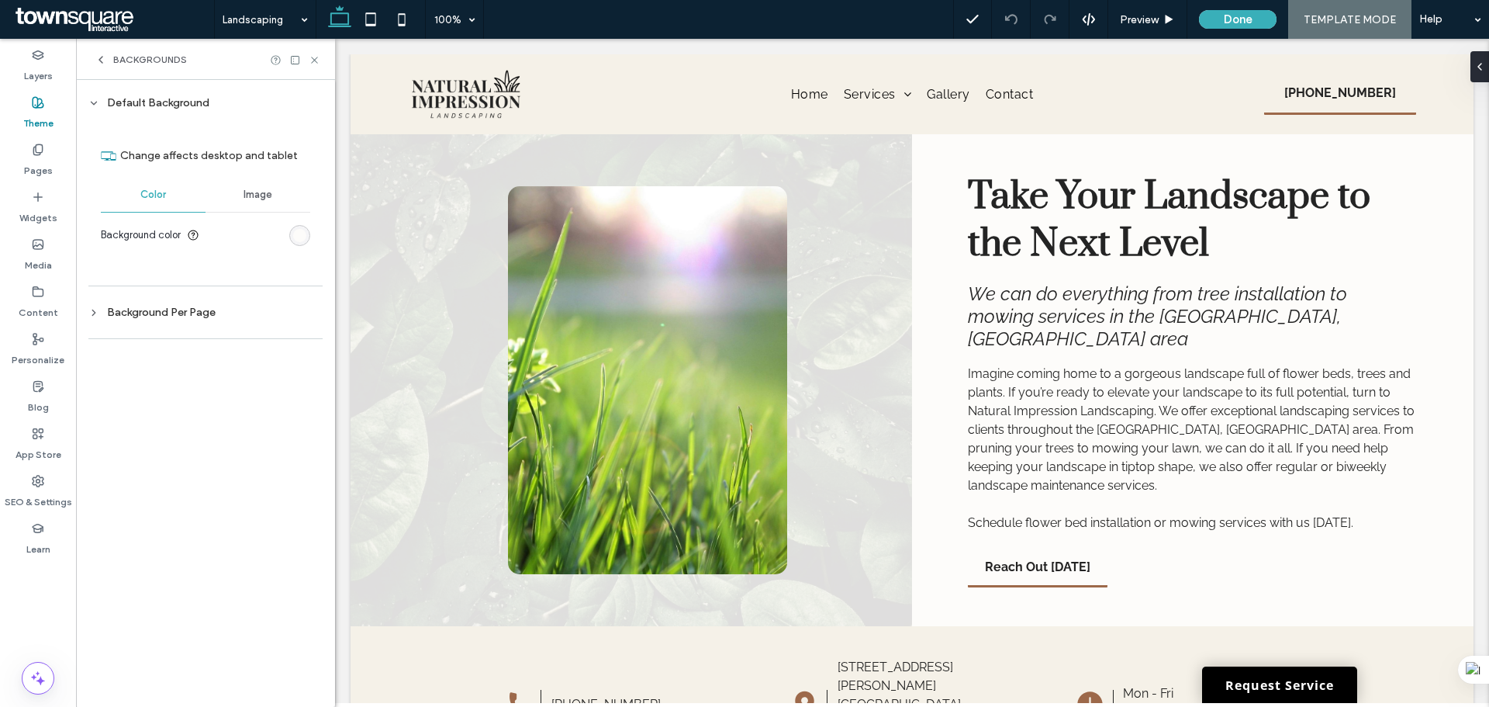
click at [274, 193] on div "Image" at bounding box center [258, 195] width 105 height 34
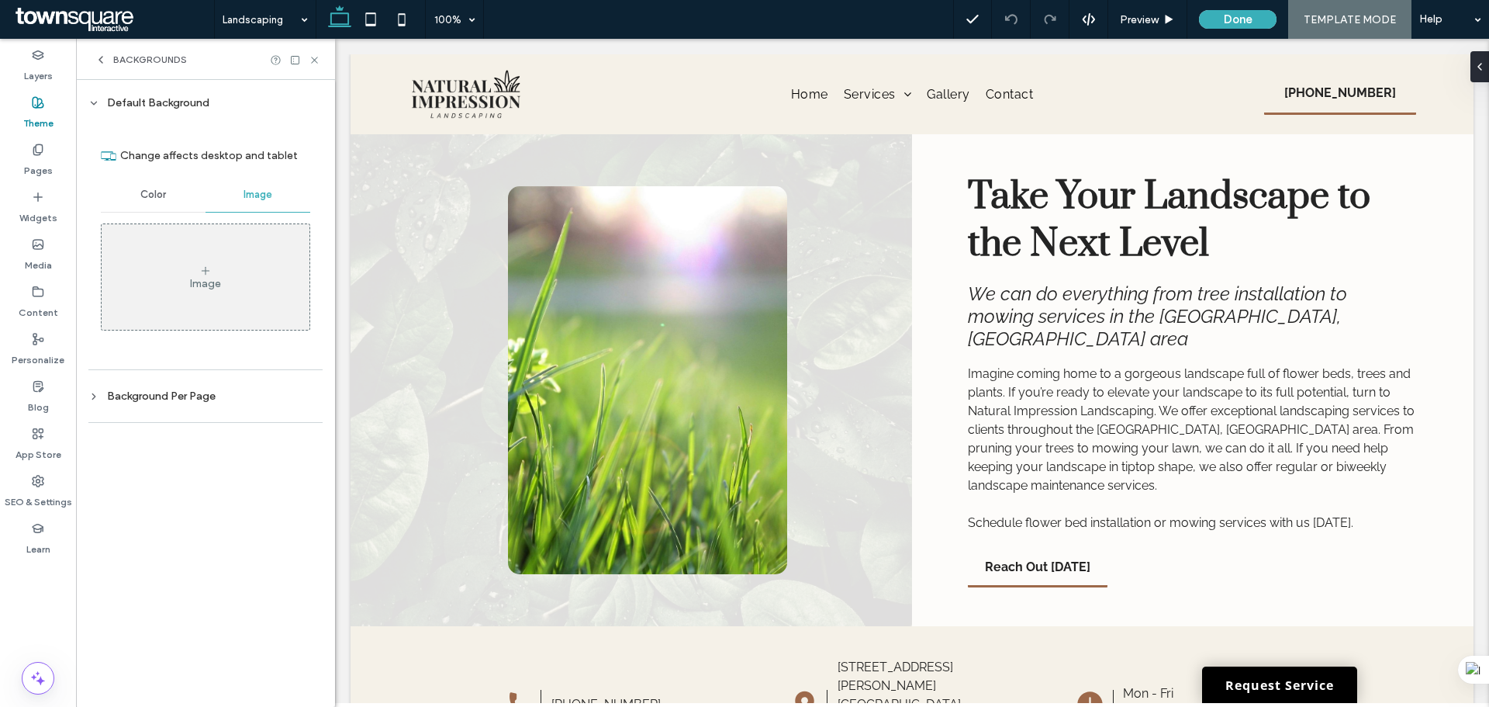
click at [175, 188] on div "Color" at bounding box center [153, 195] width 105 height 34
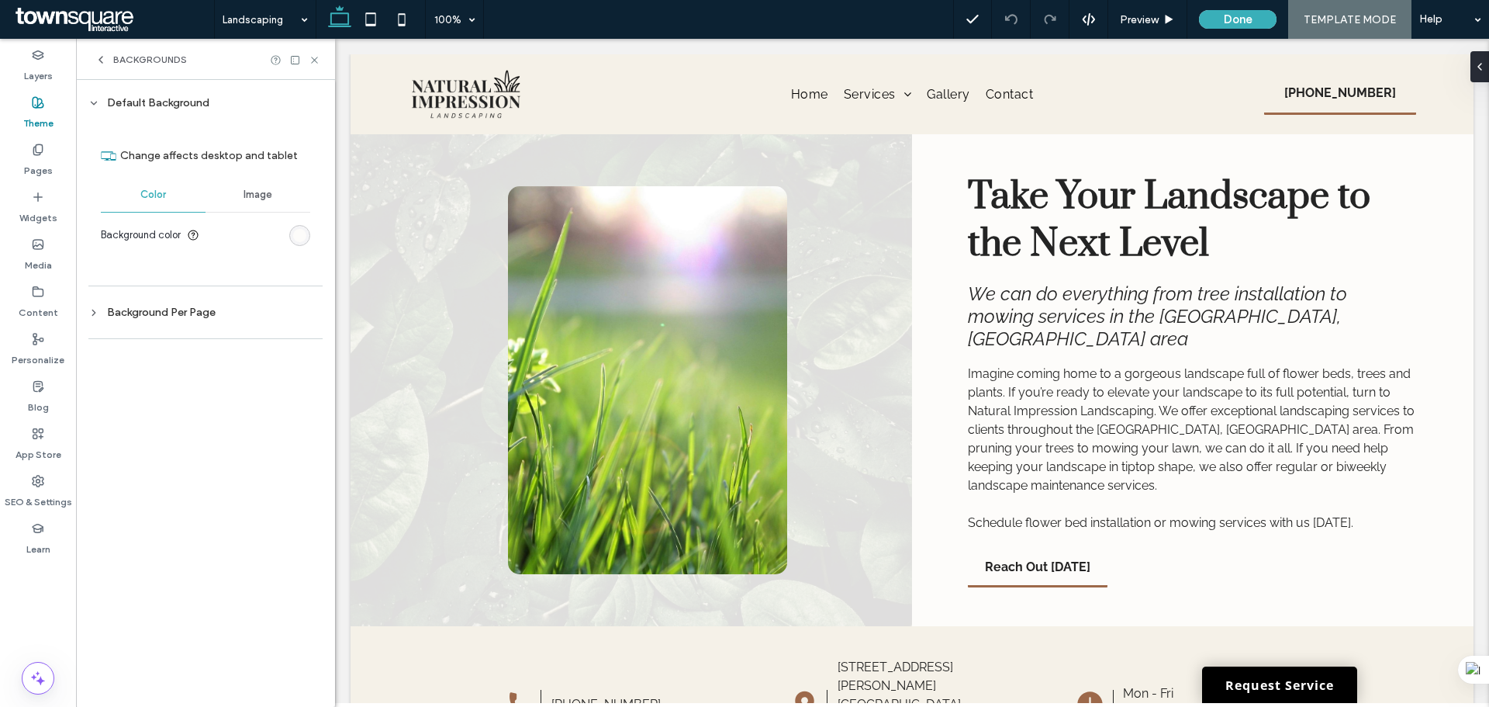
click at [154, 323] on div at bounding box center [205, 339] width 234 height 32
click at [166, 316] on div "Background Per Page" at bounding box center [205, 312] width 234 height 13
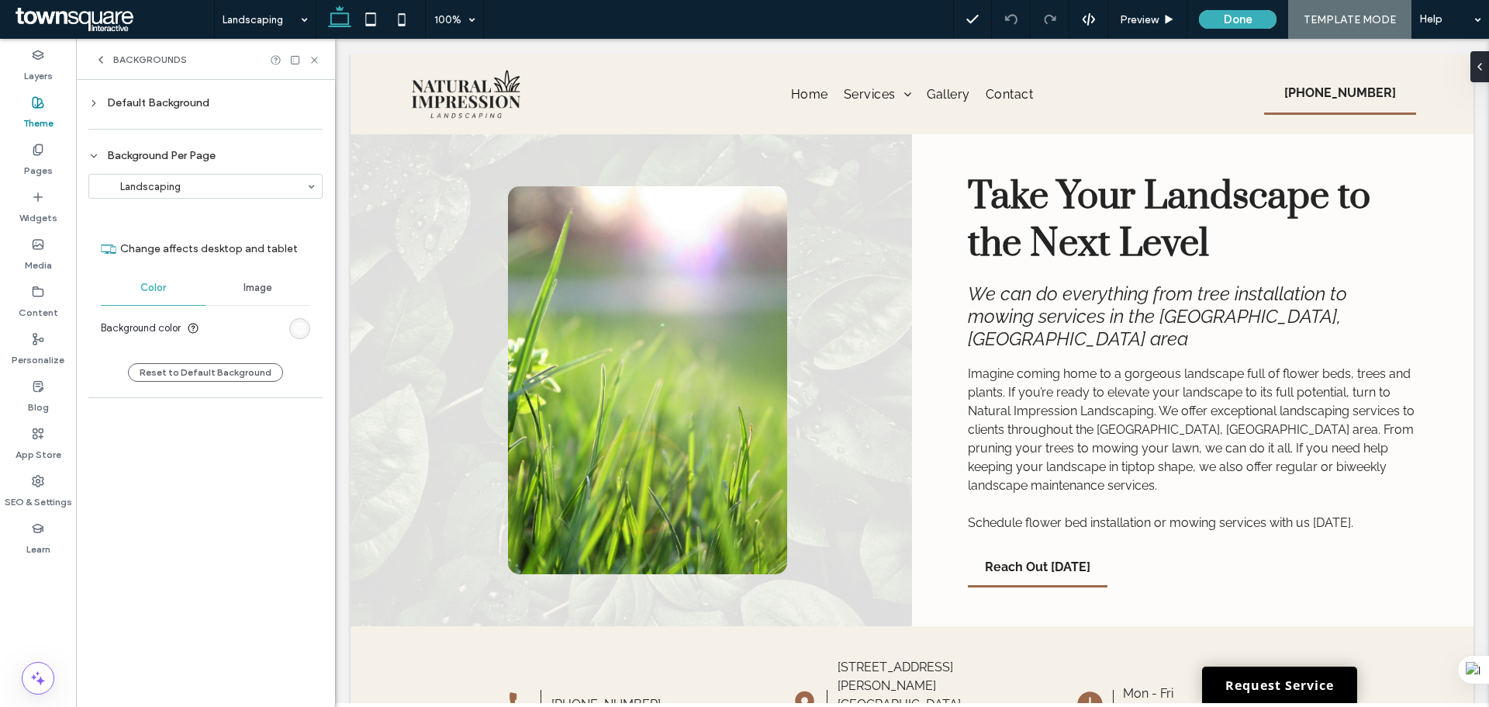
click at [257, 299] on div "Image" at bounding box center [258, 288] width 105 height 34
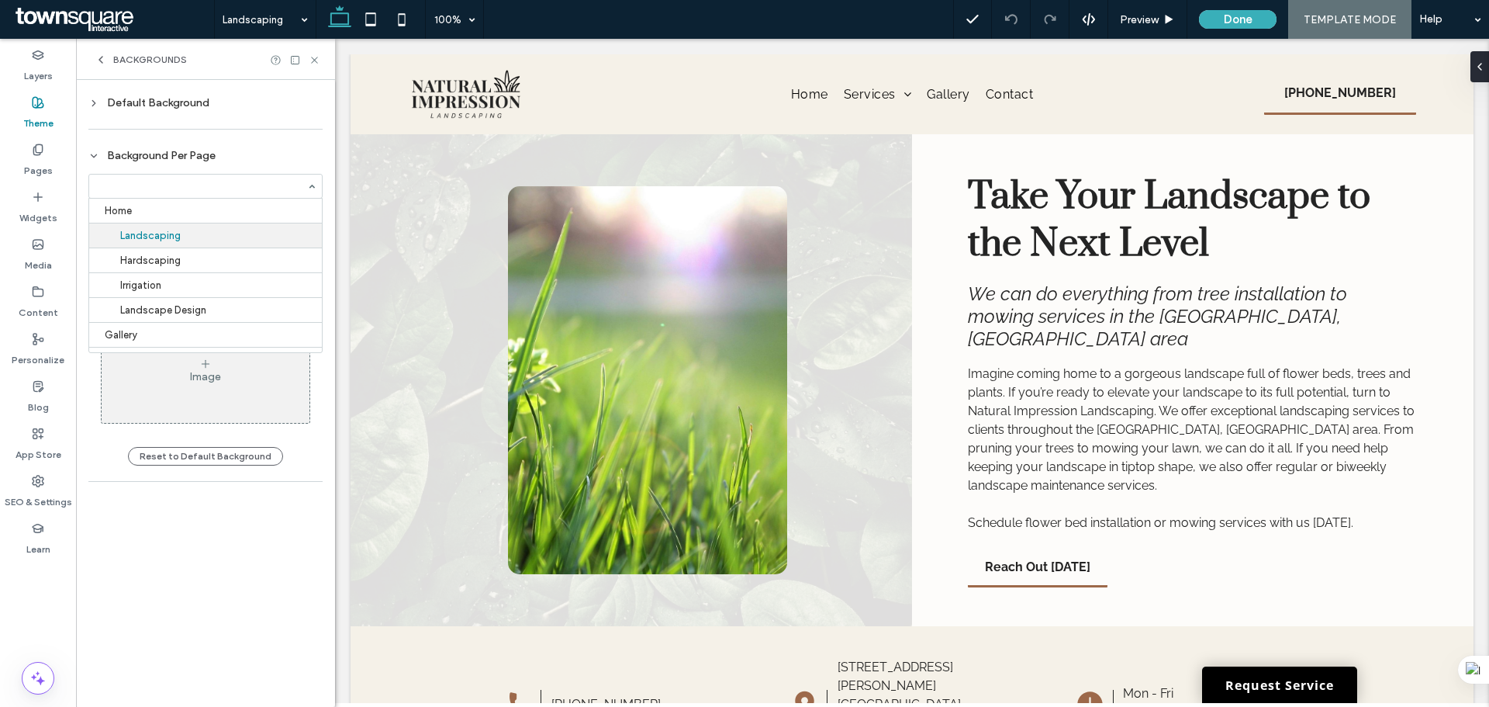
scroll to position [19, 0]
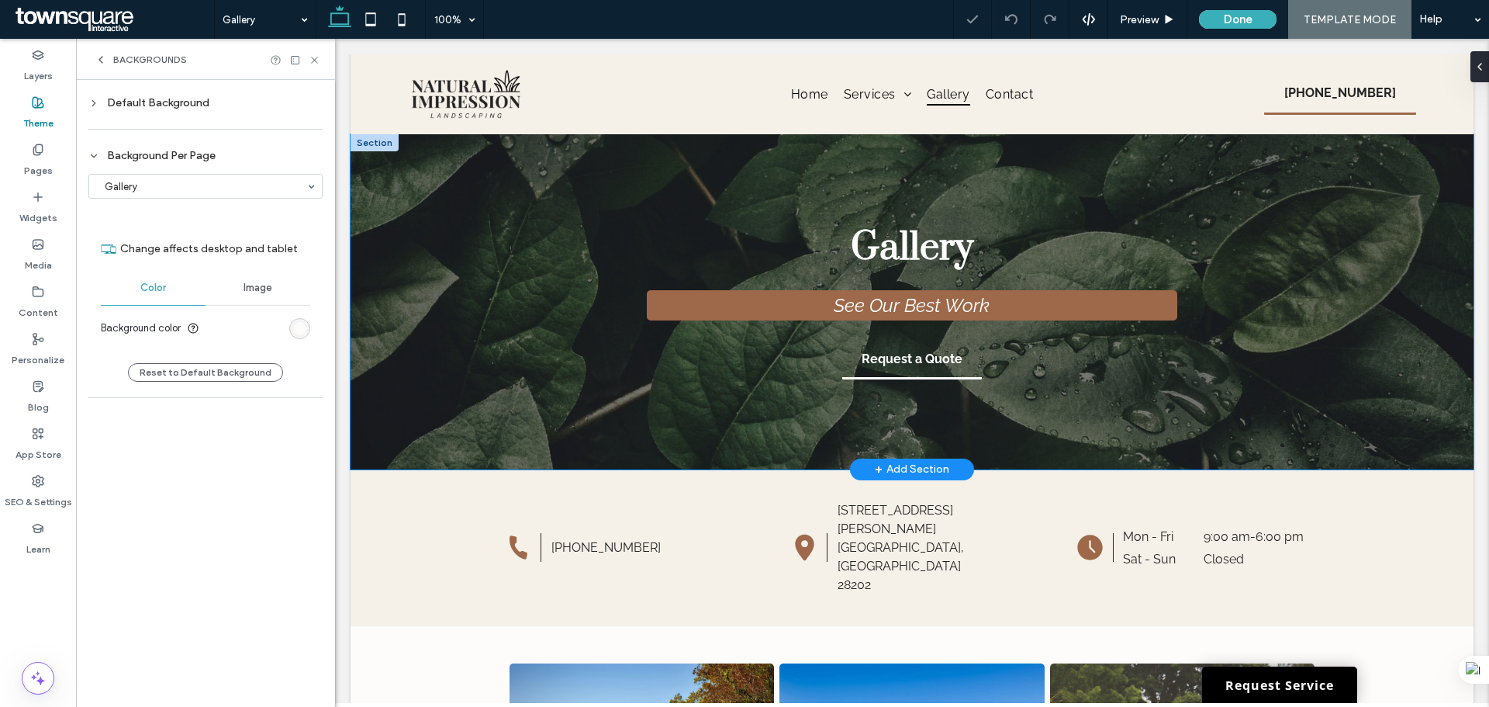
click at [474, 430] on div "Gallery See Our Best Work Request a Quote" at bounding box center [912, 301] width 931 height 335
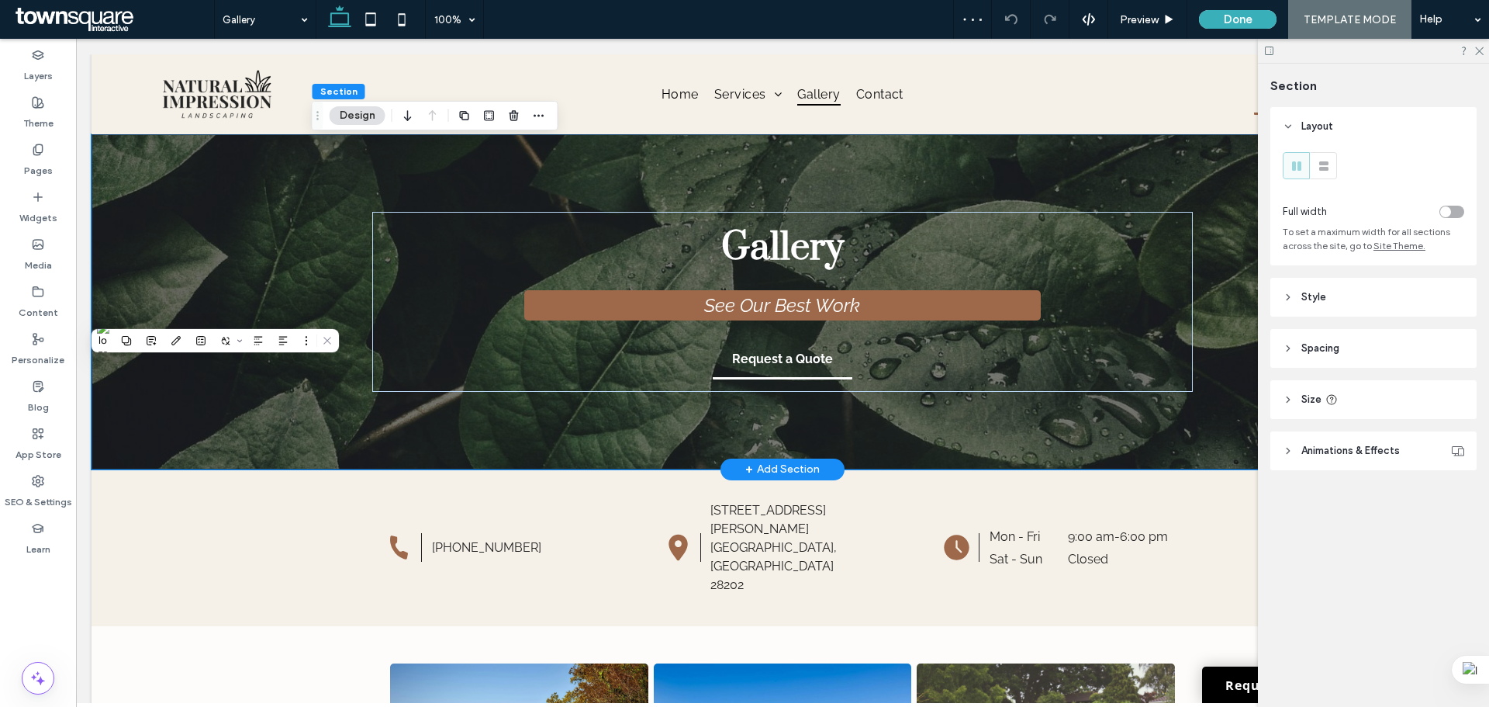
click at [474, 430] on div "Gallery See Our Best Work Request a Quote" at bounding box center [782, 301] width 931 height 335
click at [602, 428] on div "Gallery See Our Best Work Request a Quote" at bounding box center [782, 301] width 931 height 335
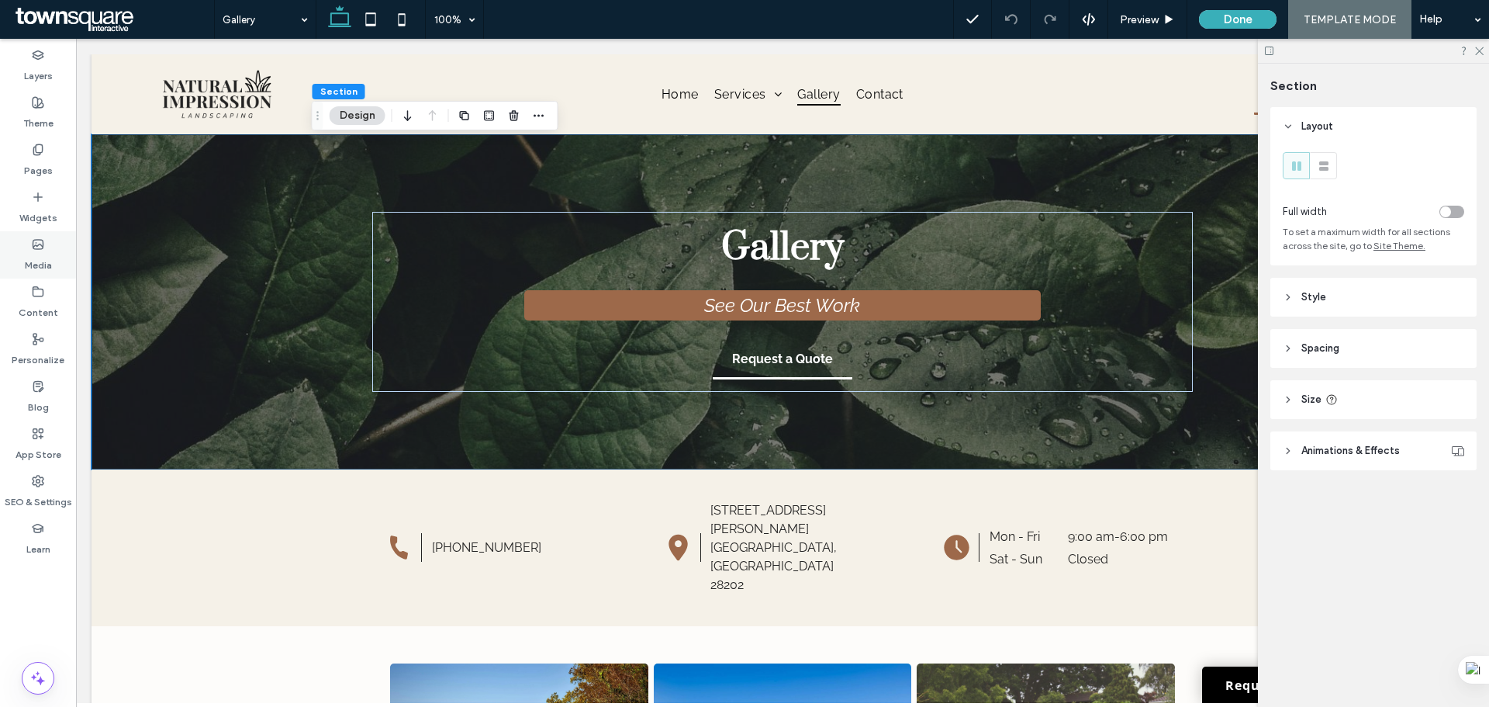
click at [40, 254] on label "Media" at bounding box center [38, 262] width 27 height 22
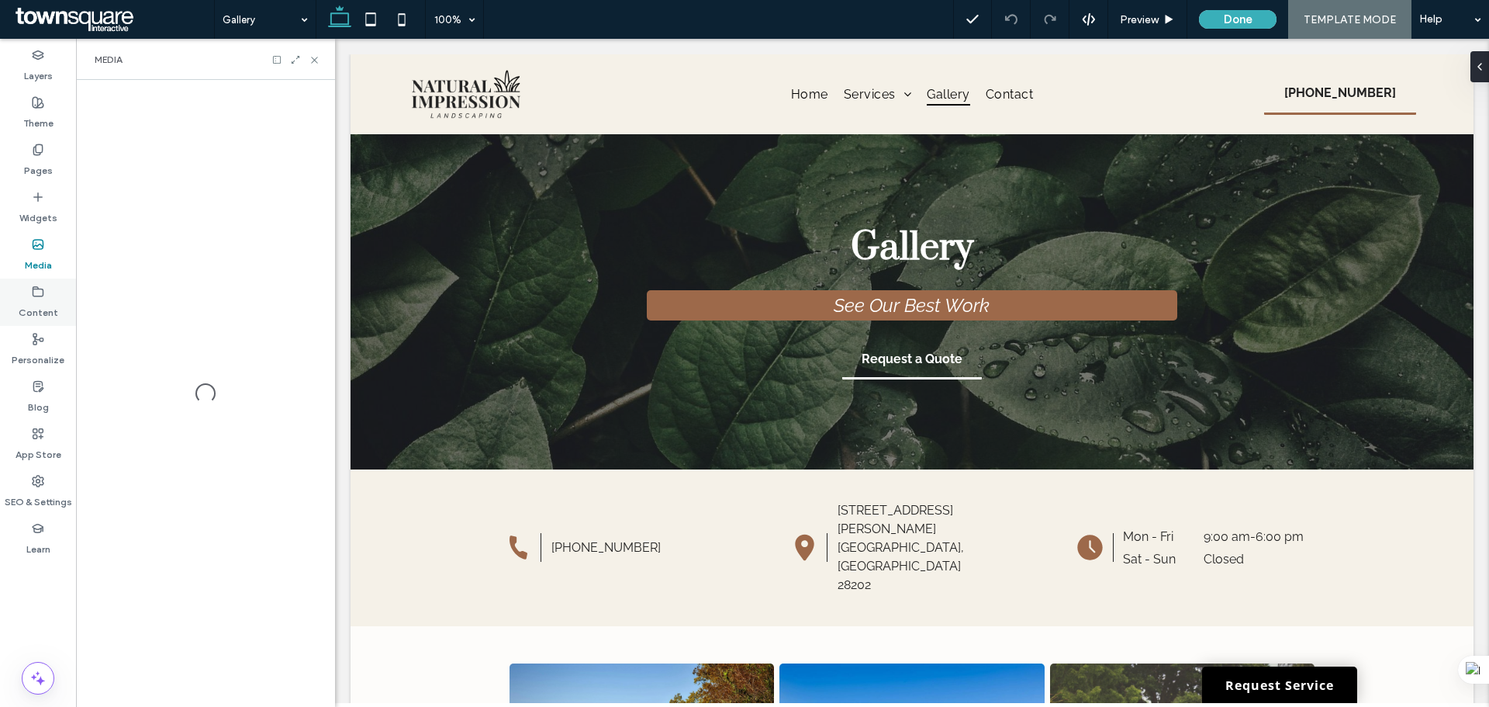
click at [34, 302] on label "Content" at bounding box center [39, 309] width 40 height 22
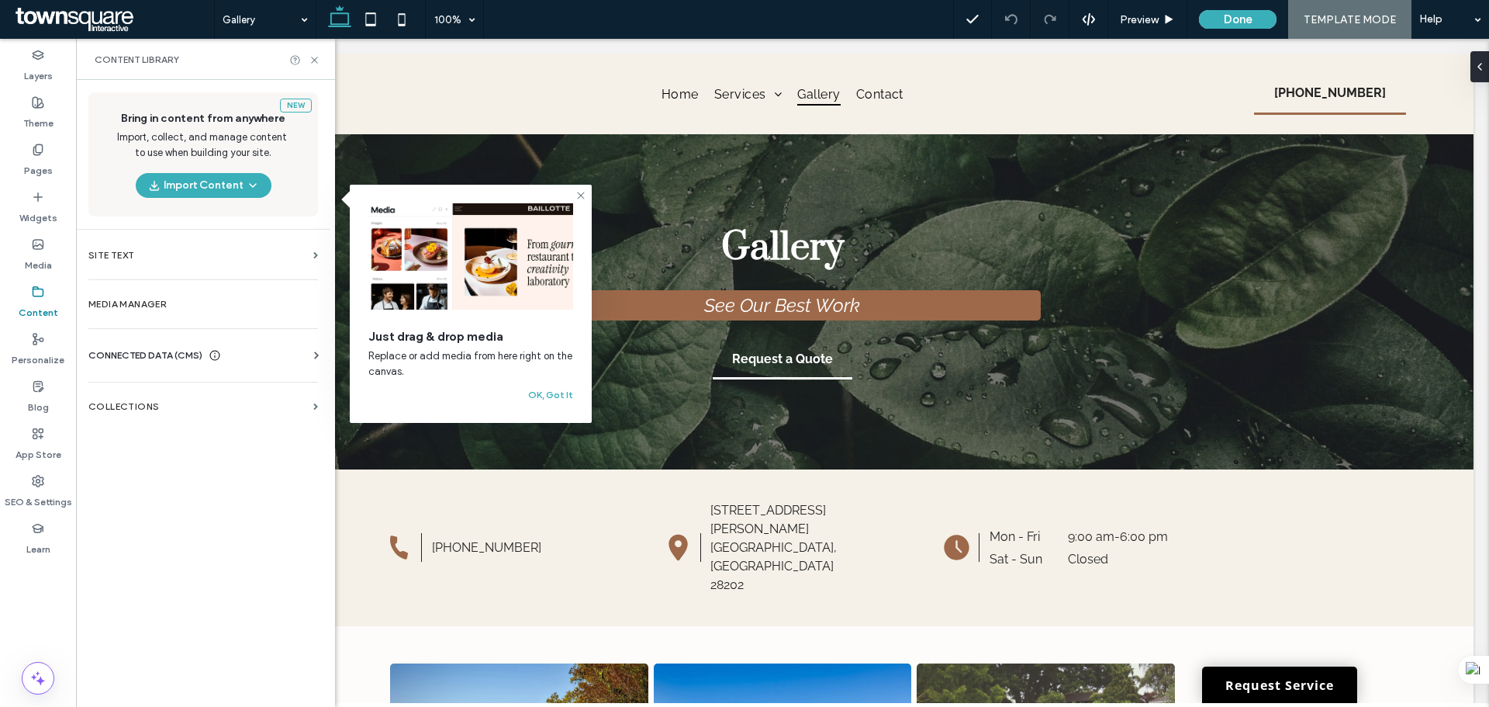
click at [38, 117] on label "Theme" at bounding box center [38, 120] width 30 height 22
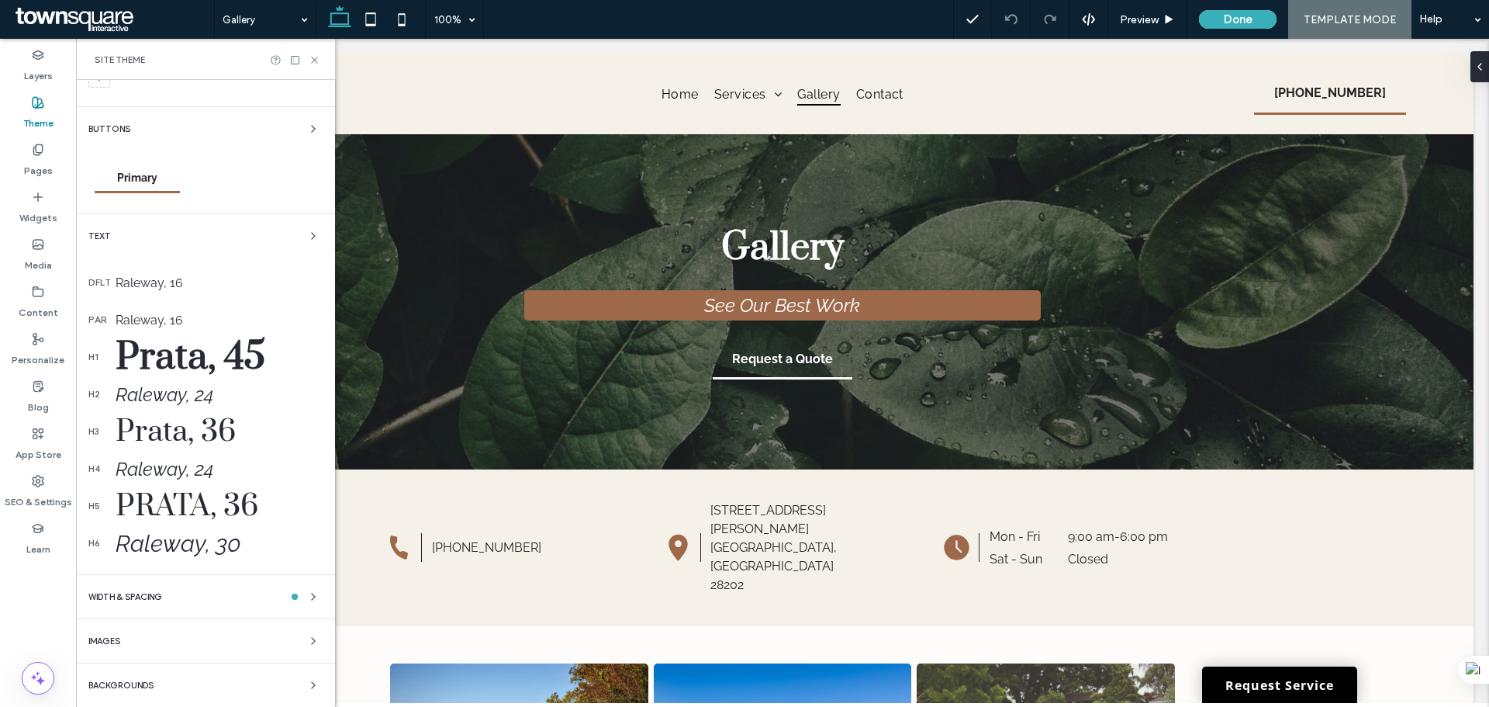
scroll to position [92, 0]
click at [200, 679] on div "Backgrounds" at bounding box center [205, 684] width 234 height 19
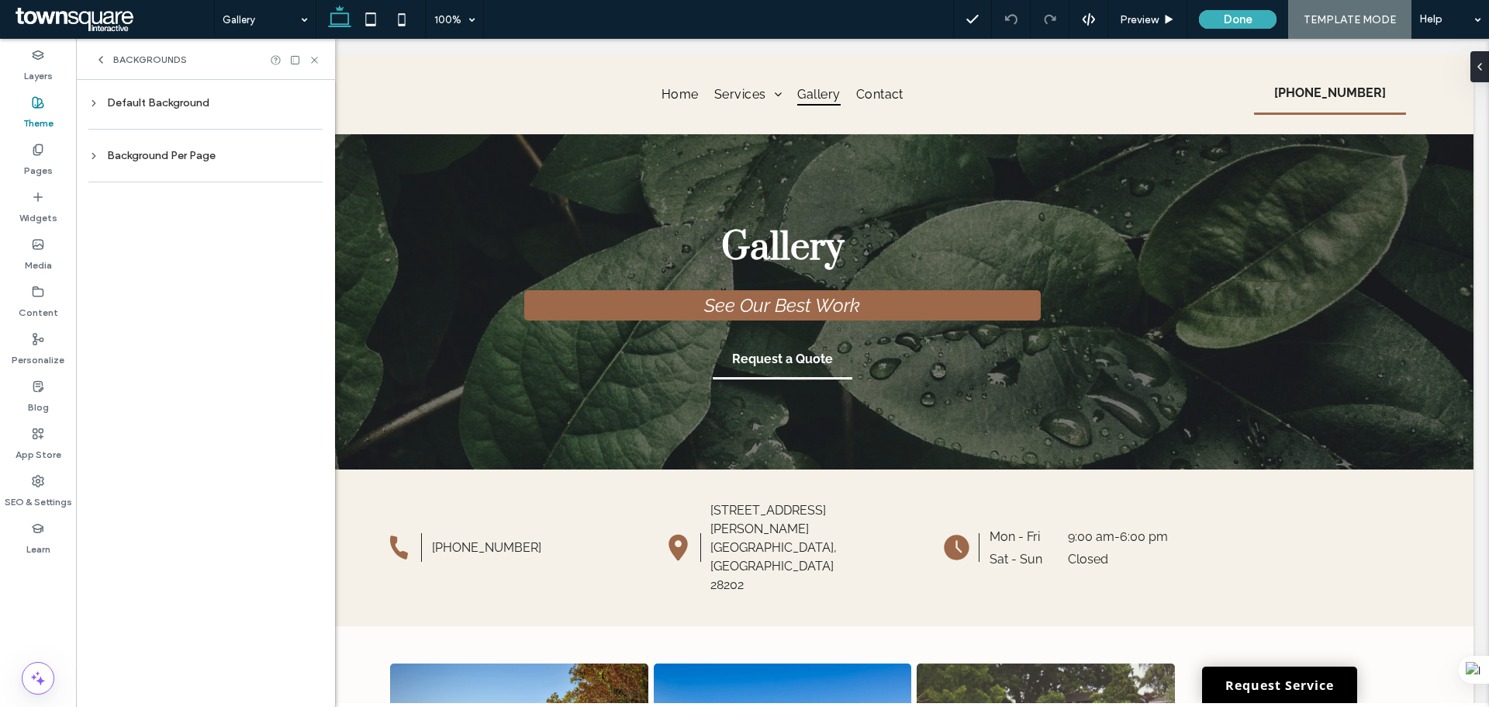
scroll to position [0, 0]
click at [171, 108] on div "Default Background" at bounding box center [205, 102] width 234 height 13
click at [264, 199] on span "Image" at bounding box center [258, 194] width 29 height 12
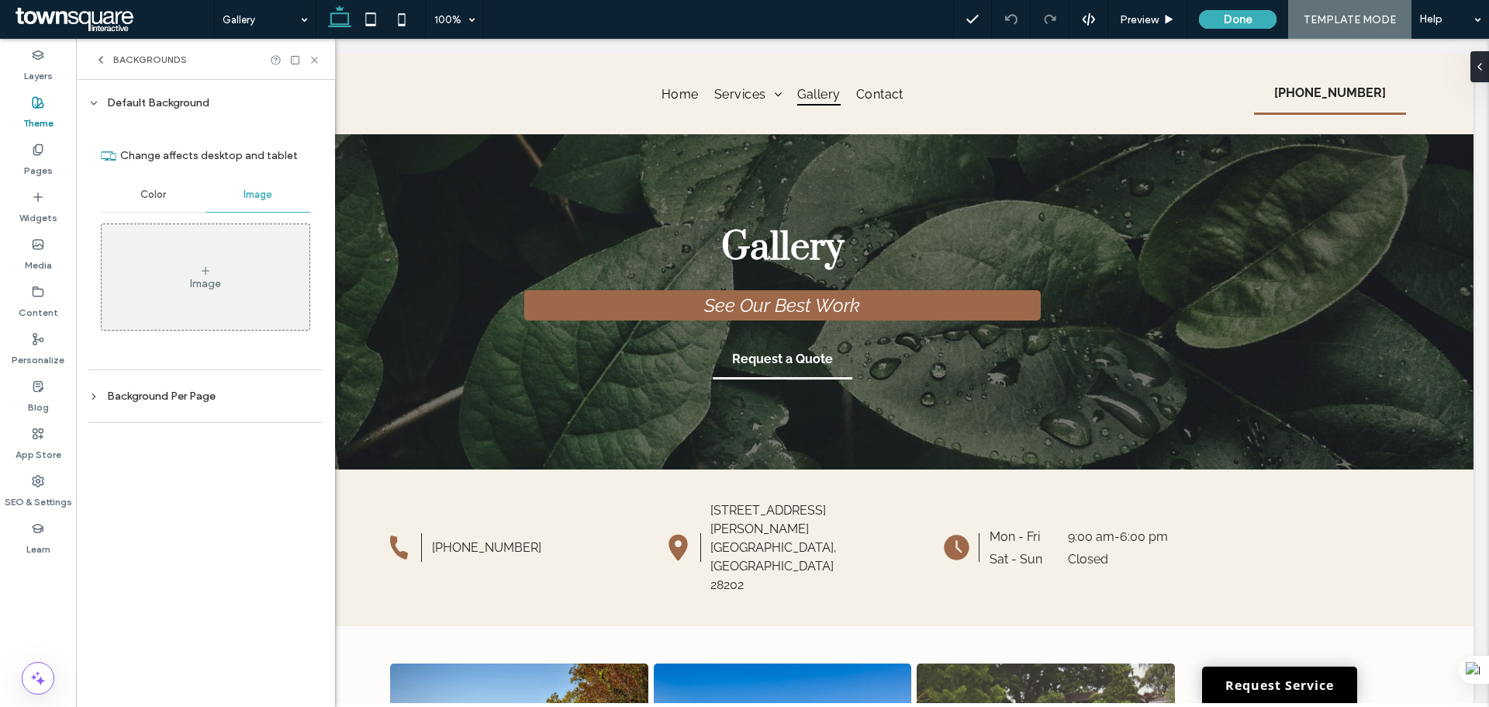
click at [209, 401] on div "Background Per Page" at bounding box center [205, 395] width 234 height 13
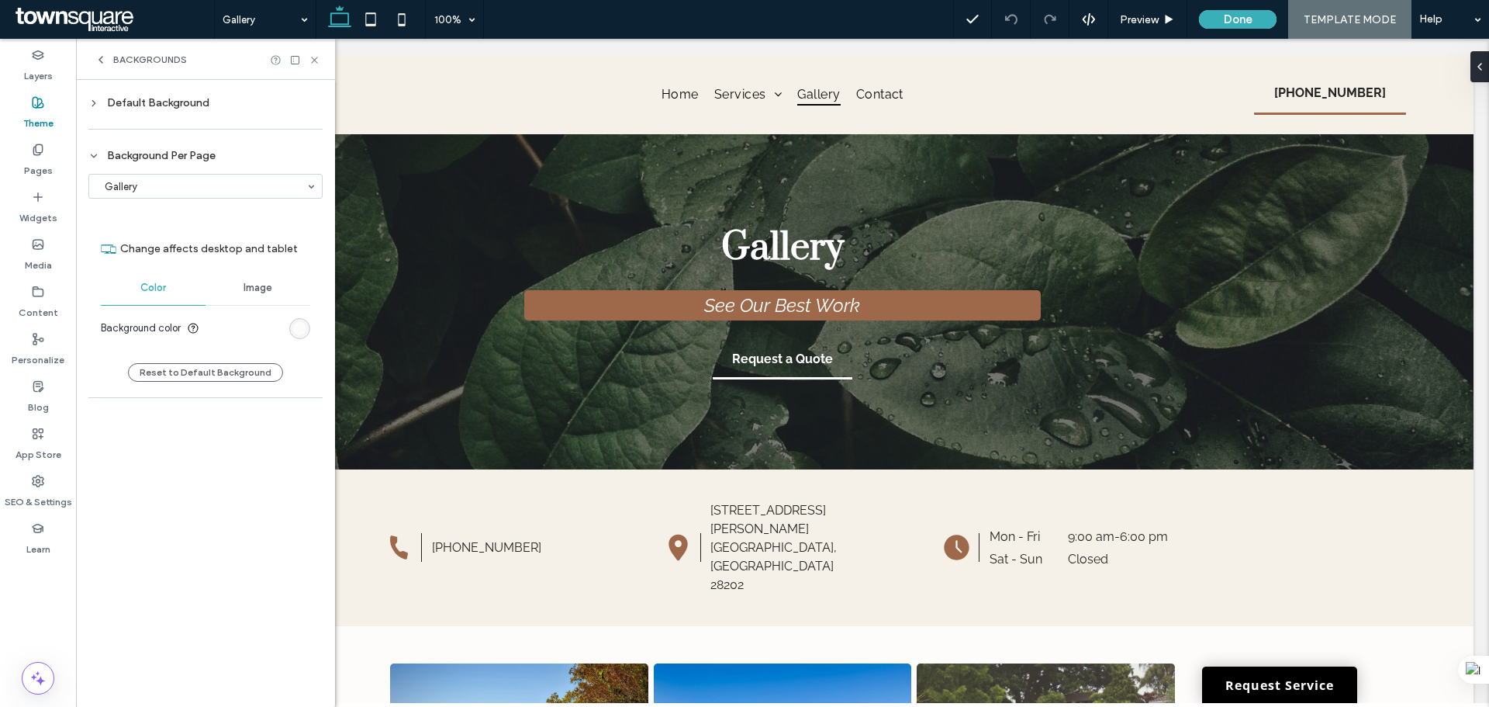
click at [247, 292] on span "Image" at bounding box center [258, 288] width 29 height 12
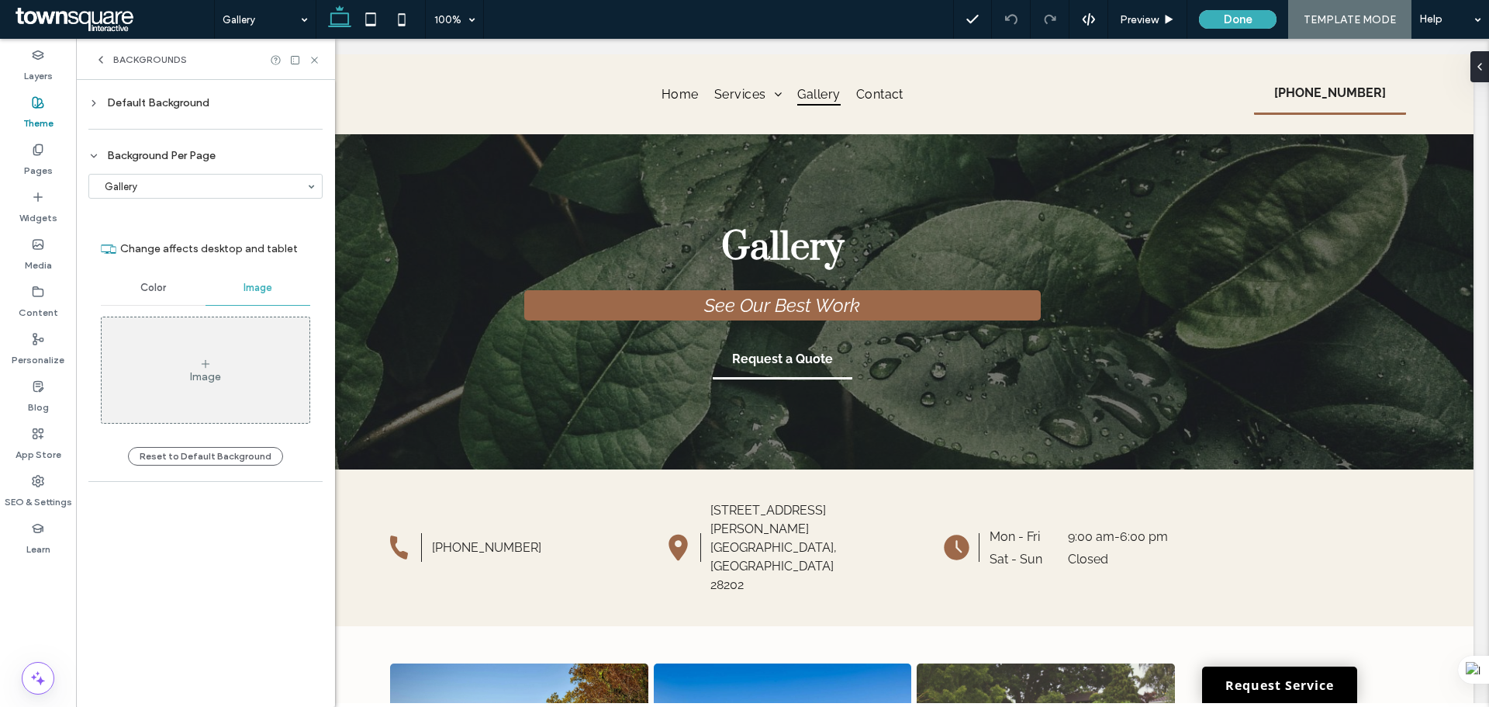
click at [174, 150] on div "Background Per Page" at bounding box center [205, 155] width 234 height 13
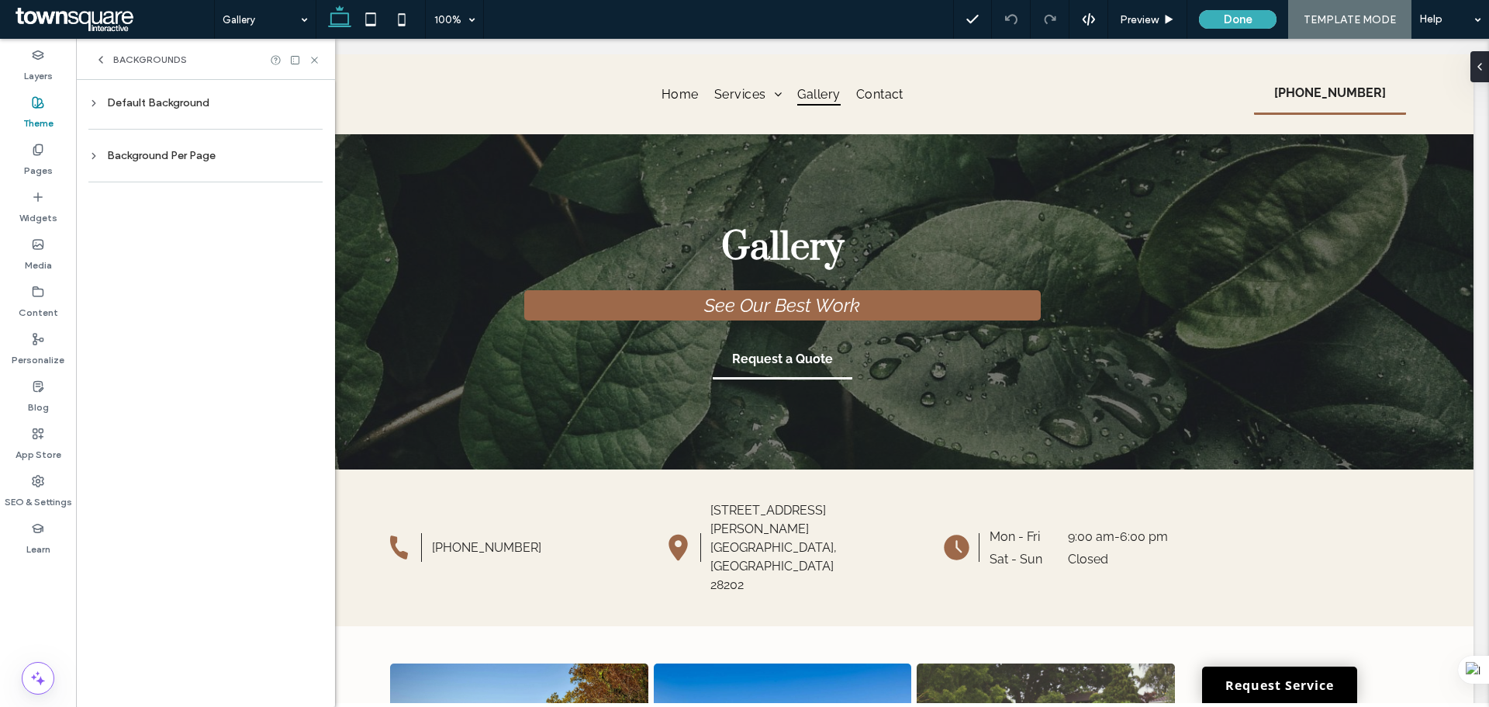
click at [170, 92] on div "Default Background Change affects desktop and tablet Color Image Image Backgrou…" at bounding box center [205, 393] width 259 height 627
click at [159, 105] on div "Default Background" at bounding box center [205, 102] width 234 height 13
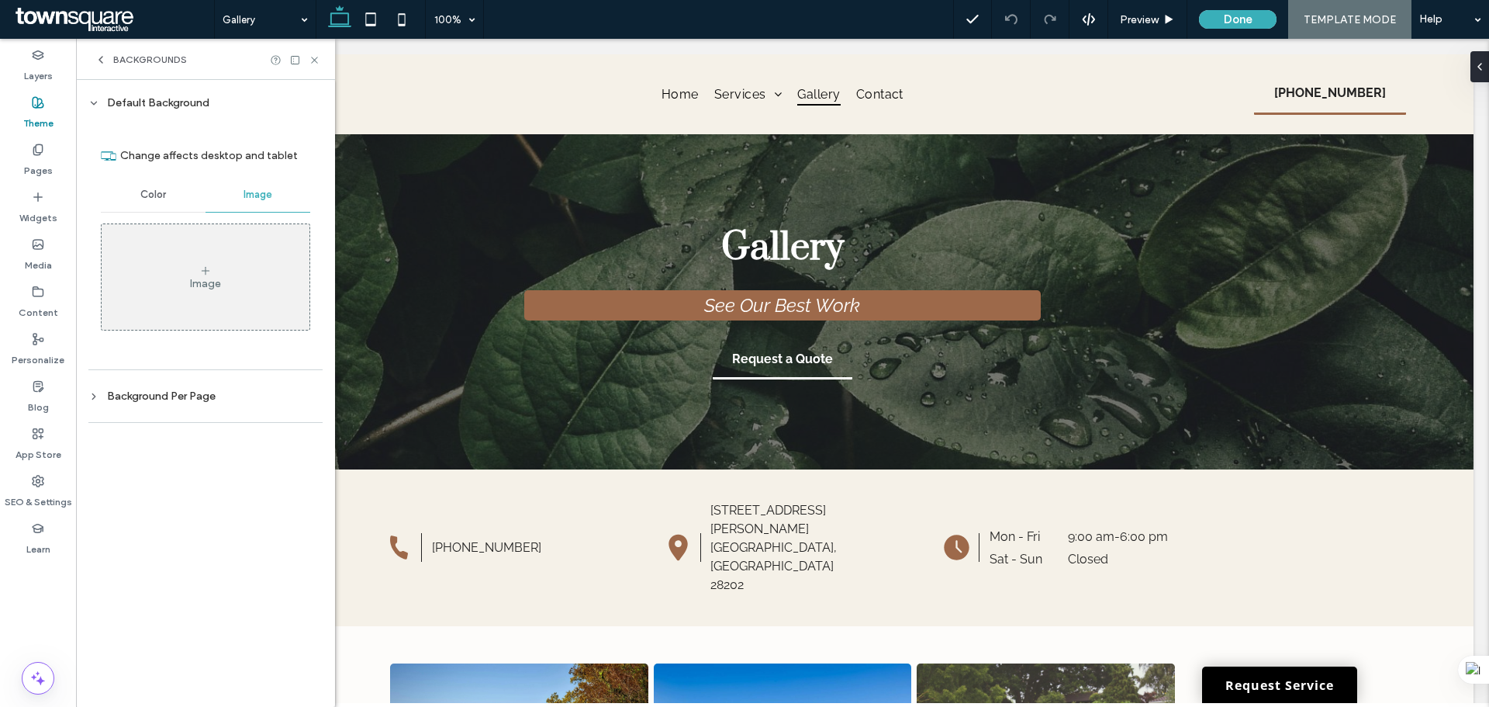
click at [170, 196] on div "Color" at bounding box center [153, 195] width 105 height 34
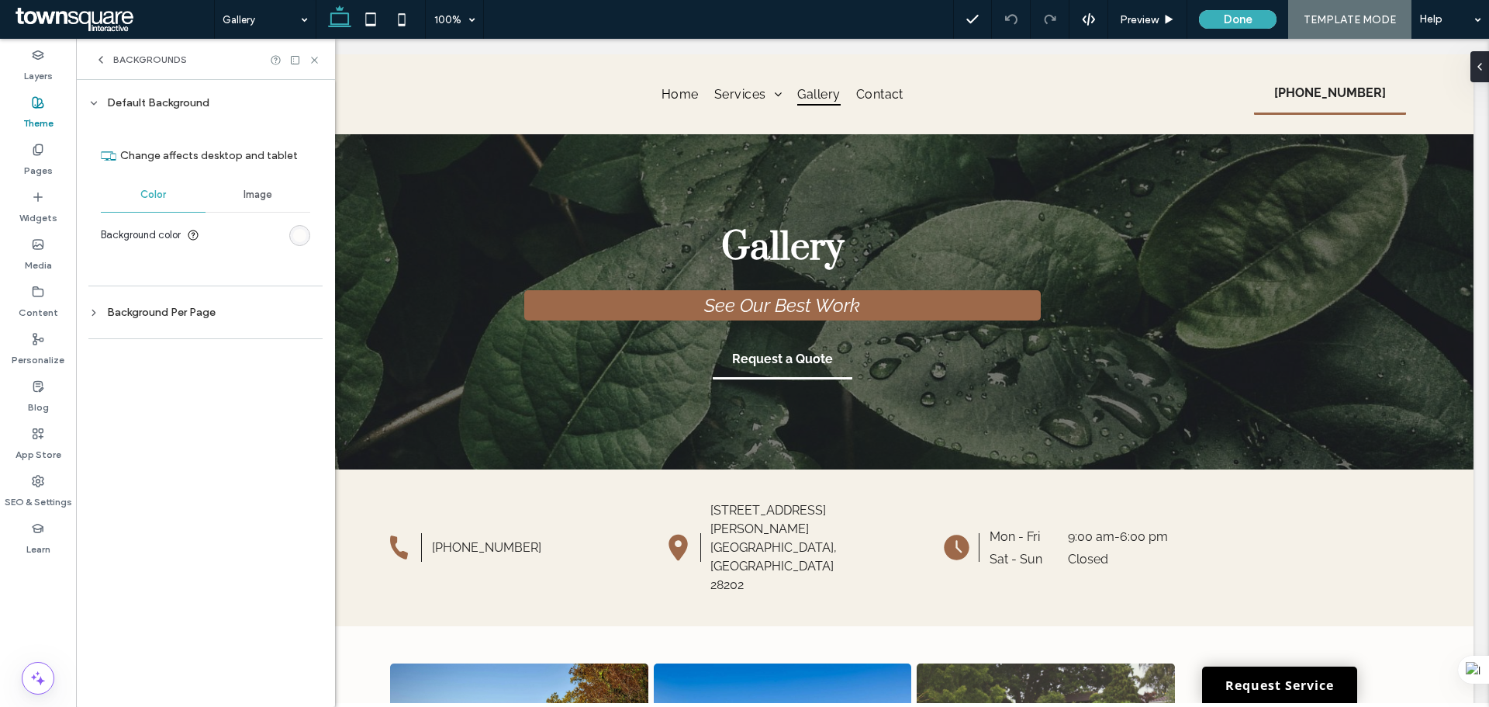
click at [247, 195] on span "Image" at bounding box center [258, 194] width 29 height 12
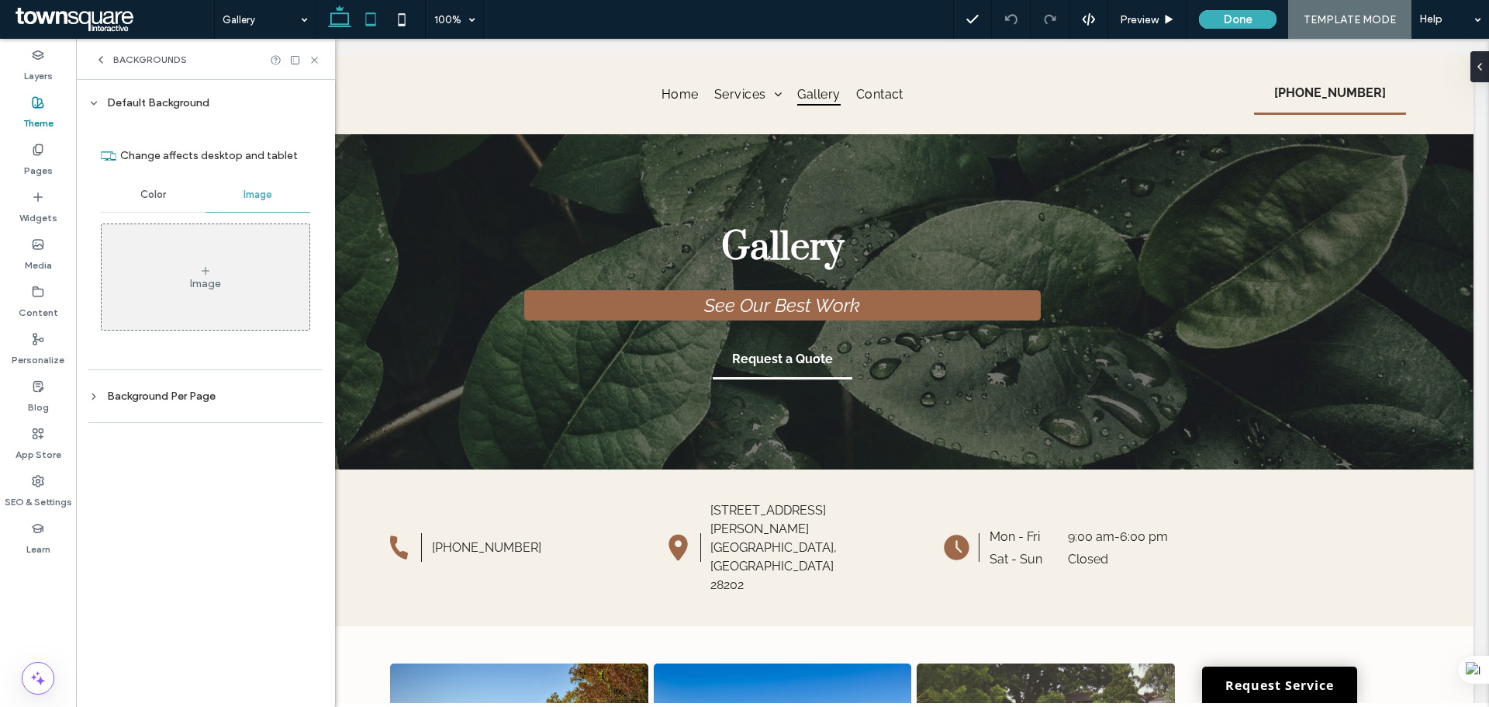
click at [367, 31] on icon at bounding box center [370, 19] width 31 height 31
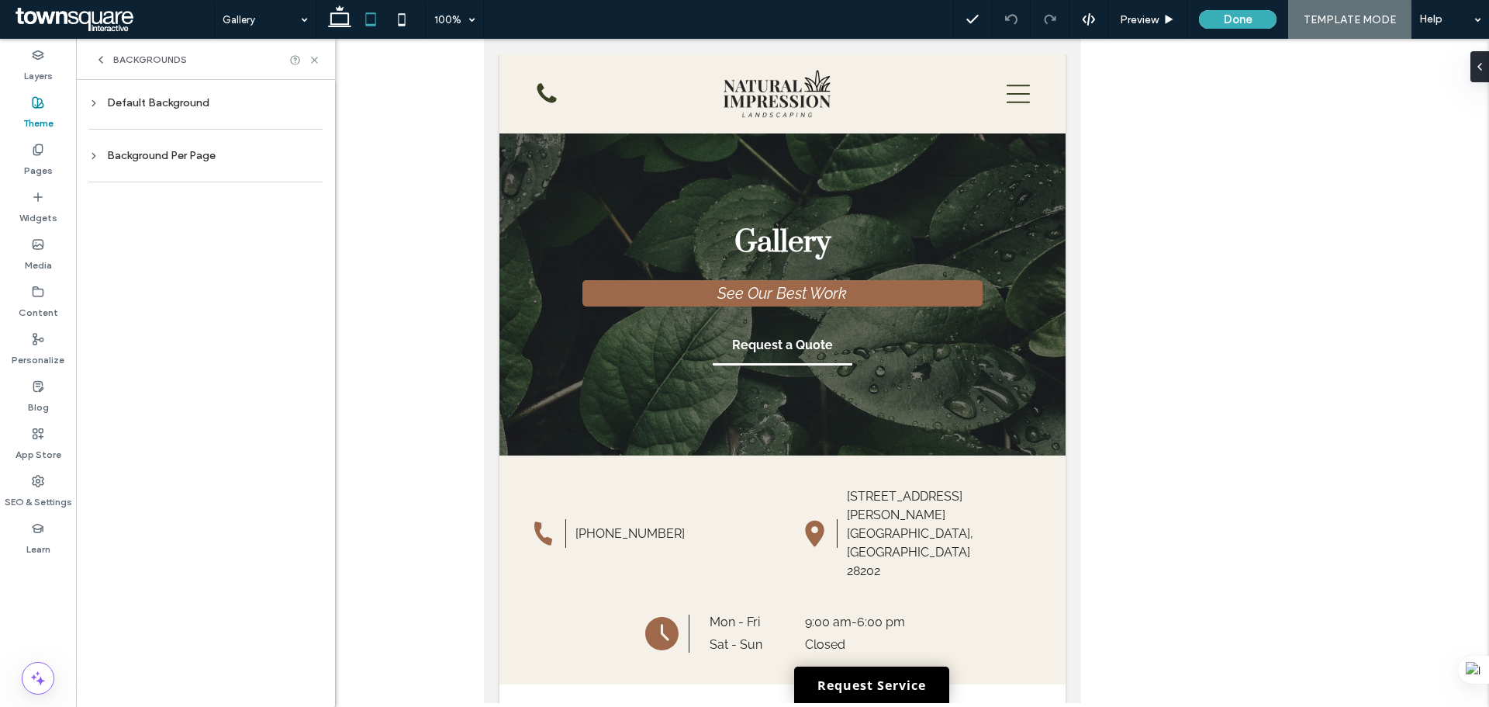
drag, startPoint x: 311, startPoint y: 60, endPoint x: 304, endPoint y: 104, distance: 44.0
click at [311, 60] on icon at bounding box center [315, 60] width 12 height 12
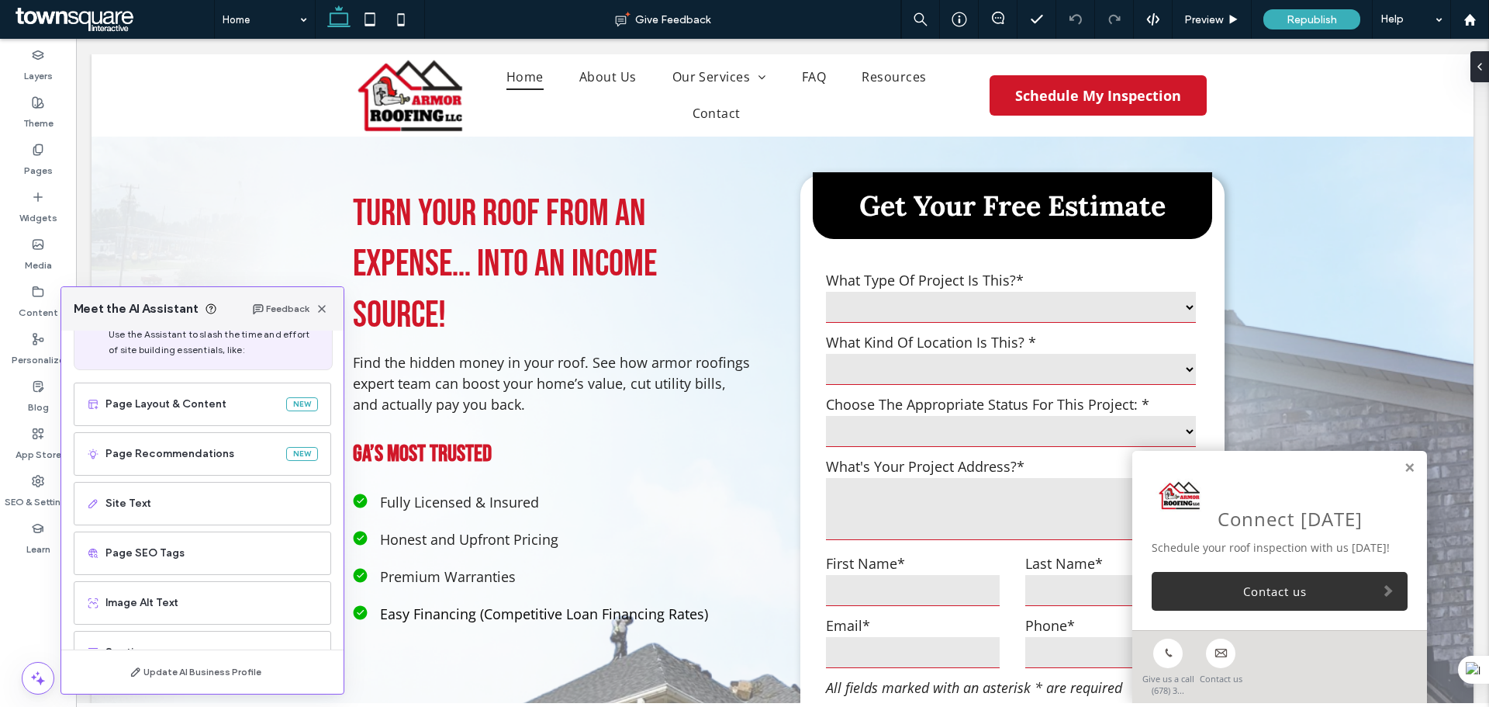
scroll to position [98, 0]
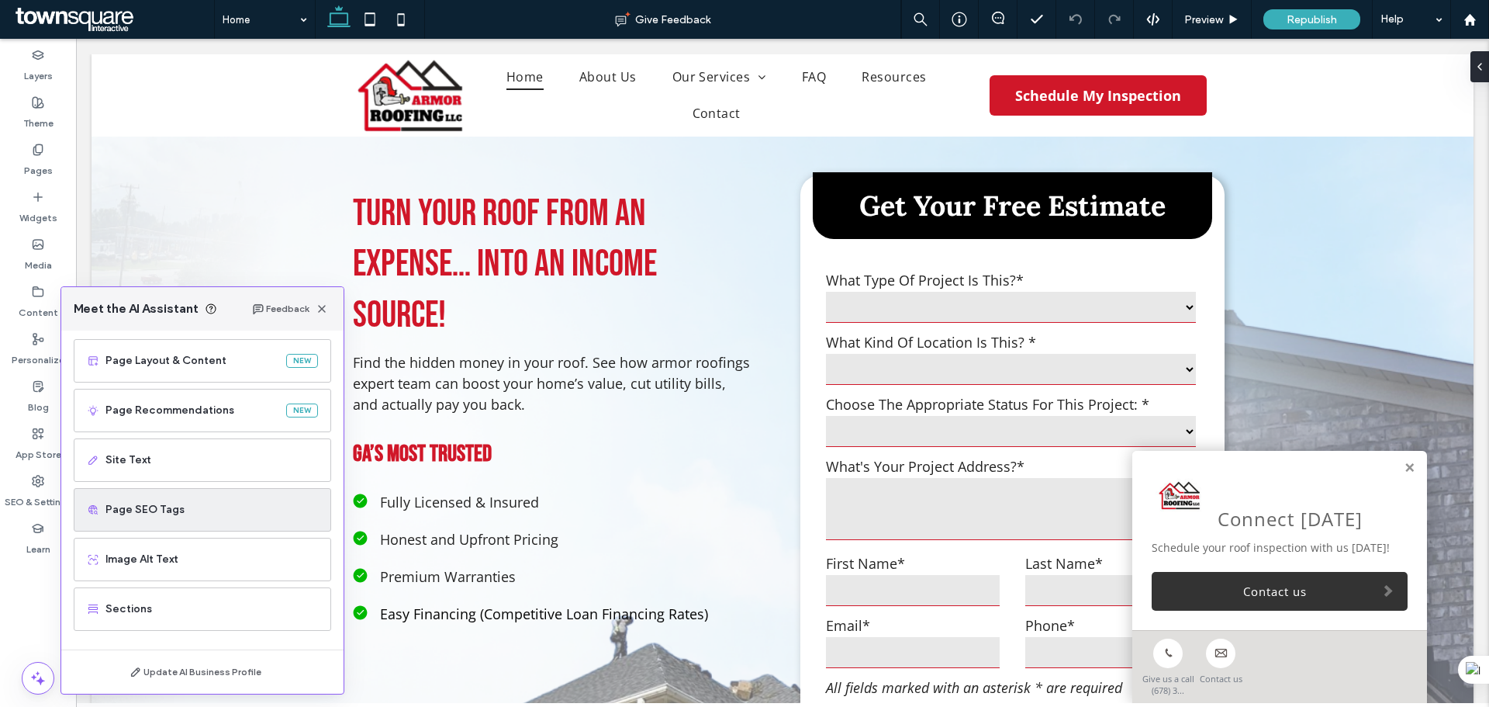
click at [214, 503] on span "Page SEO Tags" at bounding box center [211, 510] width 213 height 16
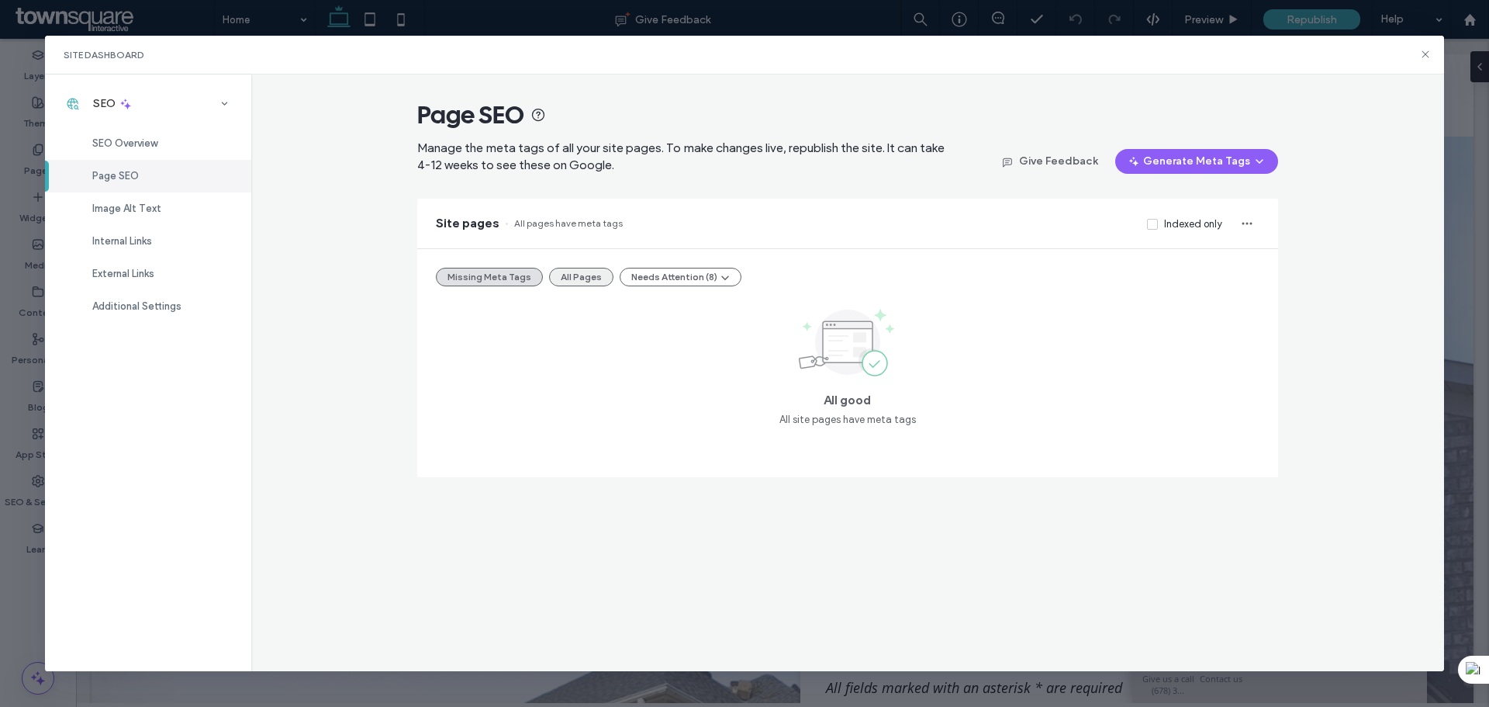
click at [572, 277] on button "All Pages" at bounding box center [581, 277] width 64 height 19
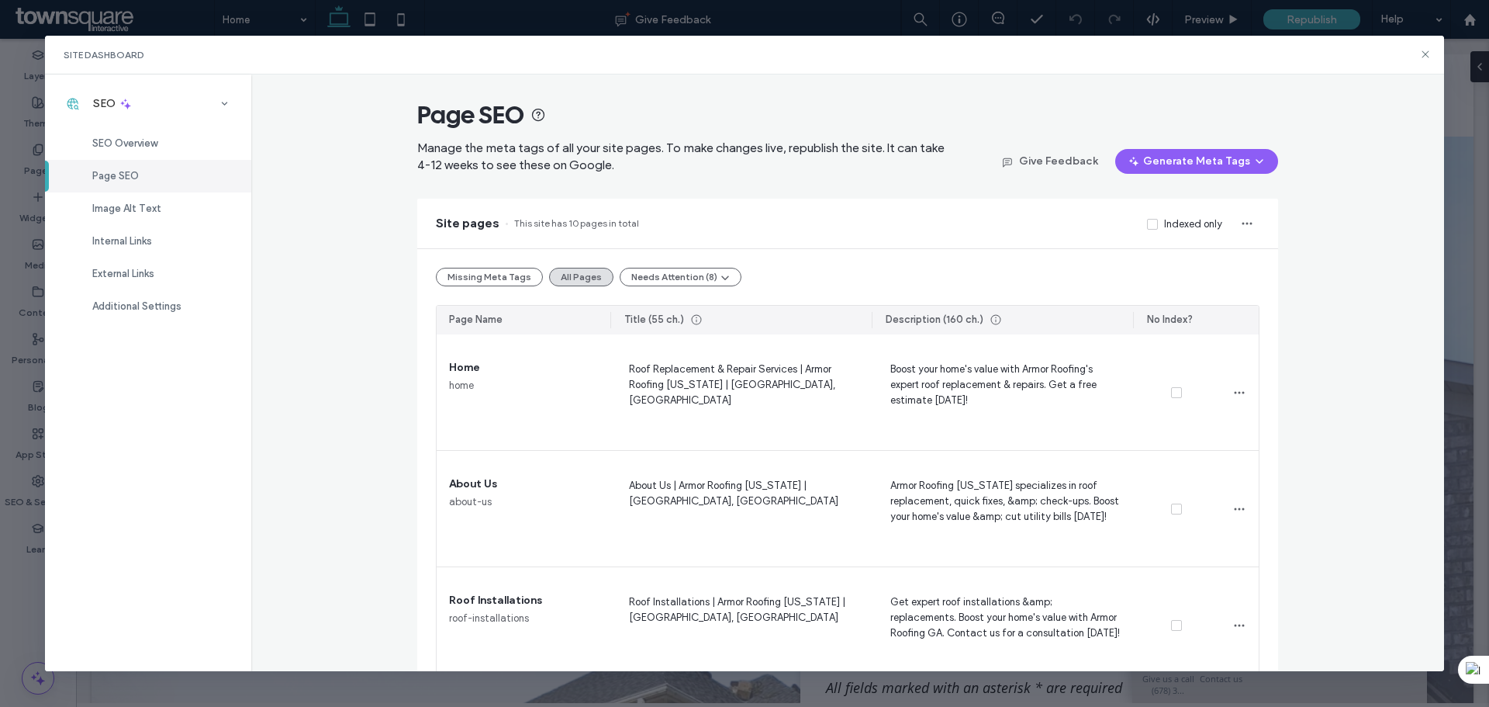
click at [1421, 44] on div "Site Dashboard" at bounding box center [745, 55] width 1400 height 39
click at [1417, 50] on div "Site Dashboard" at bounding box center [745, 55] width 1400 height 39
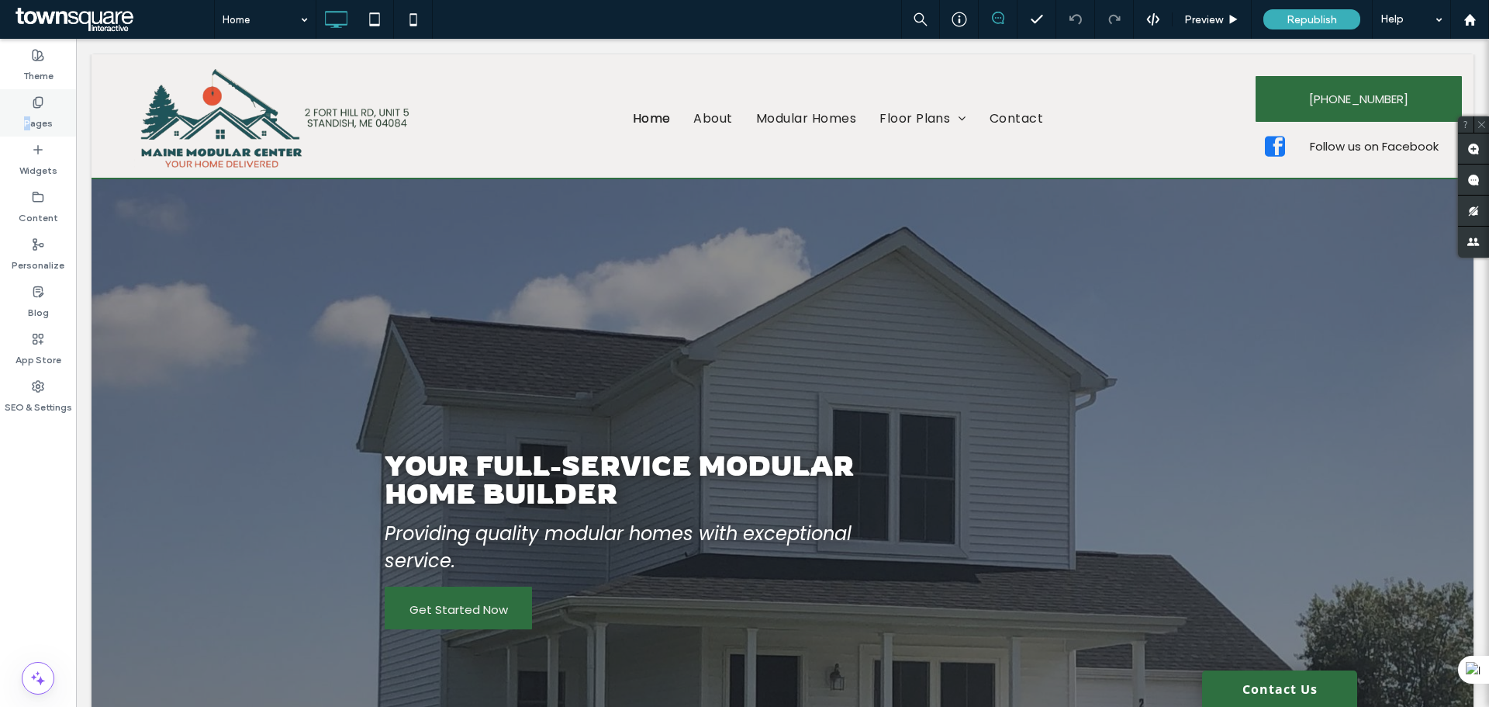
click at [31, 116] on label "Pages" at bounding box center [38, 120] width 29 height 22
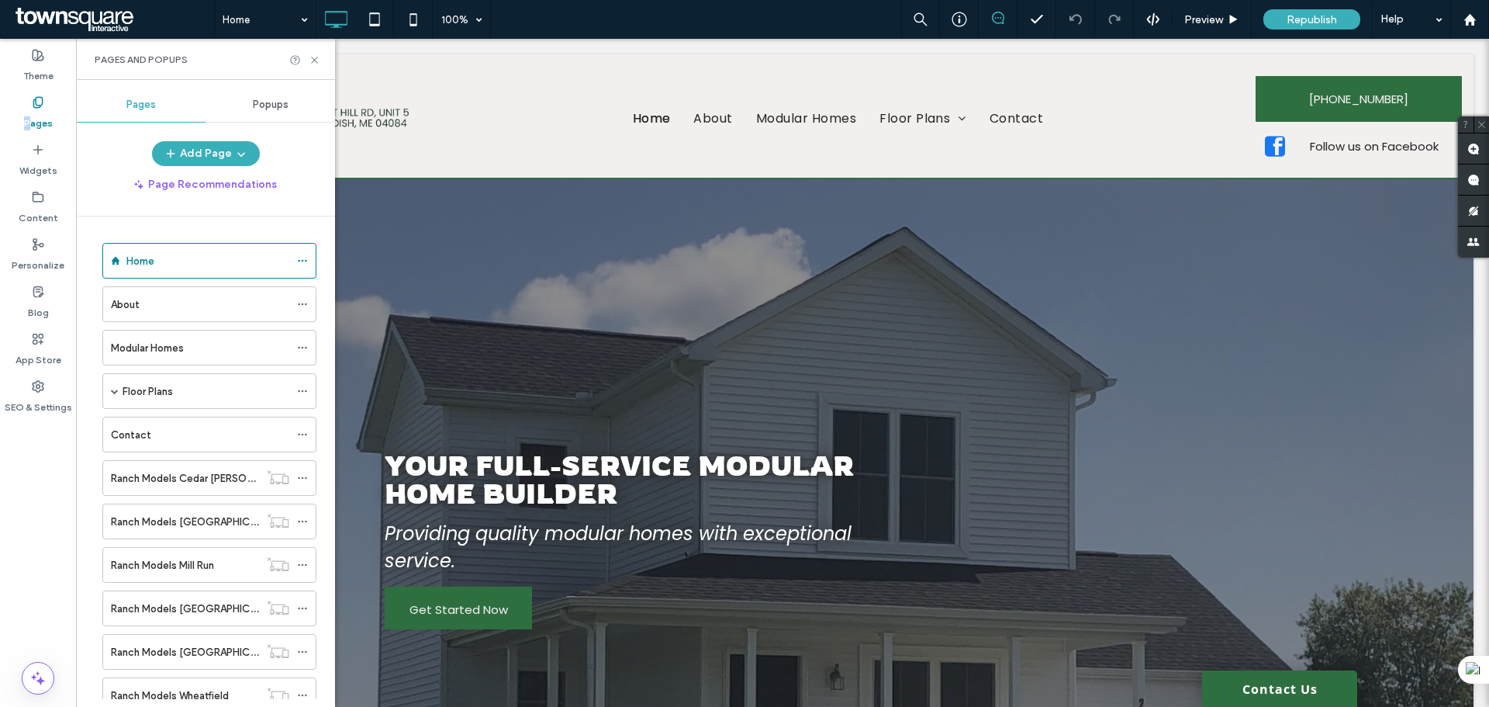
click at [22, 115] on div "Pages" at bounding box center [38, 112] width 76 height 47
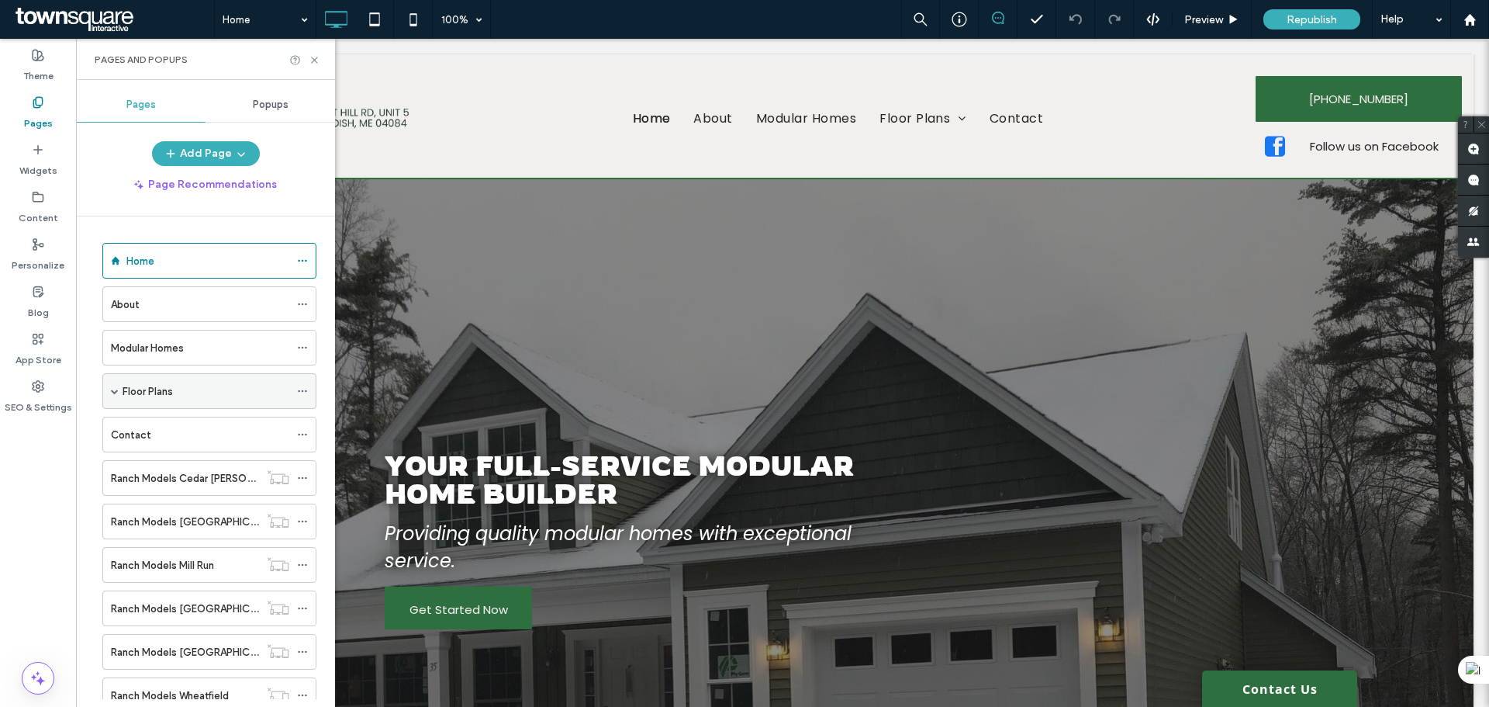
click at [116, 391] on span at bounding box center [115, 391] width 8 height 8
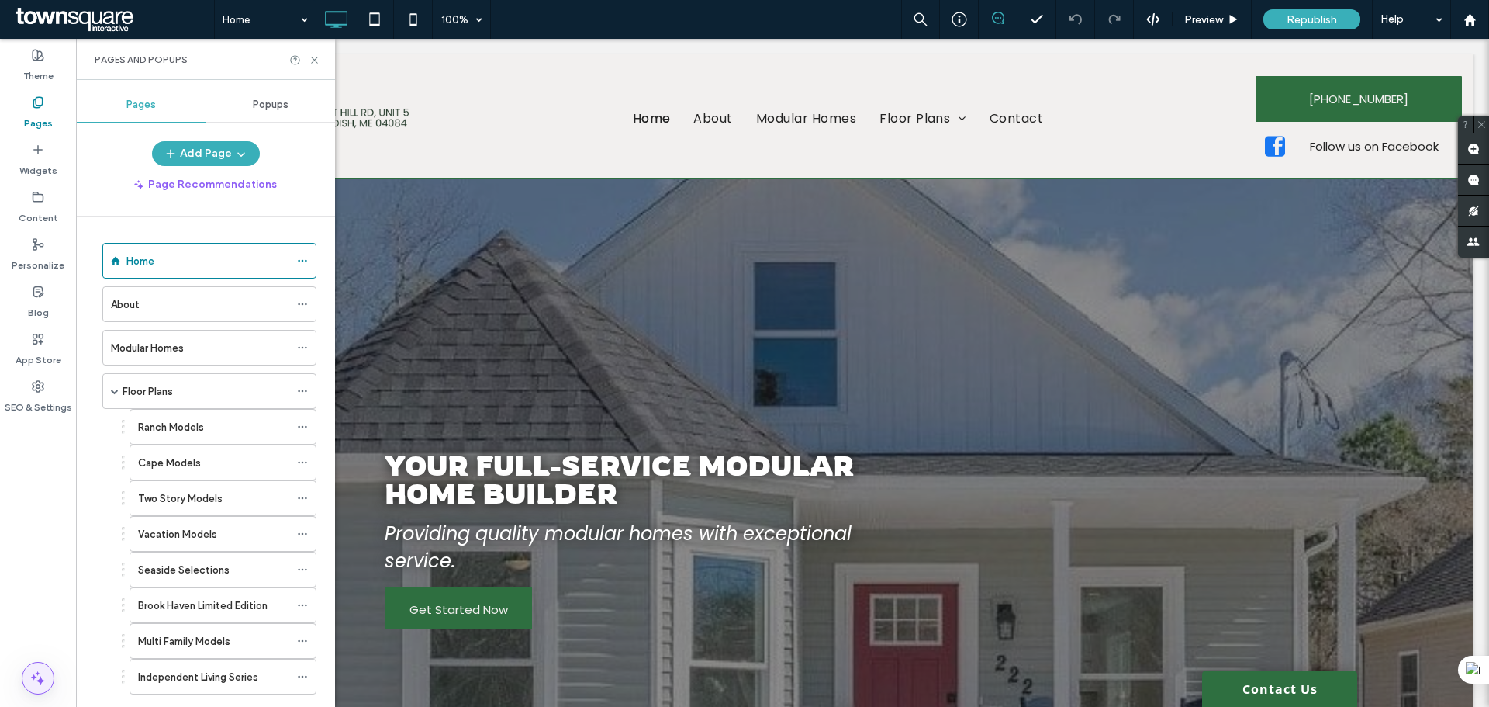
click at [29, 681] on icon at bounding box center [38, 678] width 19 height 19
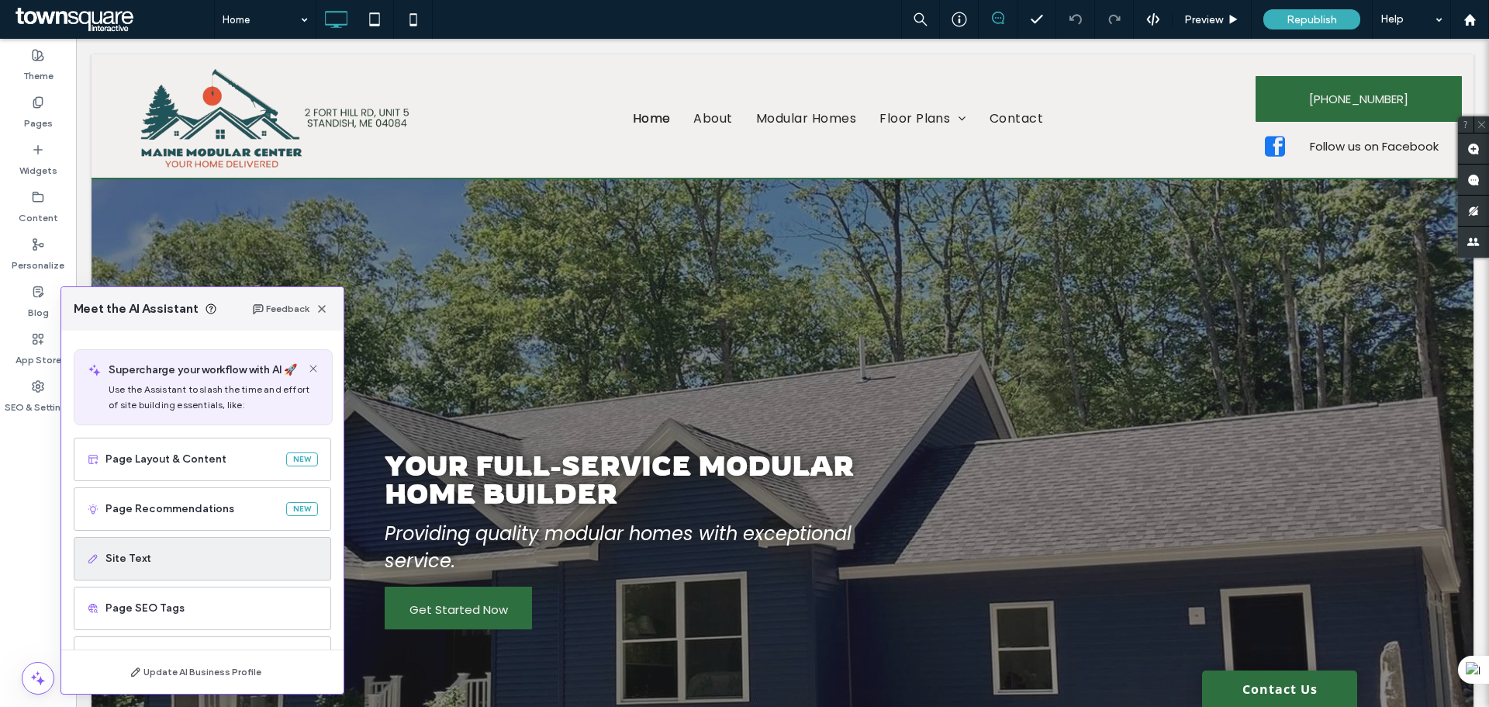
click at [150, 555] on span "Site Text" at bounding box center [211, 559] width 213 height 16
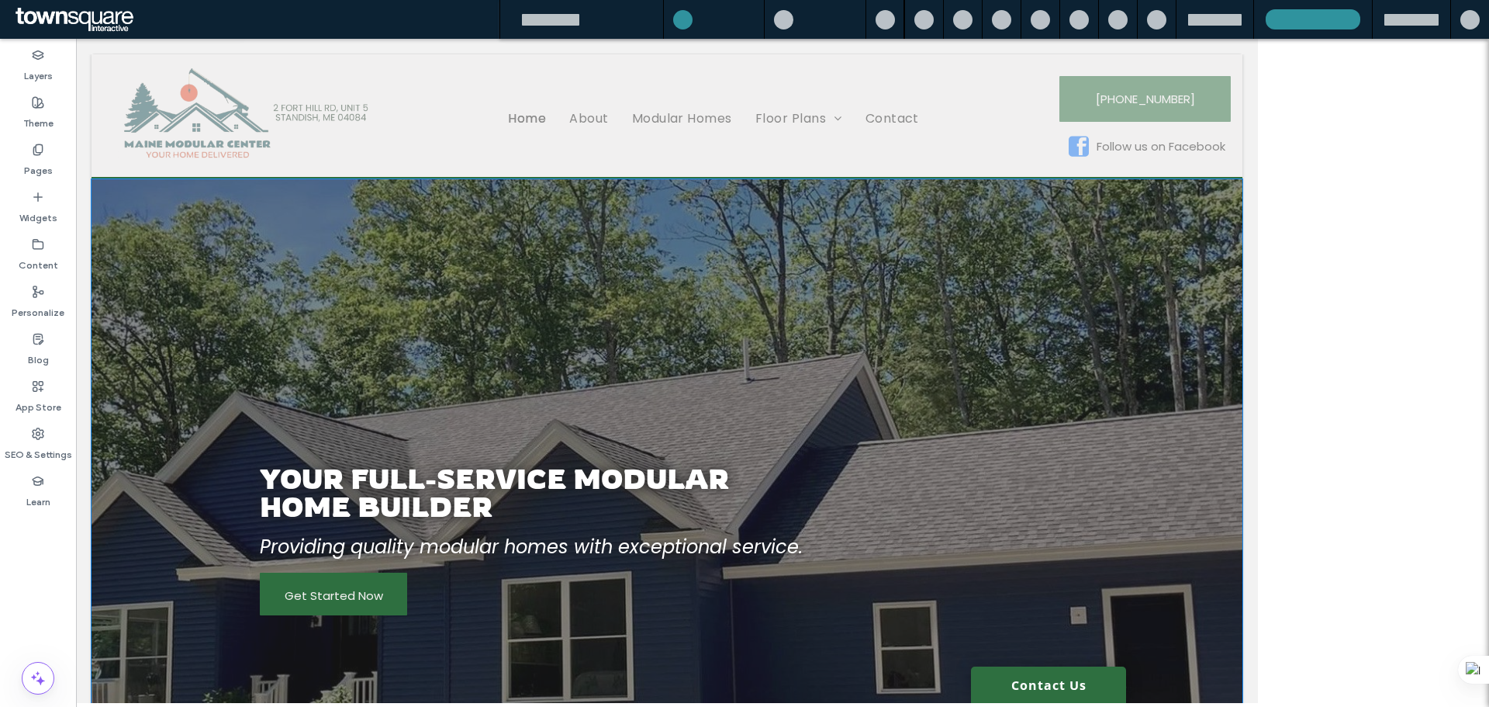
scroll to position [648, 0]
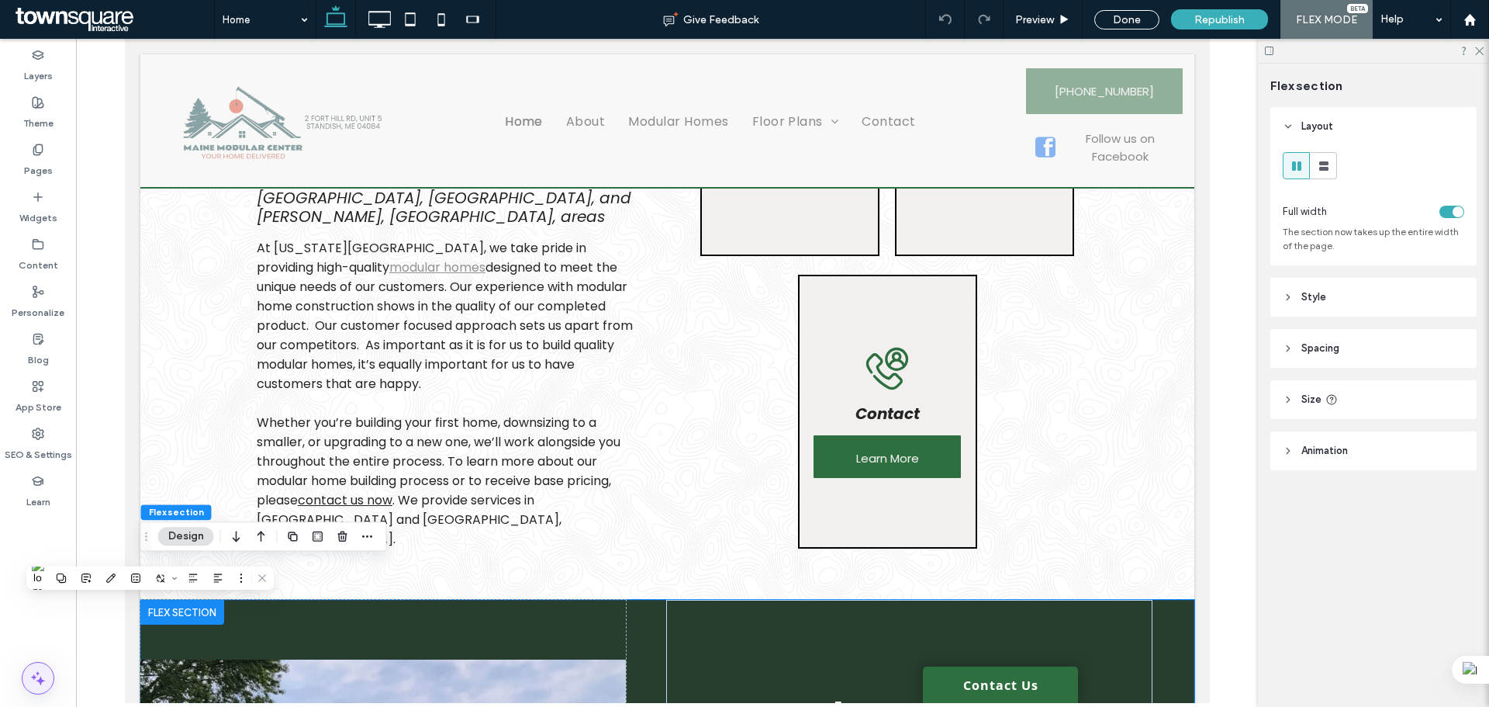
click at [47, 669] on span at bounding box center [37, 677] width 31 height 31
